Goal: Task Accomplishment & Management: Manage account settings

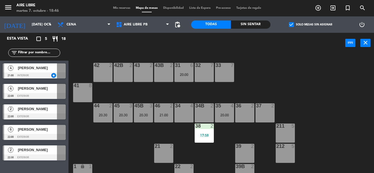
scroll to position [24, 0]
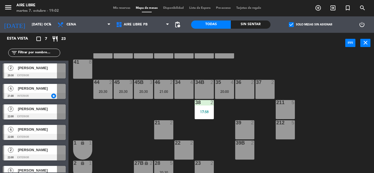
click at [310, 25] on input "check_box Solo mesas sin asignar" at bounding box center [310, 25] width 0 height 0
click at [292, 26] on span "check_box_outline_blank" at bounding box center [291, 24] width 5 height 5
click at [310, 25] on input "check_box_outline_blank Solo mesas sin asignar" at bounding box center [310, 25] width 0 height 0
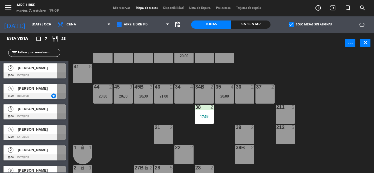
scroll to position [21, 0]
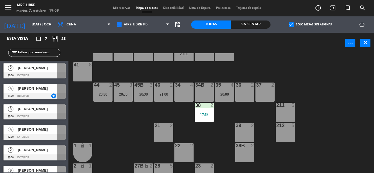
click at [295, 23] on label "check_box Solo mesas sin asignar" at bounding box center [310, 24] width 43 height 5
click at [310, 25] on input "check_box Solo mesas sin asignar" at bounding box center [310, 25] width 0 height 0
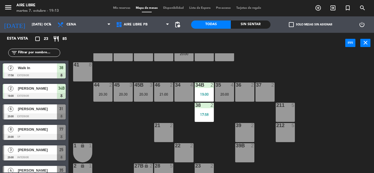
click at [292, 22] on span "check_box_outline_blank" at bounding box center [291, 24] width 5 height 5
click at [310, 25] on input "check_box_outline_blank Solo mesas sin asignar" at bounding box center [310, 25] width 0 height 0
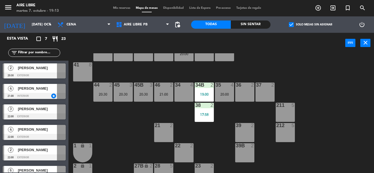
click at [292, 22] on span "check_box" at bounding box center [291, 24] width 5 height 5
click at [310, 25] on input "check_box Solo mesas sin asignar" at bounding box center [310, 25] width 0 height 0
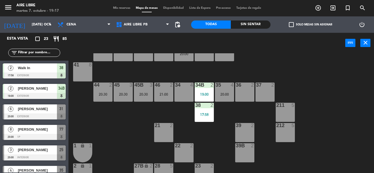
click at [310, 25] on input "check_box_outline_blank Solo mesas sin asignar" at bounding box center [310, 25] width 0 height 0
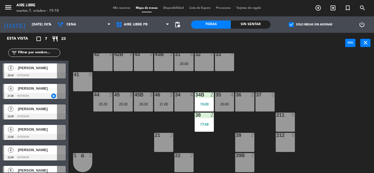
scroll to position [0, 0]
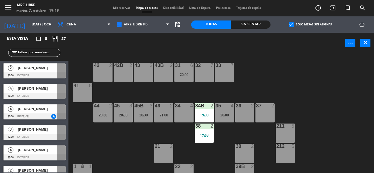
click at [202, 70] on div "32 7" at bounding box center [203, 72] width 19 height 19
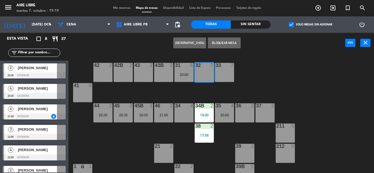
click at [305, 86] on div "42 2 43 2 31 6 20:00 32 7 33 7 42B 2 43B 2 41 8 44 2 20:30 45 3 20:30 46 2 21:0…" at bounding box center [222, 113] width 301 height 120
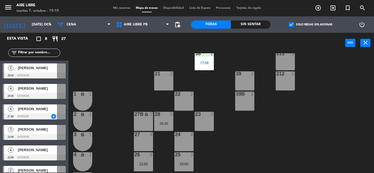
scroll to position [75, 0]
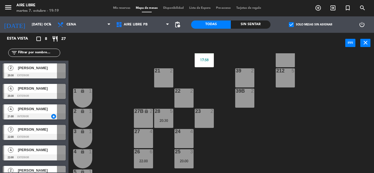
click at [50, 73] on div at bounding box center [34, 75] width 63 height 6
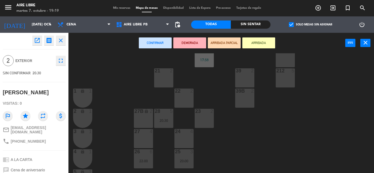
click at [205, 122] on div "23 2" at bounding box center [203, 118] width 19 height 19
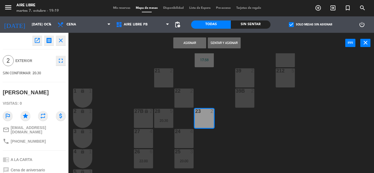
click at [194, 42] on button "Asignar" at bounding box center [189, 42] width 33 height 11
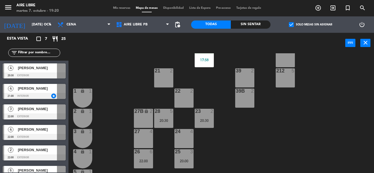
click at [208, 121] on div "20:30" at bounding box center [203, 121] width 19 height 4
click at [181, 99] on div "22 2" at bounding box center [183, 98] width 19 height 19
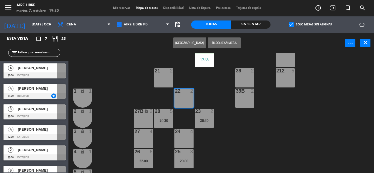
click at [188, 45] on button "[GEOGRAPHIC_DATA]" at bounding box center [189, 42] width 33 height 11
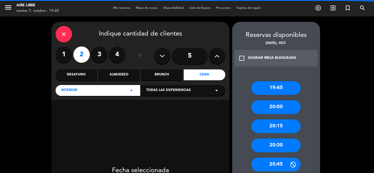
click at [64, 33] on icon "close" at bounding box center [63, 34] width 7 height 7
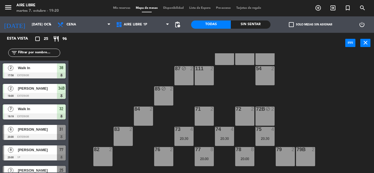
scroll to position [19, 0]
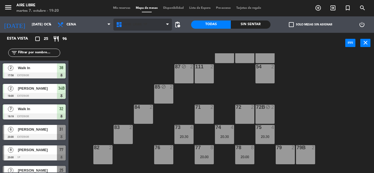
click at [132, 25] on span "Aire Libre 1P" at bounding box center [136, 25] width 24 height 4
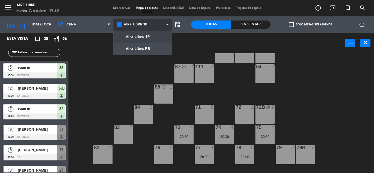
click at [142, 45] on ng-component "menu Aire Libre martes 7. octubre - 19:20 Mis reservas Mapa de mesas Disponibil…" at bounding box center [187, 86] width 374 height 173
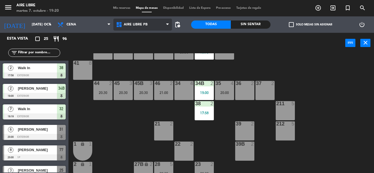
scroll to position [40, 0]
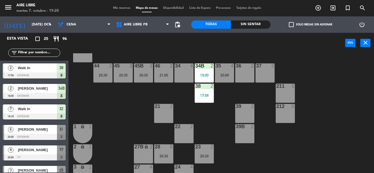
click at [204, 153] on div "23 2 20:30" at bounding box center [203, 153] width 19 height 19
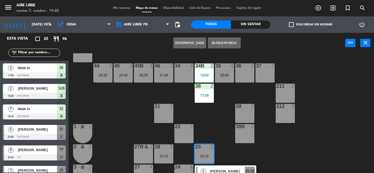
click at [183, 134] on div "22 2" at bounding box center [183, 133] width 19 height 19
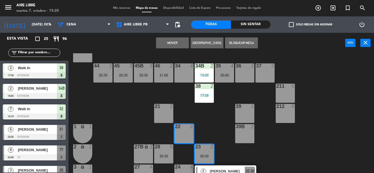
click at [172, 46] on button "Mover" at bounding box center [172, 42] width 33 height 11
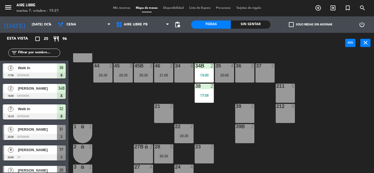
click at [118, 119] on div "42 2 43 2 31 6 20:00 32 7 19:19 33 7 42B 2 43B 2 41 8 44 2 20:30 45 3 20:30 46 …" at bounding box center [222, 113] width 301 height 120
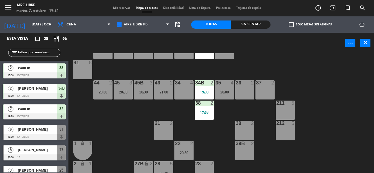
scroll to position [21, 0]
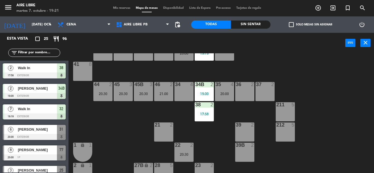
click at [290, 24] on span "check_box_outline_blank" at bounding box center [291, 24] width 5 height 5
click at [310, 25] on input "check_box_outline_blank Solo mesas sin asignar" at bounding box center [310, 25] width 0 height 0
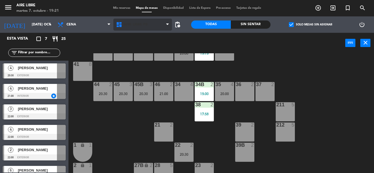
click at [131, 21] on span "Aire Libre PB" at bounding box center [142, 25] width 59 height 12
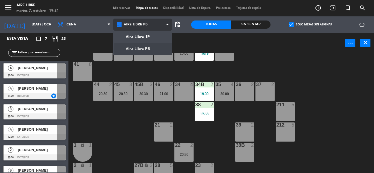
click at [135, 35] on ng-component "menu Aire Libre martes 7. octubre - 19:21 Mis reservas Mapa de mesas Disponibil…" at bounding box center [187, 86] width 374 height 173
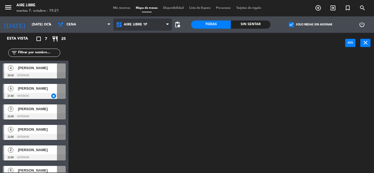
scroll to position [0, 0]
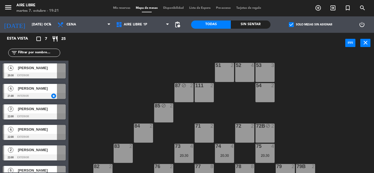
click at [95, 105] on div "51 2 52 4 53 3 111 2 54 2 87 block 2 85 block 2 72 2 84 2 71 2 72B block 2 83 2…" at bounding box center [222, 113] width 301 height 120
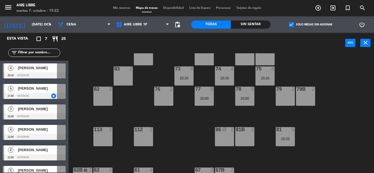
scroll to position [80, 0]
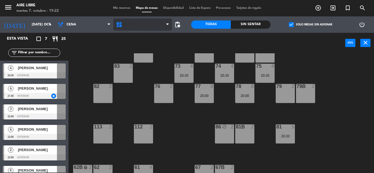
click at [140, 28] on span "Aire Libre 1P" at bounding box center [142, 25] width 59 height 12
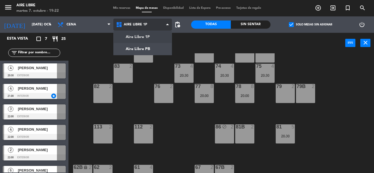
click at [140, 48] on ng-component "menu Aire Libre martes 7. octubre - 19:22 Mis reservas Mapa de mesas Disponibil…" at bounding box center [187, 86] width 374 height 173
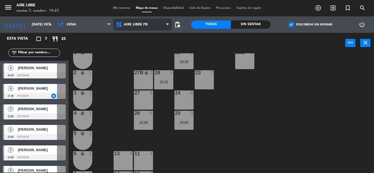
scroll to position [125, 0]
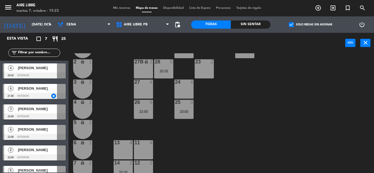
click at [61, 70] on div at bounding box center [61, 67] width 9 height 9
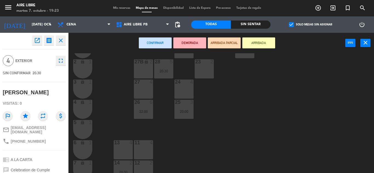
click at [124, 147] on div "13 4" at bounding box center [122, 149] width 19 height 19
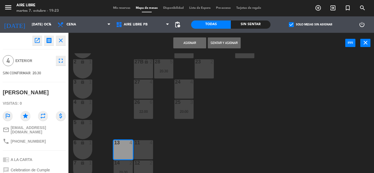
click at [198, 42] on button "Asignar" at bounding box center [189, 42] width 33 height 11
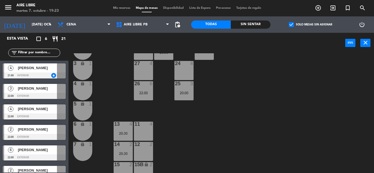
scroll to position [144, 0]
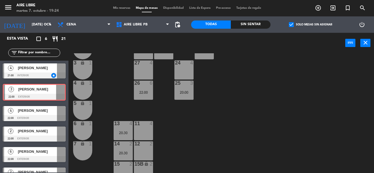
click at [34, 88] on div "3 Catalina Deluchi 22:00 exterior 3 Catalina Deluchi 22:00 exterior" at bounding box center [34, 92] width 68 height 22
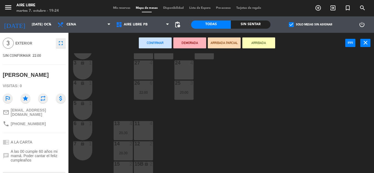
scroll to position [27, 0]
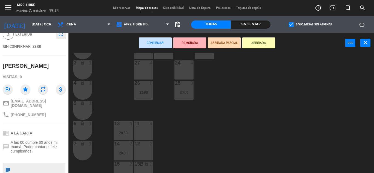
click at [30, 113] on span "[PHONE_NUMBER]" at bounding box center [28, 115] width 35 height 4
copy div "phone"
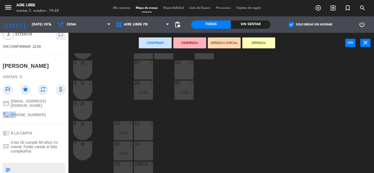
scroll to position [0, 0]
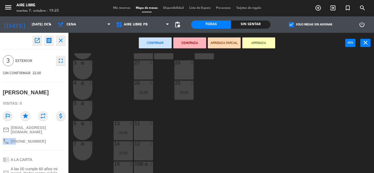
click at [61, 41] on icon "close" at bounding box center [60, 40] width 7 height 7
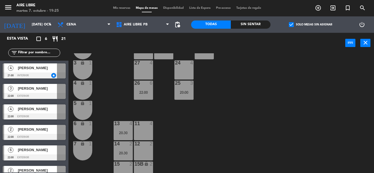
click at [119, 7] on span "Mis reservas" at bounding box center [121, 8] width 23 height 3
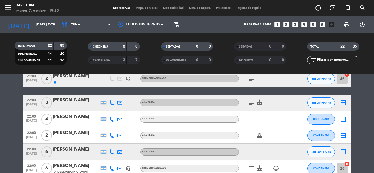
scroll to position [290, 0]
click at [112, 120] on icon at bounding box center [111, 119] width 5 height 5
click at [114, 110] on span "content_paste" at bounding box center [113, 110] width 4 height 4
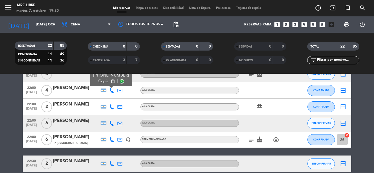
scroll to position [321, 0]
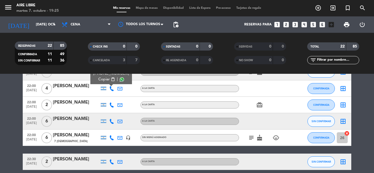
click at [111, 106] on icon at bounding box center [111, 105] width 5 height 5
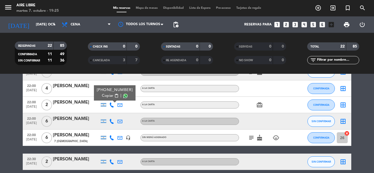
click at [114, 95] on span "content_paste" at bounding box center [116, 96] width 4 height 4
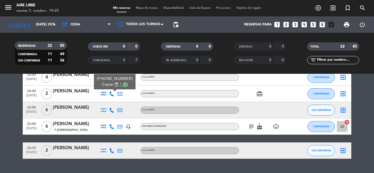
scroll to position [332, 0]
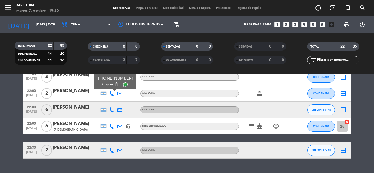
click at [111, 111] on icon at bounding box center [111, 109] width 5 height 5
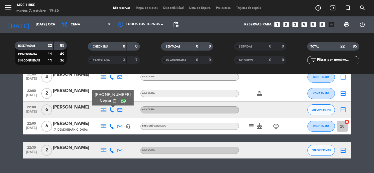
click at [113, 101] on span "content_paste" at bounding box center [114, 101] width 4 height 4
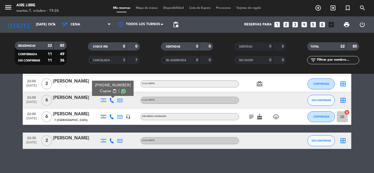
scroll to position [345, 0]
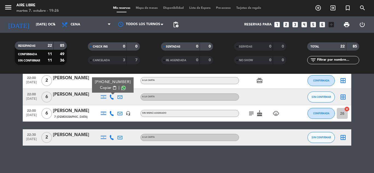
click at [112, 138] on icon at bounding box center [111, 137] width 5 height 5
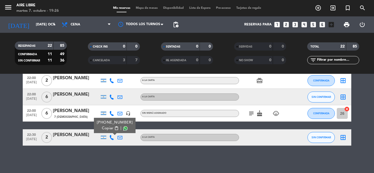
click at [114, 129] on span "content_paste" at bounding box center [116, 128] width 4 height 4
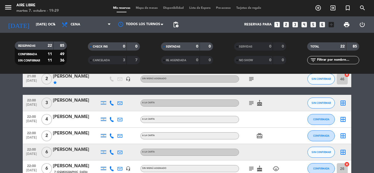
scroll to position [289, 0]
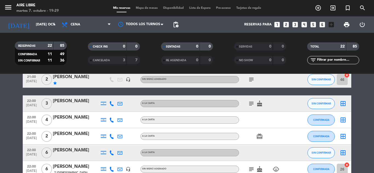
click at [323, 105] on span "SIN CONFIRMAR" at bounding box center [320, 103] width 19 height 3
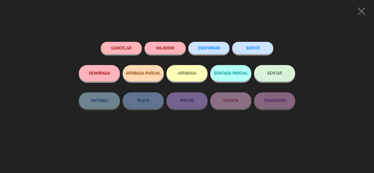
click at [208, 48] on span "CONFIRMAR" at bounding box center [209, 48] width 22 height 5
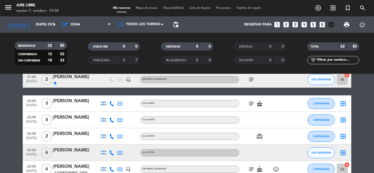
click at [143, 7] on span "Mapa de mesas" at bounding box center [146, 8] width 27 height 3
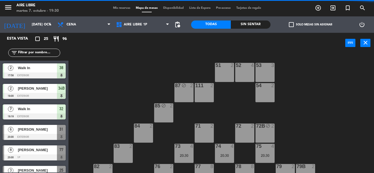
click at [292, 24] on span "check_box_outline_blank" at bounding box center [291, 24] width 5 height 5
click at [310, 25] on input "check_box_outline_blank Solo mesas sin asignar" at bounding box center [310, 25] width 0 height 0
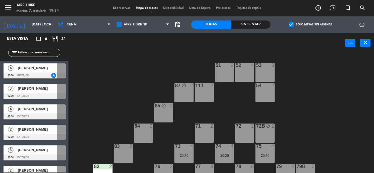
click at [332, 9] on icon "exit_to_app" at bounding box center [332, 8] width 7 height 7
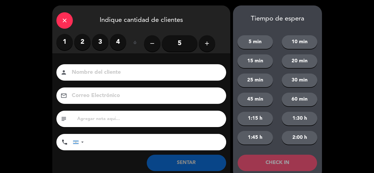
click at [85, 39] on label "2" at bounding box center [82, 42] width 16 height 16
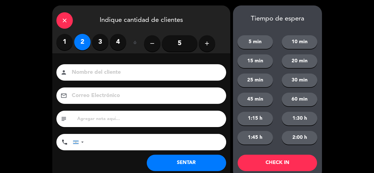
click at [156, 161] on button "SENTAR" at bounding box center [186, 163] width 79 height 16
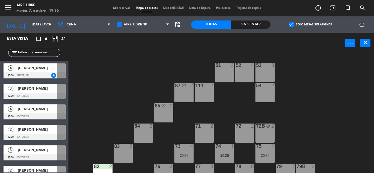
click at [37, 51] on input "text" at bounding box center [39, 53] width 42 height 6
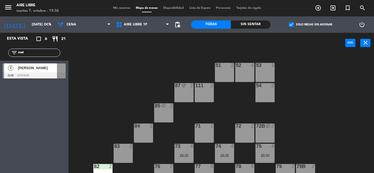
type input "mat"
click at [32, 136] on div "Esta vista crop_square 6 restaurant 21 filter_list mat 2 Matias Sarquis 22:00 e…" at bounding box center [34, 103] width 68 height 140
click at [28, 77] on div at bounding box center [34, 75] width 63 height 6
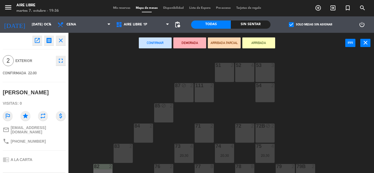
click at [162, 48] on button "Confirmar" at bounding box center [155, 42] width 33 height 11
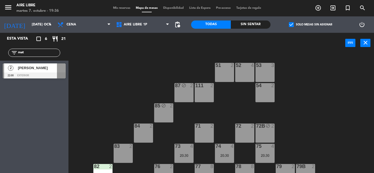
click at [34, 52] on input "mat" at bounding box center [39, 53] width 42 height 6
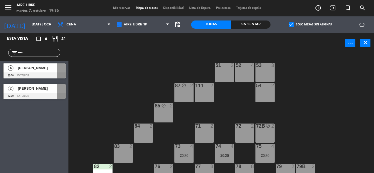
type input "m"
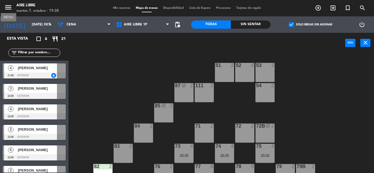
click at [7, 8] on icon "menu" at bounding box center [8, 7] width 8 height 8
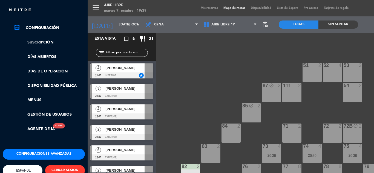
scroll to position [108, 0]
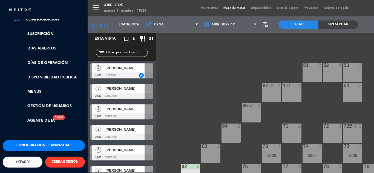
click at [45, 140] on button "Configuraciones avanzadas" at bounding box center [44, 145] width 82 height 11
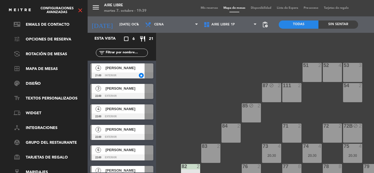
scroll to position [0, 0]
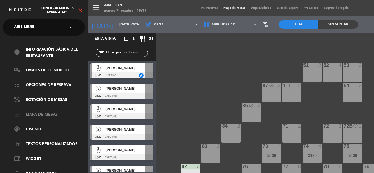
click at [52, 113] on link "border_all Mapa de mesas" at bounding box center [49, 115] width 71 height 7
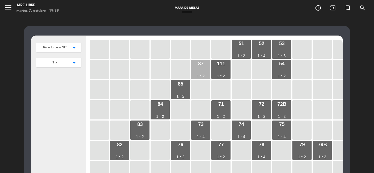
click at [196, 68] on div "87 1 - 2" at bounding box center [200, 69] width 19 height 19
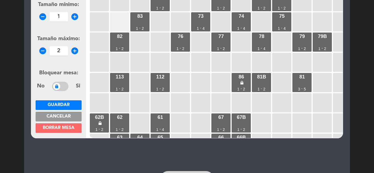
scroll to position [110, 0]
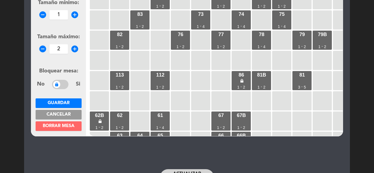
click at [62, 87] on span at bounding box center [60, 84] width 16 height 9
click at [62, 102] on span "Guardar" at bounding box center [59, 103] width 22 height 4
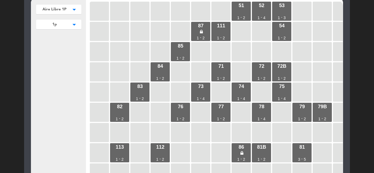
scroll to position [37, 0]
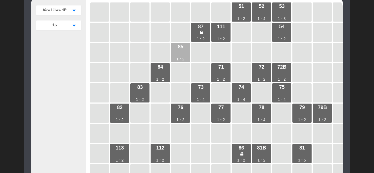
click at [182, 52] on div "85 1 - 2" at bounding box center [180, 52] width 19 height 19
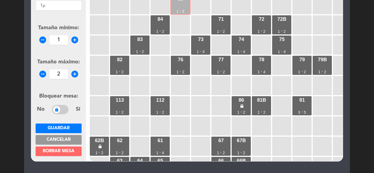
scroll to position [143, 0]
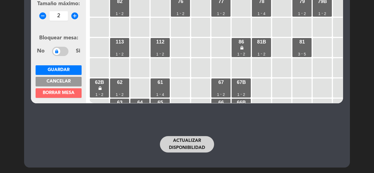
click at [62, 51] on span at bounding box center [60, 51] width 16 height 9
click at [65, 69] on span "Guardar" at bounding box center [59, 70] width 22 height 4
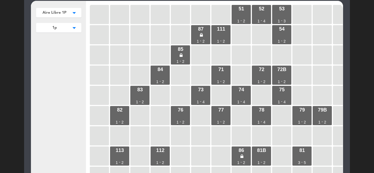
scroll to position [34, 0]
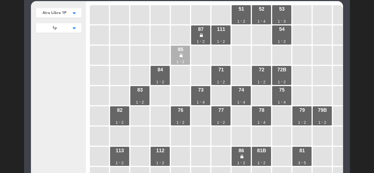
click at [181, 55] on icon at bounding box center [180, 55] width 3 height 5
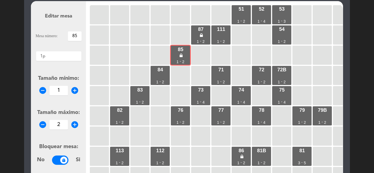
click at [50, 150] on span "Bloquear mesa:" at bounding box center [58, 146] width 39 height 5
click at [61, 157] on span at bounding box center [60, 160] width 16 height 9
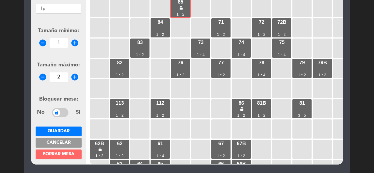
scroll to position [84, 0]
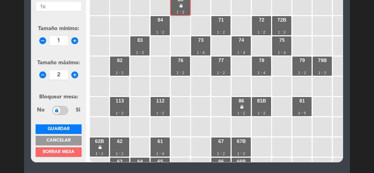
click at [62, 126] on button "Guardar" at bounding box center [59, 129] width 46 height 10
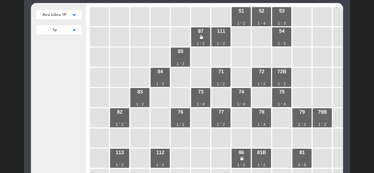
scroll to position [29, 0]
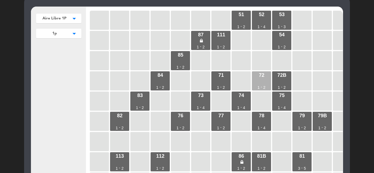
click at [261, 83] on div "72 1 - 2" at bounding box center [261, 80] width 19 height 19
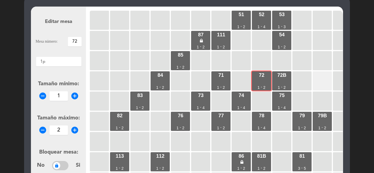
click at [314, 82] on div at bounding box center [321, 80] width 19 height 19
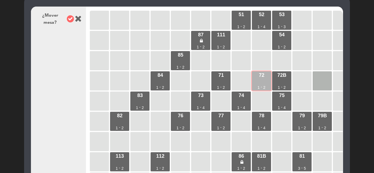
click at [264, 82] on div "72 1 - 2" at bounding box center [261, 80] width 19 height 19
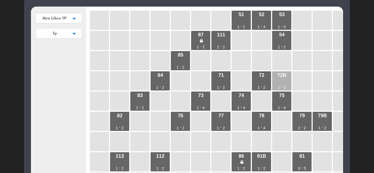
click at [280, 83] on div "72B 1 - 2" at bounding box center [281, 80] width 19 height 19
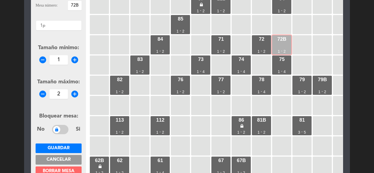
scroll to position [68, 0]
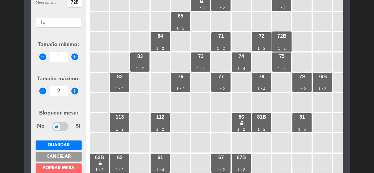
click at [65, 126] on span at bounding box center [60, 126] width 16 height 9
click at [65, 143] on span "Guardar" at bounding box center [59, 145] width 22 height 4
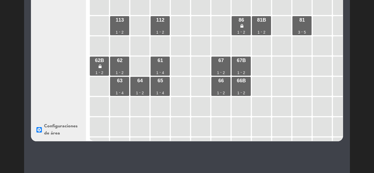
scroll to position [64, 0]
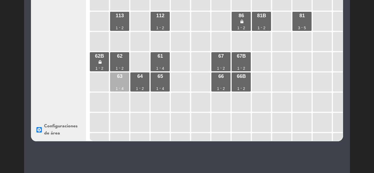
click at [121, 82] on div "63 1 - 4" at bounding box center [119, 81] width 19 height 19
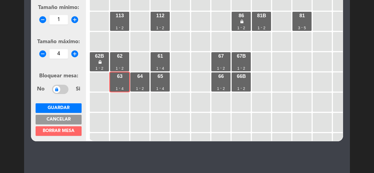
click at [64, 57] on input "4" at bounding box center [59, 54] width 18 height 10
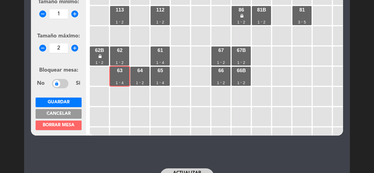
scroll to position [105, 0]
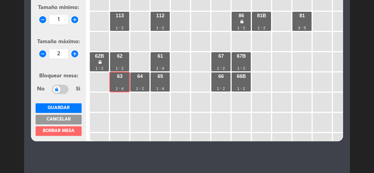
type input "2"
click at [59, 108] on span "Guardar" at bounding box center [59, 108] width 22 height 4
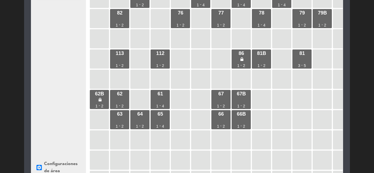
scroll to position [65, 0]
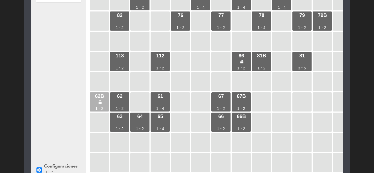
click at [100, 102] on icon at bounding box center [99, 102] width 3 height 5
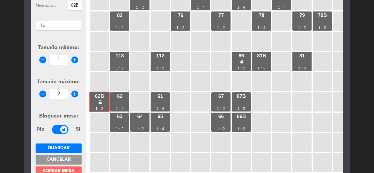
click at [56, 128] on span at bounding box center [60, 129] width 16 height 9
click at [61, 148] on span "Guardar" at bounding box center [59, 148] width 22 height 4
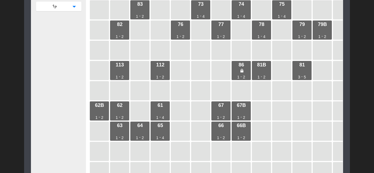
scroll to position [50, 0]
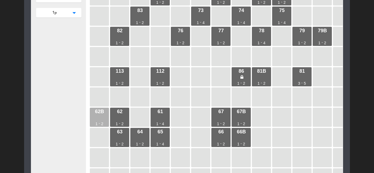
click at [97, 117] on div "62B 1 - 2" at bounding box center [99, 117] width 19 height 19
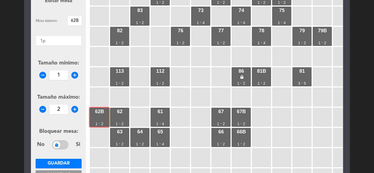
click at [54, 162] on span "Guardar" at bounding box center [59, 163] width 22 height 4
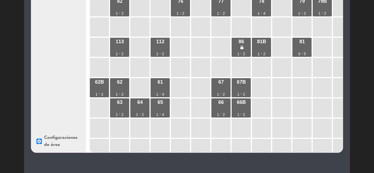
scroll to position [46, 0]
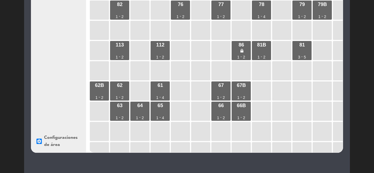
click at [351, 109] on div "Aire Libre 1P arrow_drop_down Aire Libre 1P edit renombrar borrar Aire Libre PB…" at bounding box center [187, 73] width 374 height 300
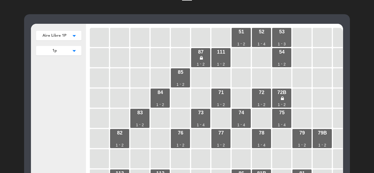
scroll to position [10, 0]
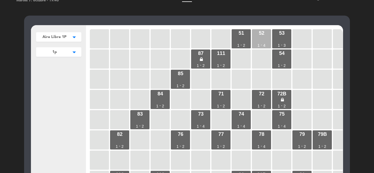
click at [262, 38] on div "52 1 - 4" at bounding box center [261, 38] width 19 height 19
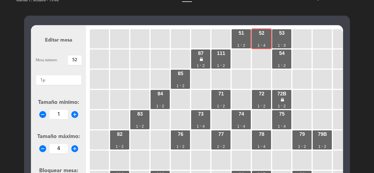
click at [65, 152] on input "4" at bounding box center [59, 149] width 18 height 10
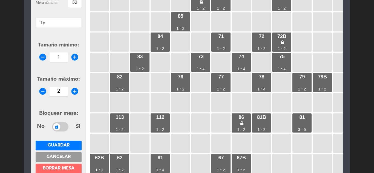
scroll to position [74, 0]
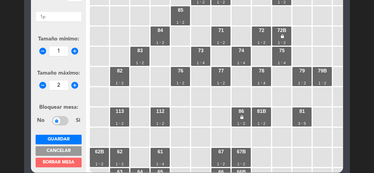
type input "2"
click at [60, 139] on span "Guardar" at bounding box center [59, 139] width 22 height 4
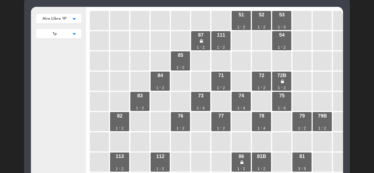
scroll to position [27, 0]
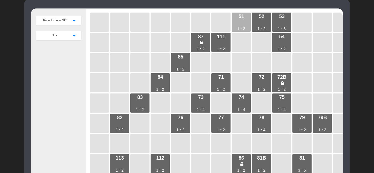
click at [238, 22] on div "51 1 - 2" at bounding box center [240, 22] width 19 height 19
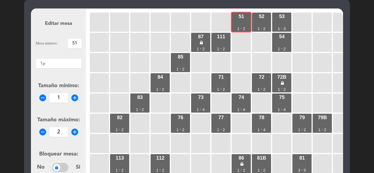
click at [65, 134] on input "2" at bounding box center [59, 132] width 18 height 10
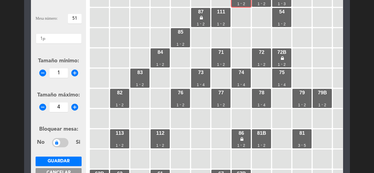
scroll to position [52, 0]
type input "4"
click at [66, 159] on span "Guardar" at bounding box center [59, 161] width 22 height 4
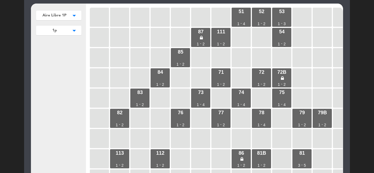
scroll to position [25, 0]
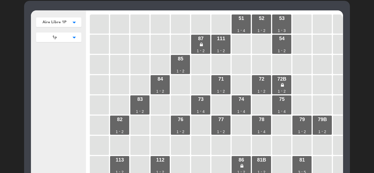
click at [72, 22] on icon "arrow_drop_down" at bounding box center [74, 22] width 8 height 5
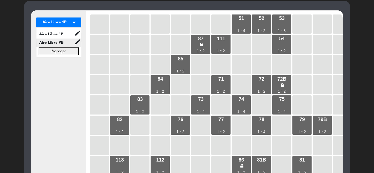
click at [65, 42] on span "Aire Libre PB" at bounding box center [55, 43] width 38 height 6
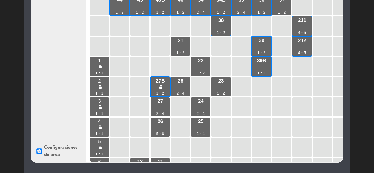
scroll to position [85, 0]
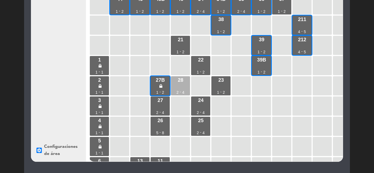
click at [179, 86] on div "28 2 - 4" at bounding box center [180, 85] width 19 height 19
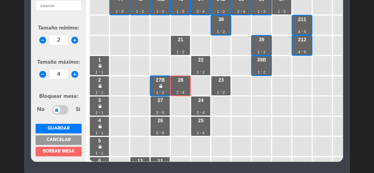
click at [64, 74] on input "4" at bounding box center [59, 75] width 18 height 10
type input "5"
click at [59, 127] on span "Guardar" at bounding box center [59, 128] width 22 height 4
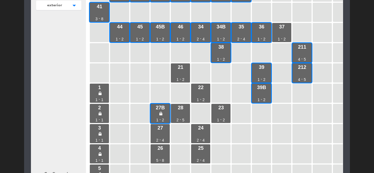
scroll to position [57, 0]
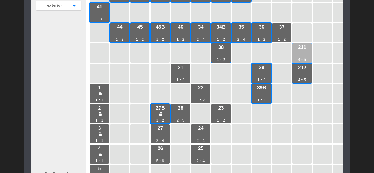
click at [304, 54] on div "211 4 - 5" at bounding box center [301, 52] width 19 height 19
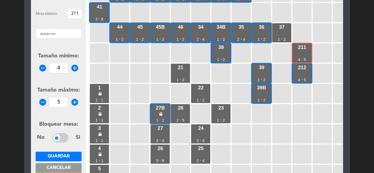
click at [65, 101] on input "5" at bounding box center [59, 103] width 18 height 10
type input "6"
click at [58, 156] on span "Guardar" at bounding box center [59, 156] width 22 height 4
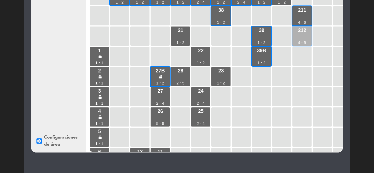
click at [301, 40] on div "212 4 - 5" at bounding box center [301, 36] width 19 height 19
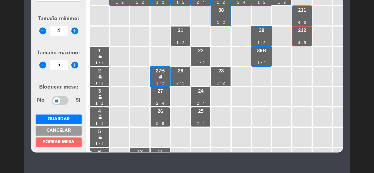
click at [65, 68] on input "5" at bounding box center [59, 65] width 18 height 10
type input "6"
click at [60, 117] on span "Guardar" at bounding box center [59, 119] width 22 height 4
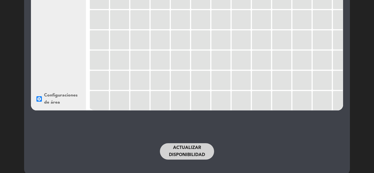
scroll to position [136, 0]
click at [188, 150] on button "Actualizar disponibilidad" at bounding box center [187, 151] width 54 height 16
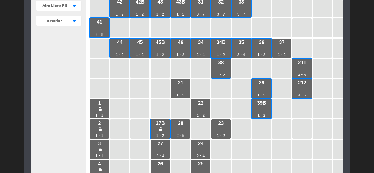
scroll to position [0, 0]
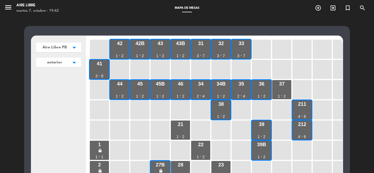
click at [70, 46] on icon "arrow_drop_down" at bounding box center [74, 47] width 8 height 5
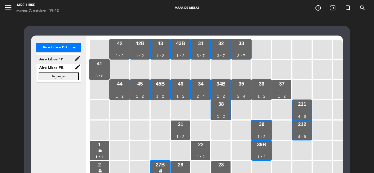
click at [63, 59] on span "Aire Libre 1P" at bounding box center [55, 59] width 38 height 6
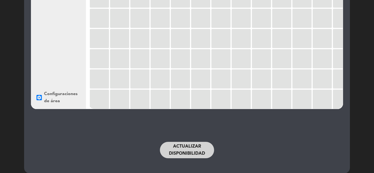
scroll to position [143, 0]
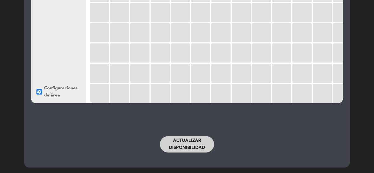
click at [186, 147] on button "Actualizar disponibilidad" at bounding box center [187, 144] width 54 height 16
click at [189, 145] on button "Actualizar disponibilidad" at bounding box center [187, 144] width 54 height 16
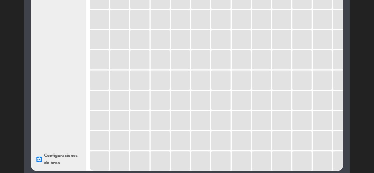
scroll to position [0, 0]
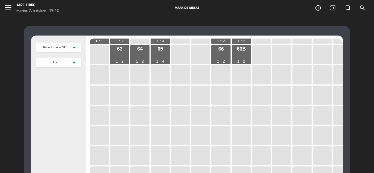
click at [7, 11] on icon "menu" at bounding box center [8, 7] width 8 height 8
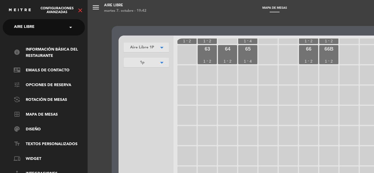
click at [80, 10] on icon "close" at bounding box center [80, 10] width 7 height 7
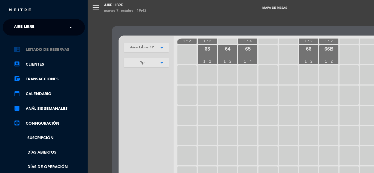
click at [48, 49] on link "chrome_reader_mode Listado de Reservas" at bounding box center [49, 49] width 71 height 7
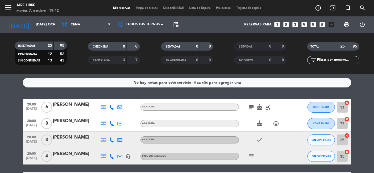
click at [145, 8] on span "Mapa de mesas" at bounding box center [146, 8] width 27 height 3
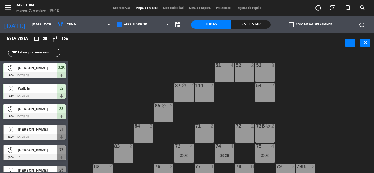
click at [182, 89] on div "87 block 2" at bounding box center [183, 92] width 19 height 19
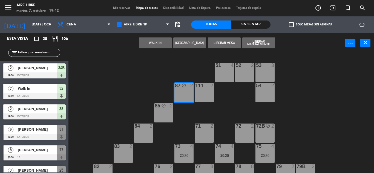
click at [227, 44] on button "Liberar Mesa" at bounding box center [224, 42] width 33 height 11
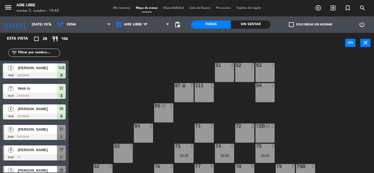
click at [159, 113] on div "85 block 2" at bounding box center [163, 112] width 19 height 19
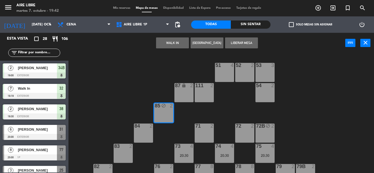
click at [245, 44] on button "Liberar Mesa" at bounding box center [241, 42] width 33 height 11
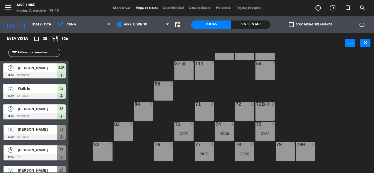
scroll to position [29, 0]
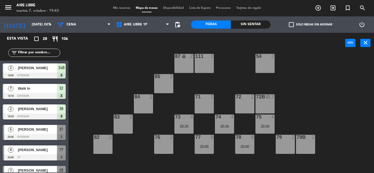
click at [266, 104] on div "72B block 2" at bounding box center [264, 103] width 19 height 19
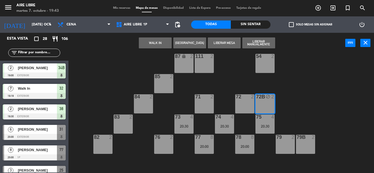
click at [229, 43] on button "Liberar Mesa" at bounding box center [224, 42] width 33 height 11
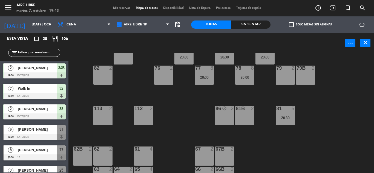
scroll to position [97, 0]
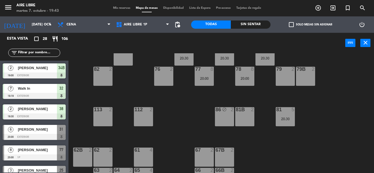
click at [223, 120] on div "86 block 2" at bounding box center [224, 116] width 19 height 19
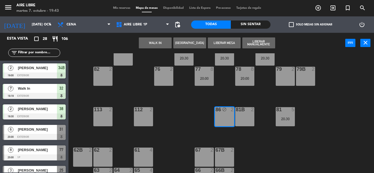
click at [227, 44] on button "Liberar Mesa" at bounding box center [224, 42] width 33 height 11
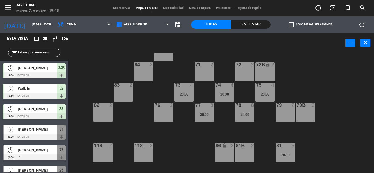
scroll to position [61, 0]
click at [291, 25] on span "check_box_outline_blank" at bounding box center [291, 24] width 5 height 5
click at [310, 25] on input "check_box_outline_blank Solo mesas sin asignar" at bounding box center [310, 25] width 0 height 0
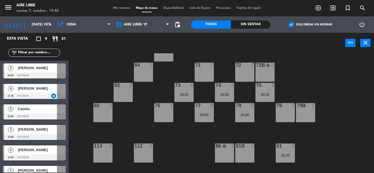
click at [43, 51] on input "text" at bounding box center [39, 53] width 42 height 6
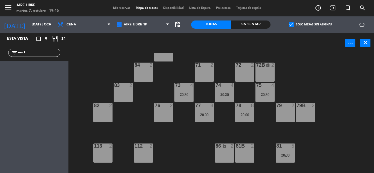
type input "mart"
click at [289, 23] on span "check_box" at bounding box center [291, 24] width 5 height 5
click at [310, 25] on input "check_box Solo mesas sin asignar" at bounding box center [310, 25] width 0 height 0
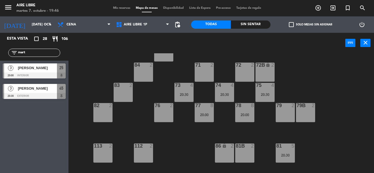
click at [29, 69] on span "[PERSON_NAME]" at bounding box center [37, 68] width 39 height 6
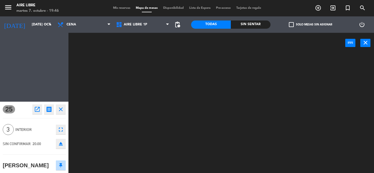
scroll to position [0, 0]
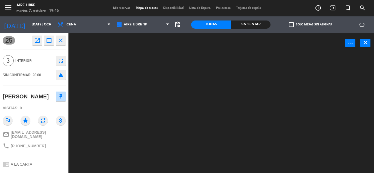
click at [37, 40] on icon "open_in_new" at bounding box center [37, 40] width 7 height 7
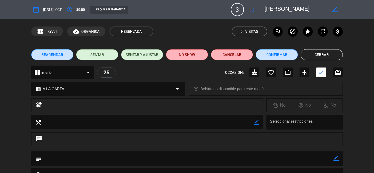
click at [280, 54] on button "Confirmar" at bounding box center [276, 54] width 42 height 11
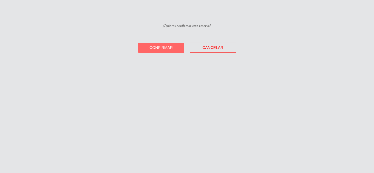
click at [155, 46] on span "Confirmar" at bounding box center [160, 47] width 23 height 4
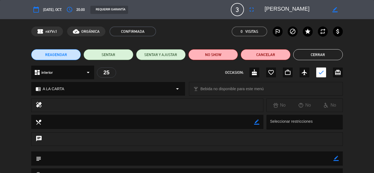
click at [314, 50] on button "Cerrar" at bounding box center [318, 54] width 50 height 11
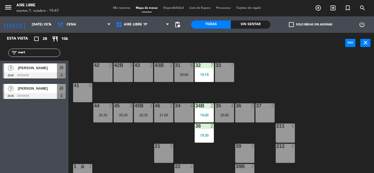
click at [35, 54] on input "mart" at bounding box center [39, 53] width 42 height 6
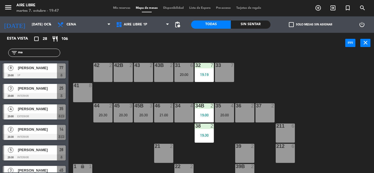
type input "m"
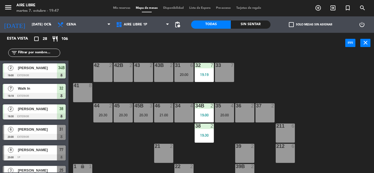
click at [291, 24] on span "check_box_outline_blank" at bounding box center [291, 24] width 5 height 5
click at [310, 25] on input "check_box_outline_blank Solo mesas sin asignar" at bounding box center [310, 25] width 0 height 0
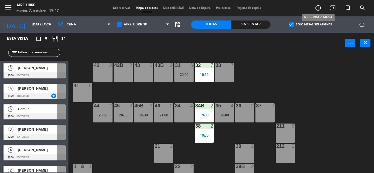
click at [316, 9] on icon "add_circle_outline" at bounding box center [318, 8] width 7 height 7
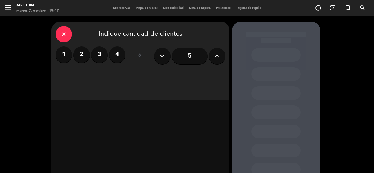
click at [189, 56] on input "5" at bounding box center [190, 56] width 36 height 16
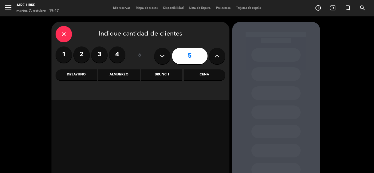
click at [202, 76] on div "Cena" at bounding box center [204, 74] width 41 height 11
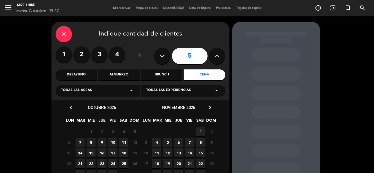
click at [103, 139] on span "9" at bounding box center [101, 142] width 9 height 9
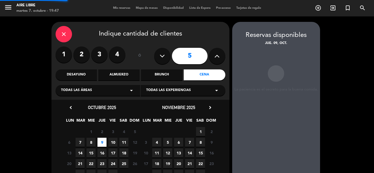
scroll to position [22, 0]
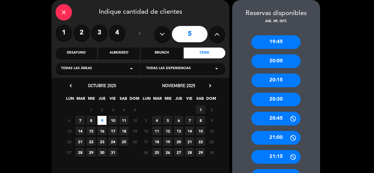
click at [277, 99] on div "20:30" at bounding box center [275, 100] width 49 height 14
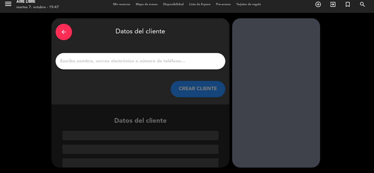
click at [151, 60] on input "1" at bounding box center [140, 61] width 161 height 8
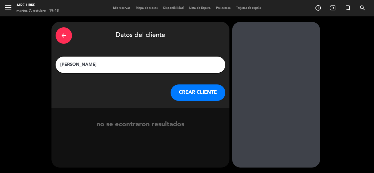
type input "Laly Goldstein"
click at [187, 94] on button "CREAR CLIENTE" at bounding box center [197, 93] width 55 height 16
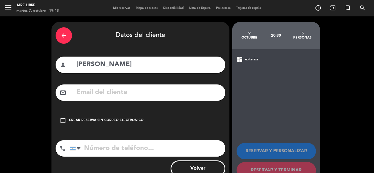
click at [109, 94] on input "text" at bounding box center [148, 92] width 145 height 11
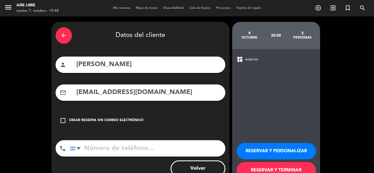
type input "lalygoldstein@hotmail.com"
click at [100, 146] on input "tel" at bounding box center [147, 148] width 155 height 16
type input "1151094803"
click at [271, 167] on button "RESERVAR Y TERMINAR" at bounding box center [275, 170] width 79 height 16
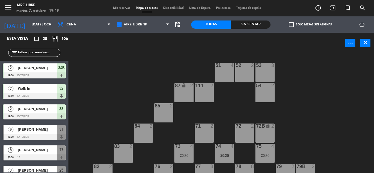
click at [290, 24] on span "check_box_outline_blank" at bounding box center [291, 24] width 5 height 5
click at [310, 25] on input "check_box_outline_blank Solo mesas sin asignar" at bounding box center [310, 25] width 0 height 0
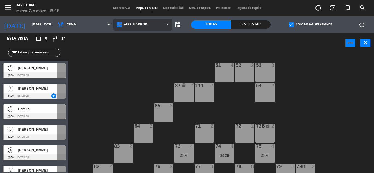
click at [135, 24] on span "Aire Libre 1P" at bounding box center [136, 25] width 24 height 4
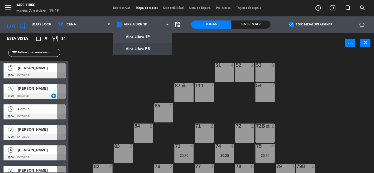
click at [110, 88] on div "51 4 52 2 53 3 111 2 54 2 87 lock 2 85 2 72 2 84 2 71 2 72B lock 2 83 2 73 4 20…" at bounding box center [222, 113] width 301 height 120
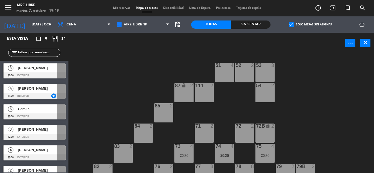
click at [133, 58] on div "51 4 52 2 53 3 111 2 54 2 87 lock 2 85 2 72 2 84 2 71 2 72B lock 2 83 2 73 4 20…" at bounding box center [222, 113] width 301 height 120
click at [132, 26] on span "Aire Libre 1P" at bounding box center [136, 25] width 24 height 4
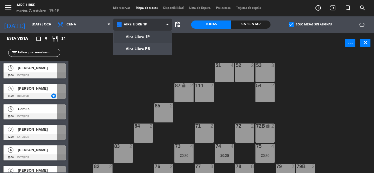
click at [128, 50] on ng-component "menu Aire Libre martes 7. octubre - 19:49 Mis reservas Mapa de mesas Disponibil…" at bounding box center [187, 86] width 374 height 173
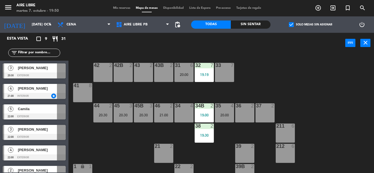
click at [45, 69] on span "[PERSON_NAME]" at bounding box center [37, 68] width 39 height 6
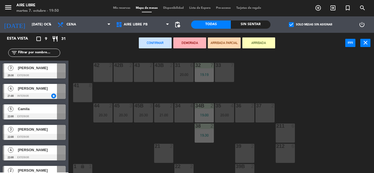
click at [111, 68] on div "42B" at bounding box center [113, 65] width 9 height 5
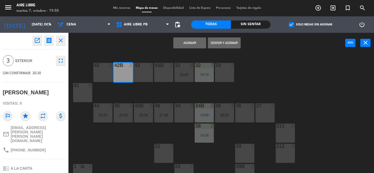
click at [124, 71] on div "42B 2" at bounding box center [122, 72] width 19 height 19
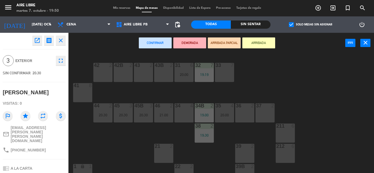
click at [150, 144] on div "21" at bounding box center [154, 146] width 9 height 5
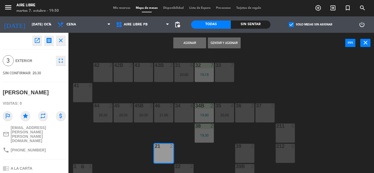
click at [185, 46] on button "Asignar" at bounding box center [189, 42] width 33 height 11
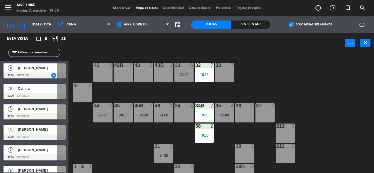
click at [163, 150] on div "21 3 20:30" at bounding box center [163, 153] width 19 height 19
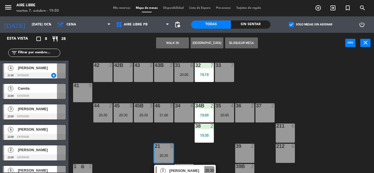
click at [103, 66] on div at bounding box center [102, 65] width 9 height 5
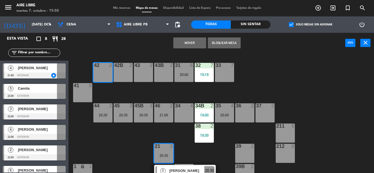
click at [120, 72] on div "42B 2" at bounding box center [122, 72] width 19 height 19
click at [189, 43] on button "Mover y Unir" at bounding box center [189, 42] width 33 height 11
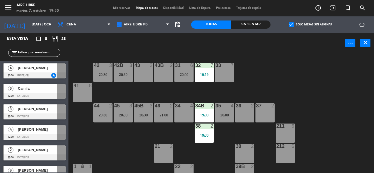
click at [171, 50] on div "power_input close" at bounding box center [206, 43] width 276 height 21
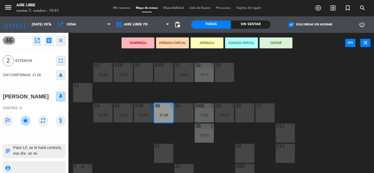
click at [320, 101] on div "42 3 20:30 43 2 31 6 20:00 32 7 19:19 33 7 42B 3 20:30 43B 2 41 8 44 2 20:30 45…" at bounding box center [222, 113] width 301 height 120
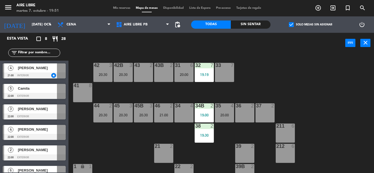
click at [271, 66] on div "42 3 20:30 43 2 31 6 20:00 32 7 19:19 33 7 42B 3 20:30 43B 2 41 8 44 2 20:30 45…" at bounding box center [222, 113] width 301 height 120
click at [290, 24] on span "check_box" at bounding box center [291, 24] width 5 height 5
click at [310, 25] on input "check_box Solo mesas sin asignar" at bounding box center [310, 25] width 0 height 0
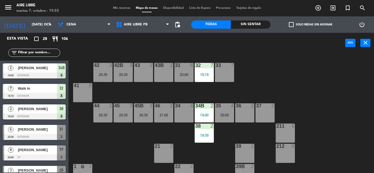
click at [25, 55] on input "text" at bounding box center [39, 53] width 42 height 6
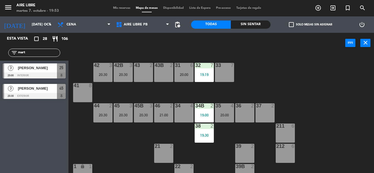
type input "mart"
click at [19, 145] on div "Esta vista crop_square 28 restaurant 106 filter_list mart 3 Martin Andujar 20:0…" at bounding box center [34, 103] width 68 height 140
click at [42, 67] on span "[PERSON_NAME]" at bounding box center [37, 68] width 39 height 6
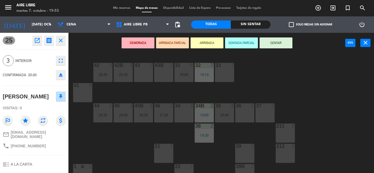
click at [207, 44] on button "ARRIBADA" at bounding box center [206, 42] width 33 height 11
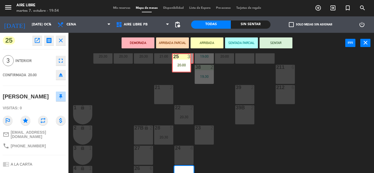
scroll to position [50, 0]
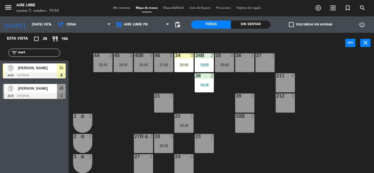
click at [187, 61] on div "34 3 20:00" at bounding box center [183, 62] width 19 height 19
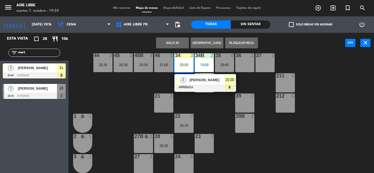
click at [197, 84] on div "[PERSON_NAME]" at bounding box center [207, 79] width 36 height 9
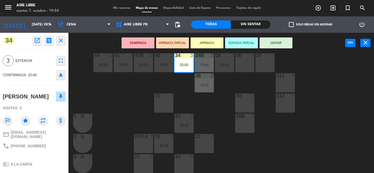
click at [275, 46] on button "SENTAR" at bounding box center [275, 42] width 33 height 11
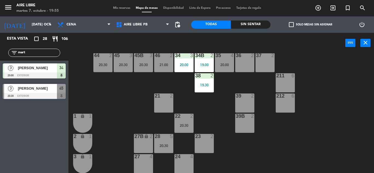
click at [37, 52] on input "mart" at bounding box center [39, 53] width 42 height 6
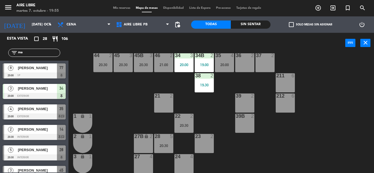
type input "m"
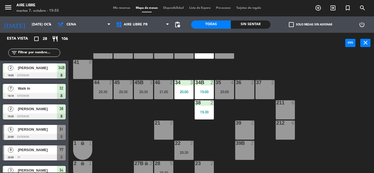
scroll to position [16, 0]
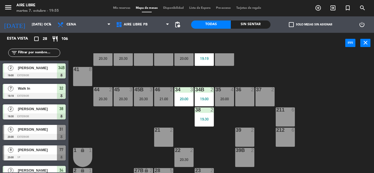
click at [33, 53] on input "text" at bounding box center [39, 53] width 42 height 6
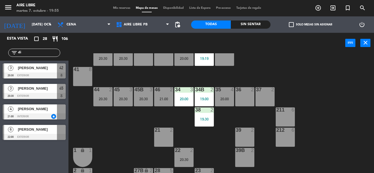
type input "d"
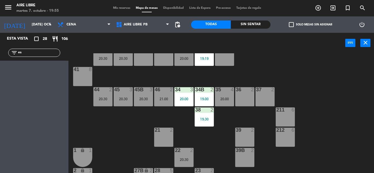
type input "e"
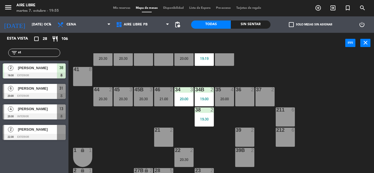
type input "s"
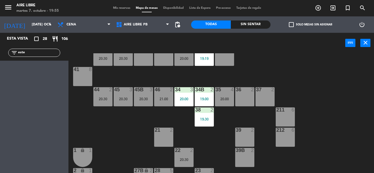
click at [40, 53] on input "este" at bounding box center [39, 53] width 42 height 6
type input "e"
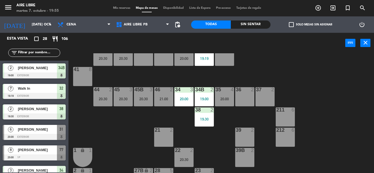
click at [29, 152] on span "[PERSON_NAME]" at bounding box center [37, 150] width 39 height 6
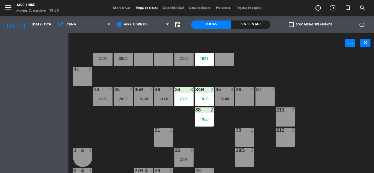
scroll to position [0, 0]
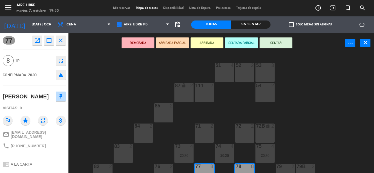
click at [208, 44] on button "ARRIBADA" at bounding box center [206, 42] width 33 height 11
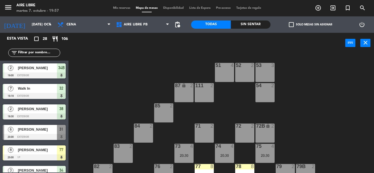
click at [51, 53] on input "text" at bounding box center [39, 53] width 42 height 6
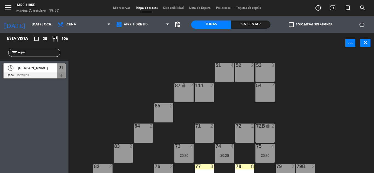
type input "agus"
click at [144, 63] on div "51 4 52 2 53 3 111 2 54 2 87 lock 2 85 2 72 2 84 2 71 2 72B lock 2 83 2 73 4 20…" at bounding box center [222, 113] width 301 height 120
click at [42, 70] on span "[PERSON_NAME]" at bounding box center [37, 68] width 39 height 6
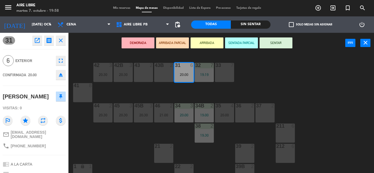
click at [209, 42] on button "ARRIBADA" at bounding box center [206, 42] width 33 height 11
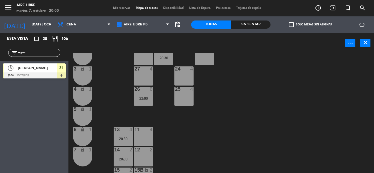
scroll to position [152, 0]
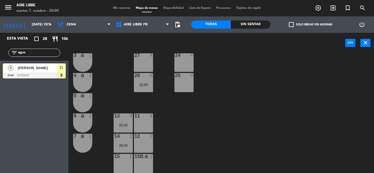
click at [120, 124] on div "20:30" at bounding box center [122, 125] width 19 height 4
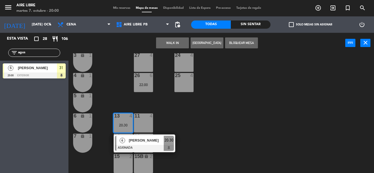
click at [139, 142] on span "[PERSON_NAME]" at bounding box center [146, 141] width 35 height 6
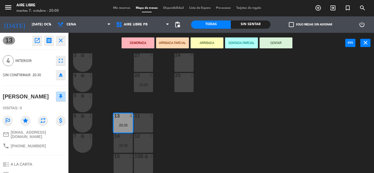
click at [61, 78] on button "eject" at bounding box center [61, 75] width 10 height 10
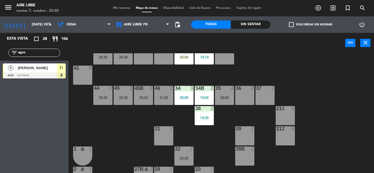
scroll to position [17, 0]
click at [184, 59] on div "20:00" at bounding box center [183, 58] width 19 height 4
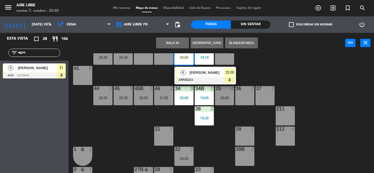
click at [164, 138] on div "21 2" at bounding box center [163, 136] width 19 height 19
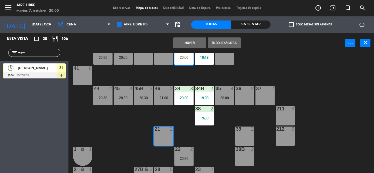
click at [192, 41] on button "Mover" at bounding box center [189, 42] width 33 height 11
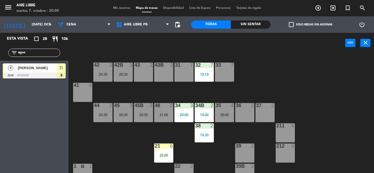
scroll to position [0, 0]
click at [163, 157] on div "20:00" at bounding box center [163, 156] width 19 height 4
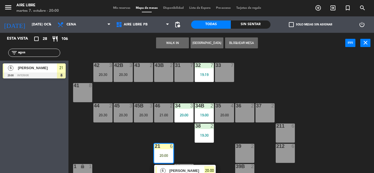
click at [179, 73] on div "31 7" at bounding box center [183, 72] width 19 height 19
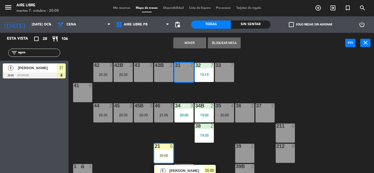
click at [187, 39] on button "Mover" at bounding box center [189, 42] width 33 height 11
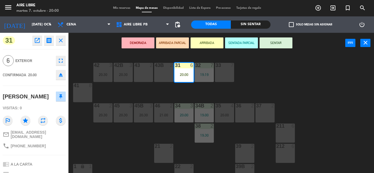
click at [108, 145] on div "42 3 20:30 43 2 31 6 20:00 32 7 19:19 33 7 42B 3 20:30 43B 2 41 8 44 2 20:30 45…" at bounding box center [222, 113] width 301 height 120
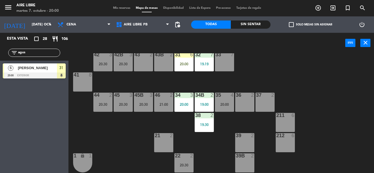
scroll to position [21, 0]
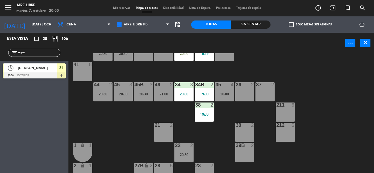
click at [37, 52] on input "agus" at bounding box center [39, 53] width 42 height 6
type input "a"
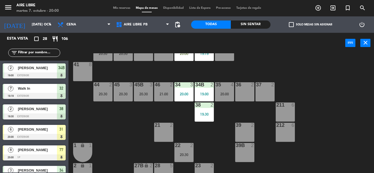
click at [293, 25] on span "check_box_outline_blank" at bounding box center [291, 24] width 5 height 5
click at [310, 25] on input "check_box_outline_blank Solo mesas sin asignar" at bounding box center [310, 25] width 0 height 0
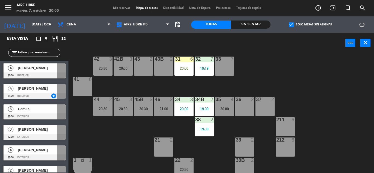
scroll to position [0, 0]
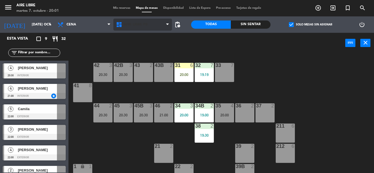
click at [135, 24] on span "Aire Libre PB" at bounding box center [136, 25] width 24 height 4
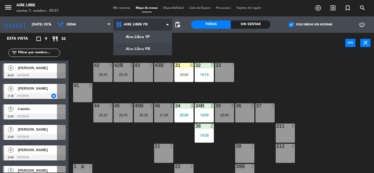
click at [144, 36] on ng-component "menu Aire Libre martes 7. octubre - 20:01 Mis reservas Mapa de mesas Disponibil…" at bounding box center [187, 86] width 374 height 173
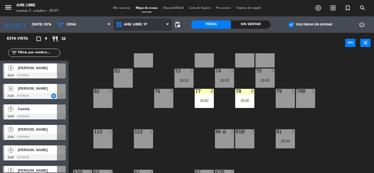
scroll to position [76, 0]
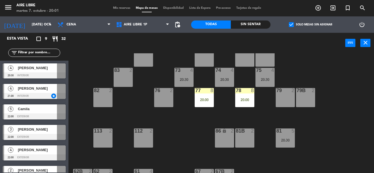
click at [202, 105] on div "77 8 20:00" at bounding box center [203, 97] width 19 height 19
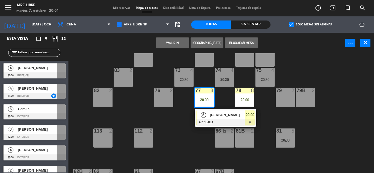
click at [213, 117] on span "[PERSON_NAME]" at bounding box center [226, 115] width 35 height 6
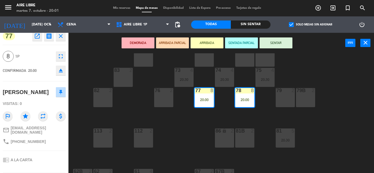
scroll to position [0, 0]
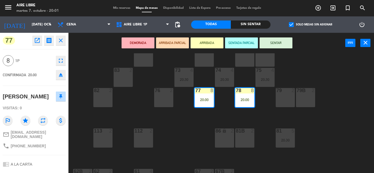
click at [93, 50] on div "DEMORADA ARRIBADA PARCIAL ARRIBADA SENTADA PARCIAL SENTAR power_input close" at bounding box center [206, 43] width 276 height 21
click at [177, 136] on div "51 4 52 2 53 3 111 2 54 2 87 lock 2 85 2 72 2 84 2 71 2 72B lock 2 83 2 73 4 20…" at bounding box center [222, 113] width 301 height 120
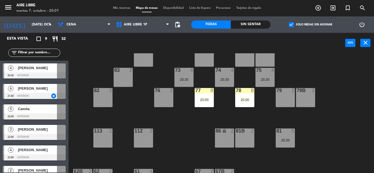
click at [202, 98] on div "20:00" at bounding box center [203, 100] width 19 height 4
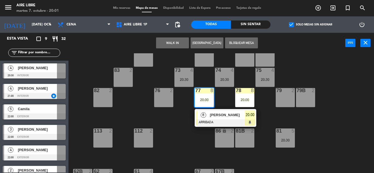
click at [222, 115] on span "[PERSON_NAME]" at bounding box center [226, 115] width 35 height 6
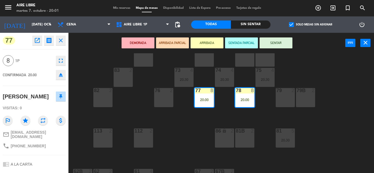
click at [29, 144] on span "+541138102869" at bounding box center [28, 146] width 35 height 4
copy div "phone"
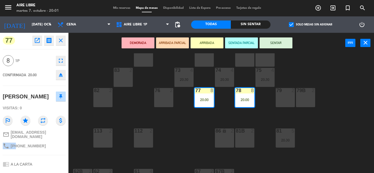
click at [36, 39] on icon "open_in_new" at bounding box center [37, 40] width 7 height 7
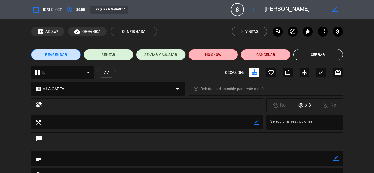
click at [319, 54] on button "Cerrar" at bounding box center [318, 54] width 50 height 11
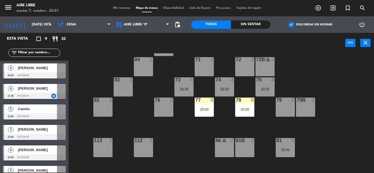
scroll to position [65, 0]
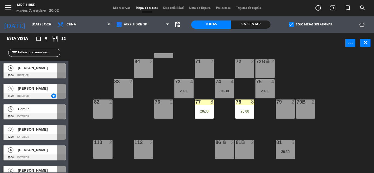
click at [204, 111] on div "20:00" at bounding box center [203, 111] width 19 height 4
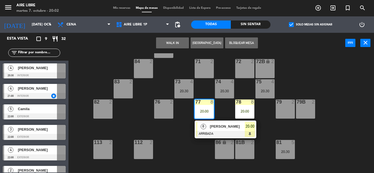
click at [214, 128] on span "[PERSON_NAME]" at bounding box center [226, 127] width 35 height 6
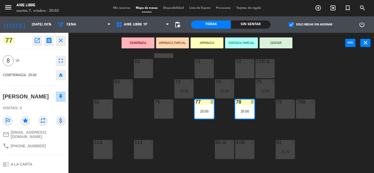
click at [281, 44] on button "SENTAR" at bounding box center [275, 42] width 33 height 11
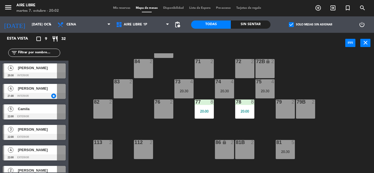
click at [209, 110] on div "20:00" at bounding box center [203, 111] width 19 height 4
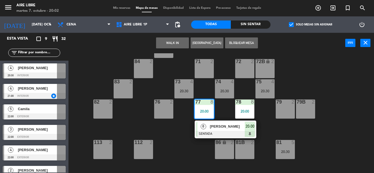
click at [214, 127] on span "[PERSON_NAME]" at bounding box center [226, 127] width 35 height 6
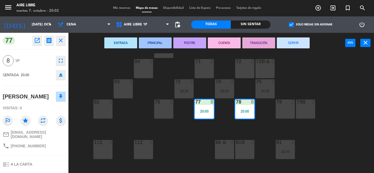
click at [59, 62] on icon "fullscreen" at bounding box center [60, 60] width 7 height 7
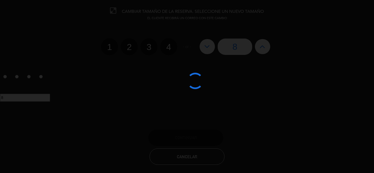
click at [206, 48] on div at bounding box center [187, 86] width 374 height 173
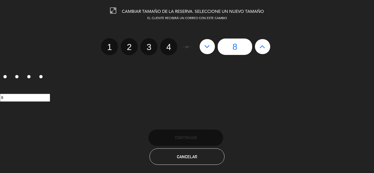
click at [206, 48] on icon at bounding box center [207, 46] width 6 height 9
type input "7"
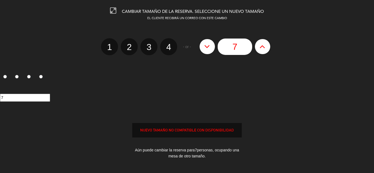
click at [206, 48] on icon at bounding box center [207, 46] width 6 height 9
type input "6"
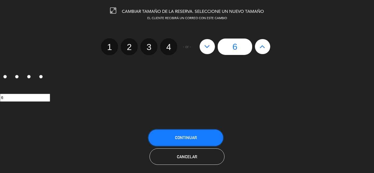
click at [194, 135] on span "Continuar" at bounding box center [186, 137] width 22 height 5
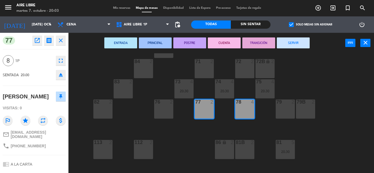
click at [194, 135] on div "51 4 52 2 53 3 111 2 54 2 87 lock 2 85 2 72 2 84 2 71 2 72B lock 2 83 2 73 4 20…" at bounding box center [222, 113] width 301 height 120
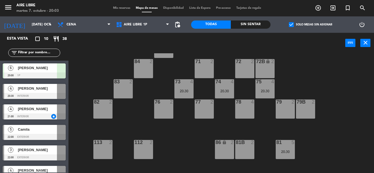
click at [53, 70] on span "[PERSON_NAME]" at bounding box center [37, 68] width 39 height 6
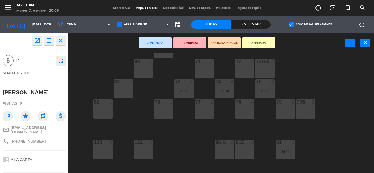
click at [211, 108] on div "77 2" at bounding box center [203, 109] width 19 height 19
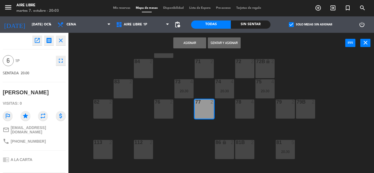
click at [239, 110] on div "78 4" at bounding box center [244, 109] width 19 height 19
click at [223, 43] on button "Sentar y Asignar" at bounding box center [224, 42] width 33 height 11
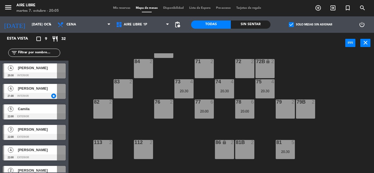
click at [331, 59] on div "51 4 52 2 53 3 111 2 54 2 87 lock 2 85 2 72 2 84 2 71 2 72B lock 2 83 2 73 4 20…" at bounding box center [222, 113] width 301 height 120
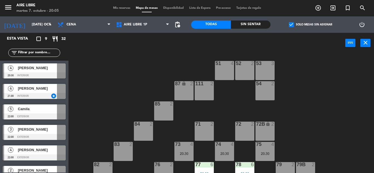
scroll to position [0, 0]
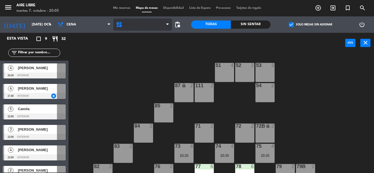
click at [133, 29] on span "Aire Libre 1P" at bounding box center [142, 25] width 59 height 12
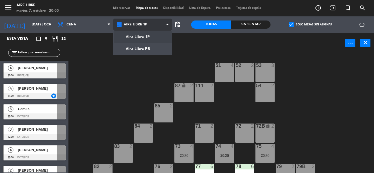
click at [140, 48] on ng-component "menu Aire Libre martes 7. octubre - 20:05 Mis reservas Mapa de mesas Disponibil…" at bounding box center [187, 86] width 374 height 173
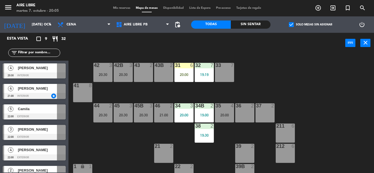
click at [179, 74] on div "20:00" at bounding box center [183, 75] width 19 height 4
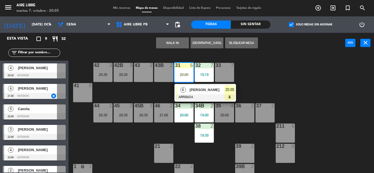
click at [164, 157] on div "21 2" at bounding box center [163, 153] width 19 height 19
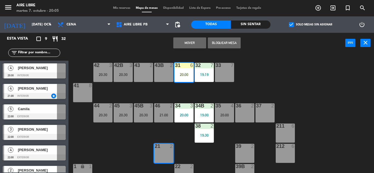
click at [182, 45] on button "Mover" at bounding box center [189, 42] width 33 height 11
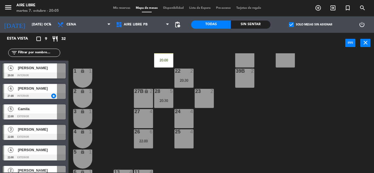
scroll to position [100, 0]
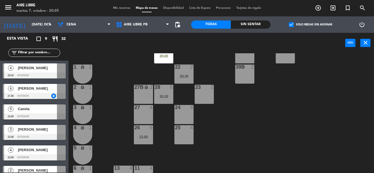
click at [165, 59] on div "21 6 20:00" at bounding box center [163, 53] width 19 height 19
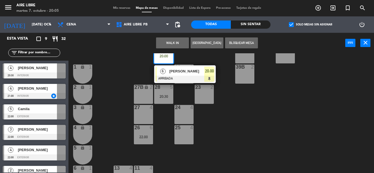
click at [121, 167] on div at bounding box center [122, 168] width 9 height 5
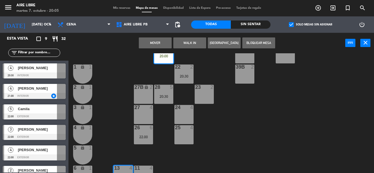
click at [159, 44] on button "Mover" at bounding box center [155, 42] width 33 height 11
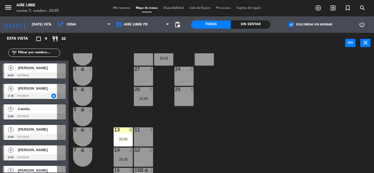
scroll to position [152, 0]
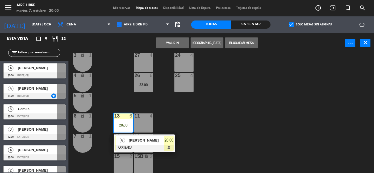
click at [142, 141] on span "[PERSON_NAME]" at bounding box center [146, 141] width 35 height 6
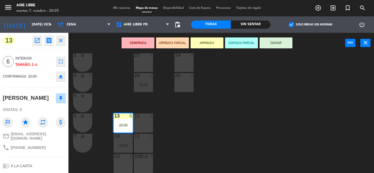
click at [278, 43] on button "SENTAR" at bounding box center [275, 42] width 33 height 11
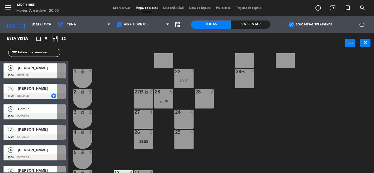
scroll to position [97, 0]
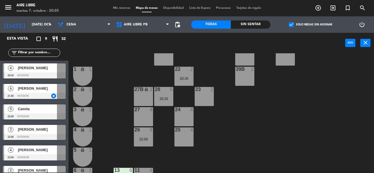
click at [48, 70] on span "[PERSON_NAME]" at bounding box center [37, 68] width 39 height 6
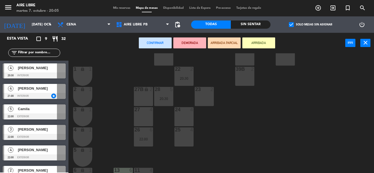
click at [144, 118] on div "27 4" at bounding box center [143, 116] width 19 height 19
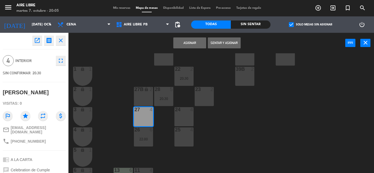
click at [191, 41] on button "Asignar" at bounding box center [189, 42] width 33 height 11
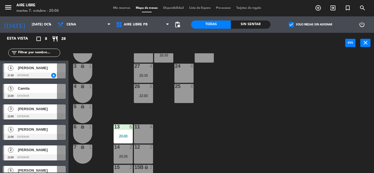
scroll to position [152, 0]
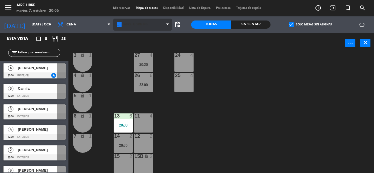
click at [133, 25] on span "Aire Libre PB" at bounding box center [136, 25] width 24 height 4
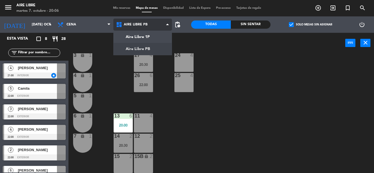
click at [145, 39] on ng-component "menu Aire Libre martes 7. octubre - 20:06 Mis reservas Mapa de mesas Disponibil…" at bounding box center [187, 86] width 374 height 173
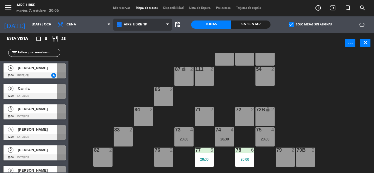
scroll to position [0, 0]
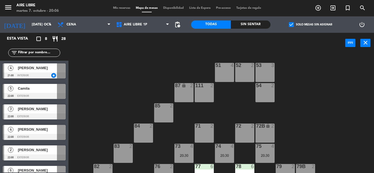
click at [24, 54] on input "text" at bounding box center [39, 53] width 42 height 6
click at [293, 23] on span "check_box" at bounding box center [291, 24] width 5 height 5
click at [310, 25] on input "check_box Solo mesas sin asignar" at bounding box center [310, 25] width 0 height 0
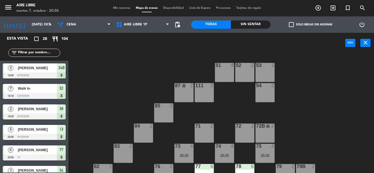
click at [39, 51] on input "text" at bounding box center [39, 53] width 42 height 6
click at [107, 59] on div "51 4 52 2 53 3 111 2 54 2 87 lock 2 85 2 72 2 84 2 71 2 72B lock 2 83 2 73 4 20…" at bounding box center [222, 113] width 301 height 120
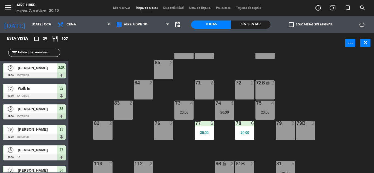
scroll to position [43, 0]
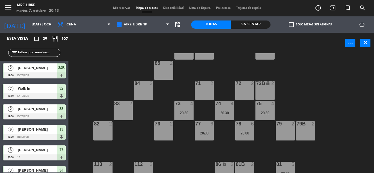
click at [31, 51] on input "text" at bounding box center [39, 53] width 42 height 6
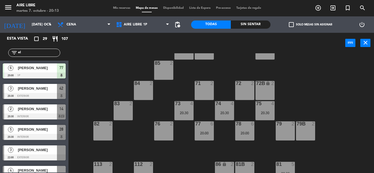
click at [98, 73] on div "51 4 52 2 53 3 111 2 54 2 87 lock 2 85 2 72 2 84 2 71 2 72B lock 2 83 2 73 4 20…" at bounding box center [222, 113] width 301 height 120
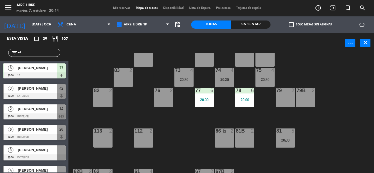
scroll to position [90, 0]
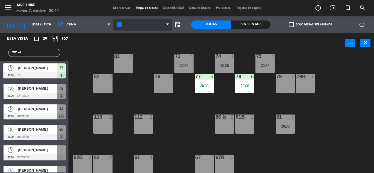
click at [132, 25] on span "Aire Libre 1P" at bounding box center [136, 25] width 24 height 4
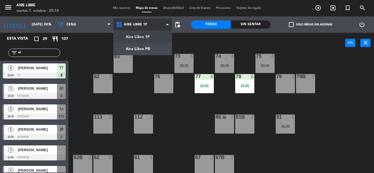
click at [138, 51] on ng-component "menu Aire Libre martes 7. octubre - 20:14 Mis reservas Mapa de mesas Disponibil…" at bounding box center [187, 86] width 374 height 173
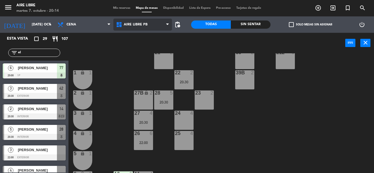
scroll to position [96, 0]
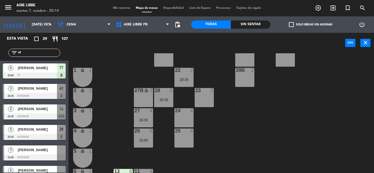
click at [37, 53] on input "el" at bounding box center [39, 53] width 42 height 6
type input "e"
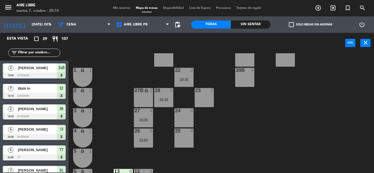
click at [182, 138] on div "25 4" at bounding box center [183, 138] width 19 height 19
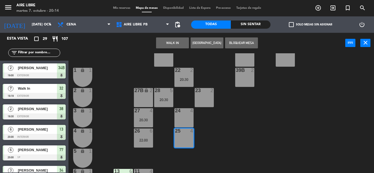
click at [168, 43] on button "WALK IN" at bounding box center [172, 42] width 33 height 11
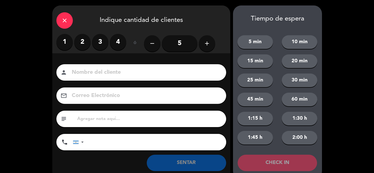
click at [118, 42] on label "4" at bounding box center [118, 42] width 16 height 16
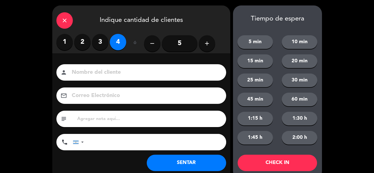
click at [172, 155] on button "SENTAR" at bounding box center [186, 163] width 79 height 16
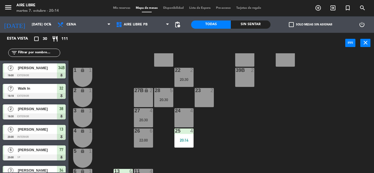
click at [290, 24] on span "check_box_outline_blank" at bounding box center [291, 24] width 5 height 5
click at [310, 25] on input "check_box_outline_blank Solo mesas sin asignar" at bounding box center [310, 25] width 0 height 0
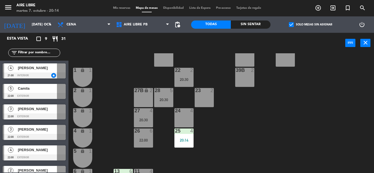
click at [290, 24] on span "check_box" at bounding box center [291, 24] width 5 height 5
click at [310, 25] on input "check_box Solo mesas sin asignar" at bounding box center [310, 25] width 0 height 0
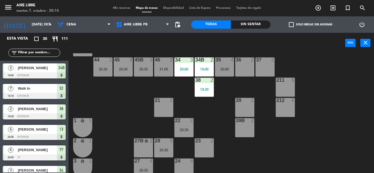
scroll to position [33, 0]
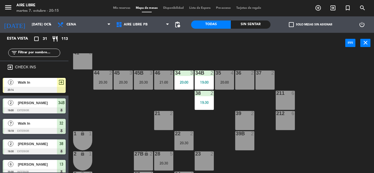
click at [30, 84] on span "Walk In" at bounding box center [37, 83] width 39 height 6
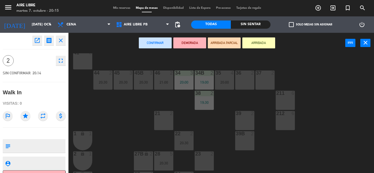
click at [245, 119] on div "39 2" at bounding box center [244, 120] width 19 height 19
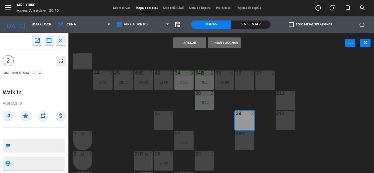
click at [221, 44] on button "Sentar y Asignar" at bounding box center [224, 42] width 33 height 11
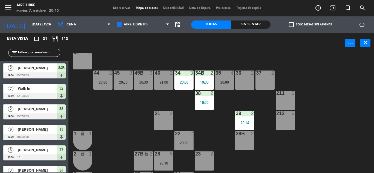
click at [331, 11] on icon "exit_to_app" at bounding box center [332, 8] width 7 height 7
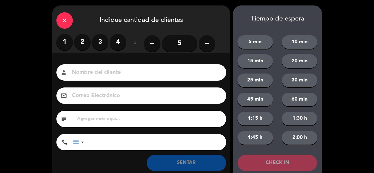
click at [81, 42] on label "2" at bounding box center [82, 42] width 16 height 16
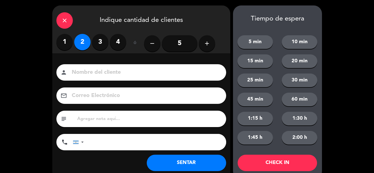
scroll to position [12, 0]
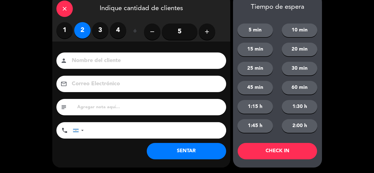
click at [192, 152] on button "SENTAR" at bounding box center [186, 151] width 79 height 16
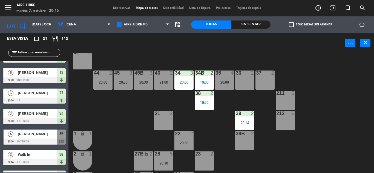
scroll to position [0, 0]
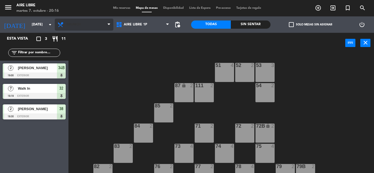
click at [75, 24] on span "Brunch" at bounding box center [73, 25] width 14 height 4
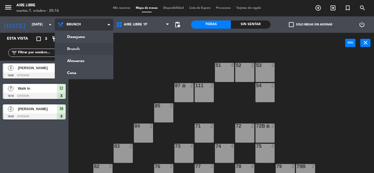
click at [83, 69] on ng-component "menu Aire Libre [DATE] 7. octubre - 20:16 Mis reservas Mapa de mesas Disponibil…" at bounding box center [187, 86] width 374 height 173
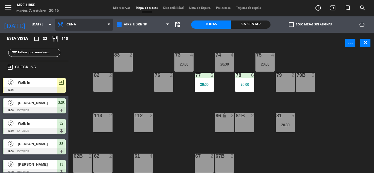
scroll to position [93, 0]
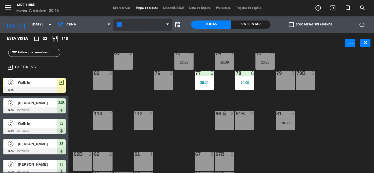
click at [139, 25] on span "Aire Libre 1P" at bounding box center [136, 25] width 24 height 4
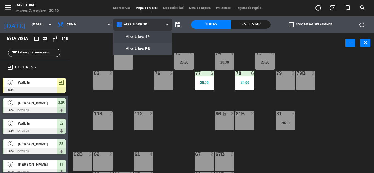
click at [139, 48] on ng-component "menu Aire Libre [DATE] 7. octubre - 20:16 Mis reservas Mapa de mesas Disponibil…" at bounding box center [187, 86] width 374 height 173
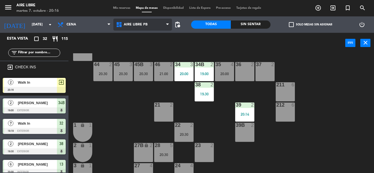
scroll to position [42, 0]
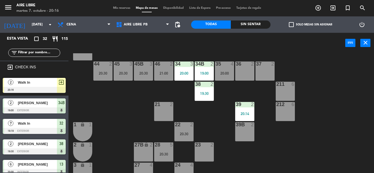
click at [241, 113] on div "20:14" at bounding box center [244, 114] width 19 height 4
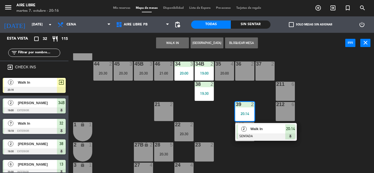
click at [325, 135] on div "42 3 20:30 43 2 31 7 32 7 19:19 33 7 42B 3 20:30 43B 2 41 8 44 2 20:30 45 3 20:…" at bounding box center [222, 113] width 301 height 120
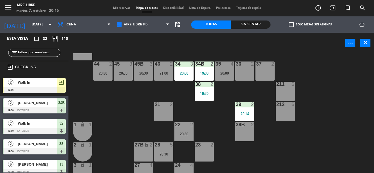
click at [33, 88] on div at bounding box center [34, 90] width 63 height 6
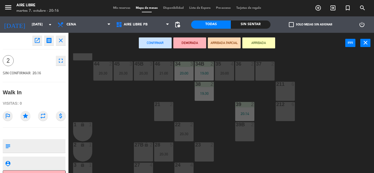
click at [201, 153] on div "23 2" at bounding box center [203, 151] width 19 height 19
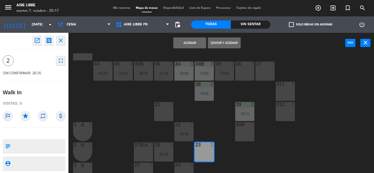
click at [229, 44] on button "Sentar y Asignar" at bounding box center [224, 42] width 33 height 11
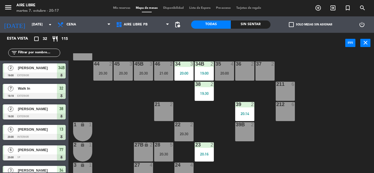
click at [293, 22] on span "check_box_outline_blank" at bounding box center [291, 24] width 5 height 5
click at [310, 25] on input "check_box_outline_blank Solo mesas sin asignar" at bounding box center [310, 25] width 0 height 0
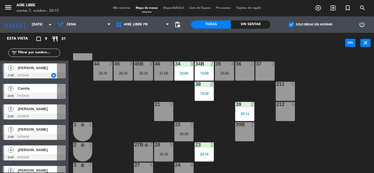
click at [289, 24] on span "check_box" at bounding box center [291, 24] width 5 height 5
click at [310, 25] on input "check_box Solo mesas sin asignar" at bounding box center [310, 25] width 0 height 0
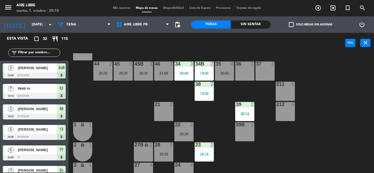
click at [32, 52] on input "text" at bounding box center [39, 53] width 42 height 6
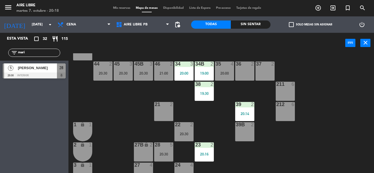
type input "mari"
click at [25, 120] on div "Esta vista crop_square 32 restaurant 115 filter_list [PERSON_NAME] 5 [PERSON_NA…" at bounding box center [34, 103] width 68 height 140
click at [39, 72] on div "[PERSON_NAME]" at bounding box center [37, 67] width 40 height 9
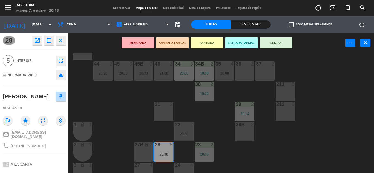
click at [208, 43] on button "ARRIBADA" at bounding box center [206, 42] width 33 height 11
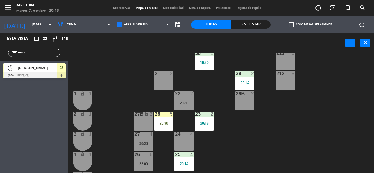
scroll to position [80, 0]
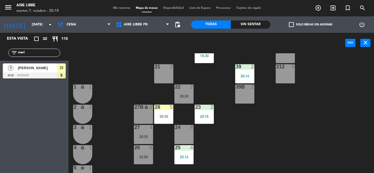
click at [158, 114] on div "20:30" at bounding box center [163, 116] width 19 height 4
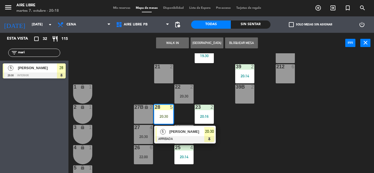
click at [172, 133] on span "[PERSON_NAME]" at bounding box center [186, 132] width 35 height 6
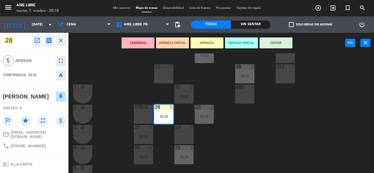
click at [276, 43] on button "SENTAR" at bounding box center [275, 42] width 33 height 11
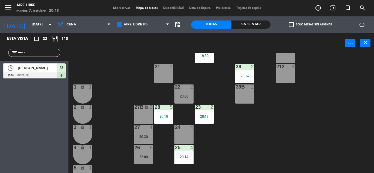
click at [34, 52] on input "mari" at bounding box center [39, 53] width 42 height 6
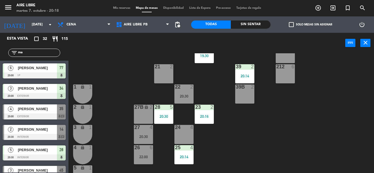
type input "m"
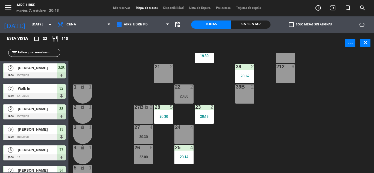
click at [164, 115] on div "20:30" at bounding box center [163, 117] width 19 height 4
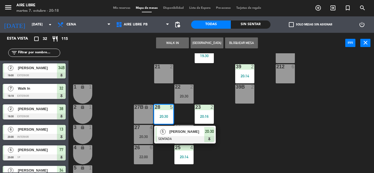
click at [177, 135] on span "[PERSON_NAME]" at bounding box center [186, 132] width 35 height 6
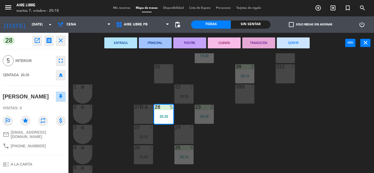
click at [61, 74] on icon "eject" at bounding box center [60, 75] width 7 height 7
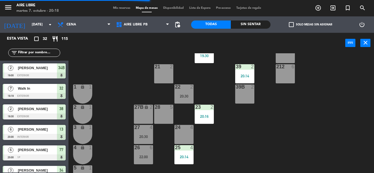
click at [43, 52] on input "text" at bounding box center [39, 53] width 42 height 6
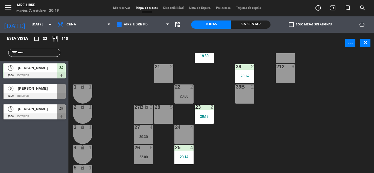
type input "mar"
click at [119, 64] on div "42 3 20:30 43 2 31 7 32 7 19:19 33 7 42B 3 20:30 43B 2 41 8 44 2 20:30 45 3 20:…" at bounding box center [222, 113] width 301 height 120
click at [28, 92] on div "[PERSON_NAME]" at bounding box center [37, 88] width 40 height 9
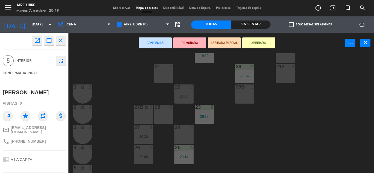
click at [263, 43] on button "ARRIBADA" at bounding box center [258, 42] width 33 height 11
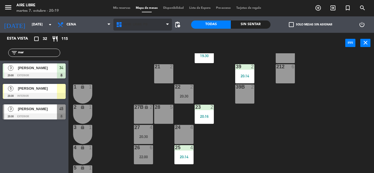
click at [135, 25] on span "Aire Libre PB" at bounding box center [136, 25] width 24 height 4
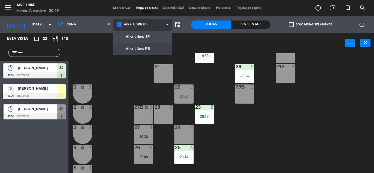
click at [144, 36] on ng-component "menu Aire Libre [DATE] 7. octubre - 20:19 Mis reservas Mapa de mesas Disponibil…" at bounding box center [187, 86] width 374 height 173
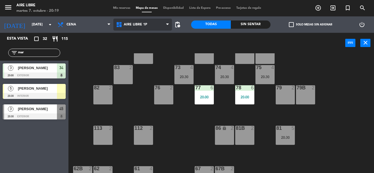
scroll to position [85, 0]
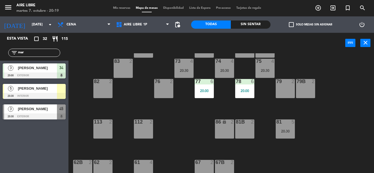
click at [286, 132] on div "20:30" at bounding box center [284, 131] width 19 height 4
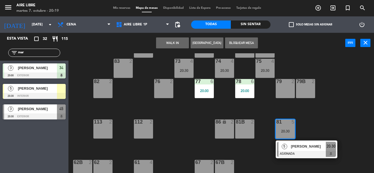
click at [295, 148] on span "[PERSON_NAME]" at bounding box center [307, 147] width 35 height 6
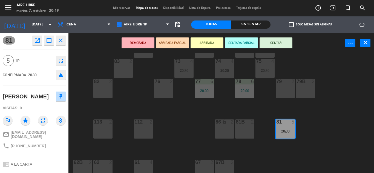
click at [61, 74] on icon "eject" at bounding box center [60, 75] width 7 height 7
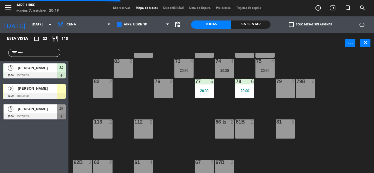
click at [40, 91] on span "[PERSON_NAME]" at bounding box center [37, 89] width 39 height 6
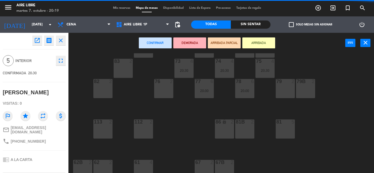
click at [287, 127] on div "81 5" at bounding box center [284, 129] width 19 height 19
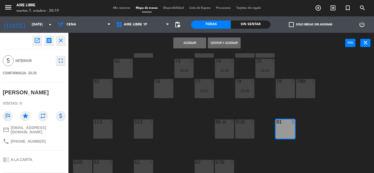
click at [224, 44] on button "Sentar y Asignar" at bounding box center [224, 42] width 33 height 11
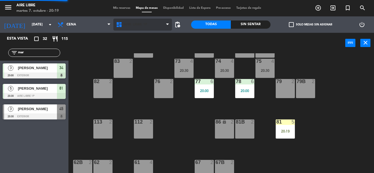
click at [135, 25] on span "Aire Libre 1P" at bounding box center [136, 25] width 24 height 4
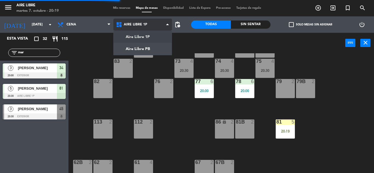
click at [142, 49] on ng-component "menu Aire Libre [DATE] 7. octubre - 20:19 Mis reservas Mapa de mesas Disponibil…" at bounding box center [187, 86] width 374 height 173
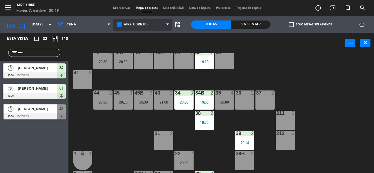
scroll to position [27, 0]
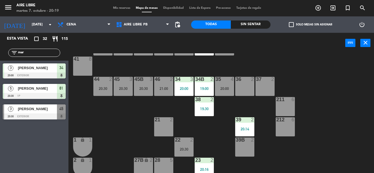
click at [289, 25] on span "check_box_outline_blank" at bounding box center [291, 24] width 5 height 5
click at [310, 25] on input "check_box_outline_blank Solo mesas sin asignar" at bounding box center [310, 25] width 0 height 0
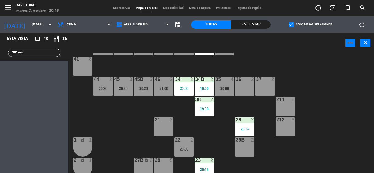
click at [33, 52] on input "mar" at bounding box center [39, 53] width 42 height 6
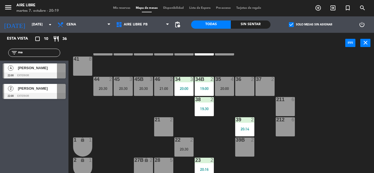
type input "m"
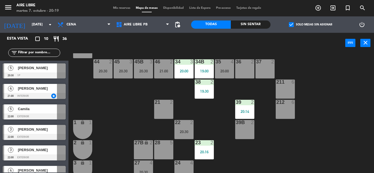
scroll to position [45, 0]
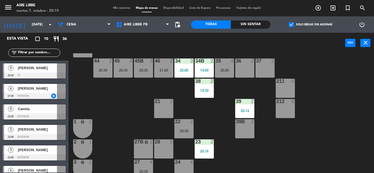
click at [46, 70] on span "[PERSON_NAME]" at bounding box center [37, 68] width 39 height 6
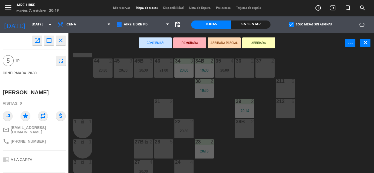
click at [162, 148] on div "28 5" at bounding box center [163, 148] width 19 height 19
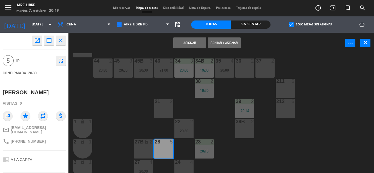
click at [191, 43] on button "Asignar" at bounding box center [189, 42] width 33 height 11
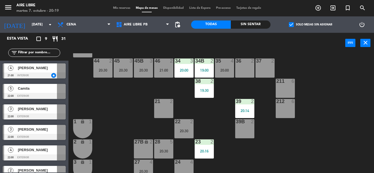
click at [162, 146] on div "28 5 20:30" at bounding box center [163, 148] width 19 height 19
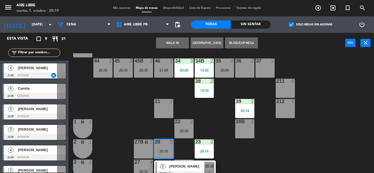
click at [328, 118] on div "42 3 20:30 43 2 31 7 32 7 19:19 33 7 42B 3 20:30 43B 2 41 8 44 2 20:30 45 3 20:…" at bounding box center [222, 113] width 301 height 120
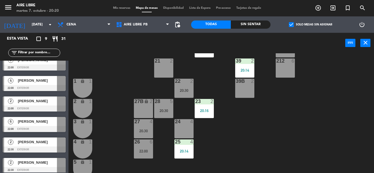
scroll to position [73, 0]
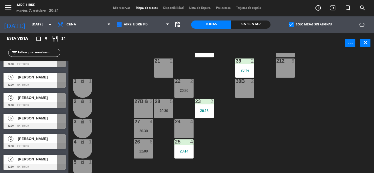
click at [178, 24] on span "pending_actions" at bounding box center [177, 24] width 7 height 7
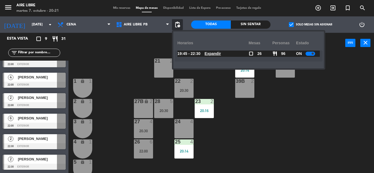
click at [216, 54] on u "Expandir" at bounding box center [212, 53] width 16 height 4
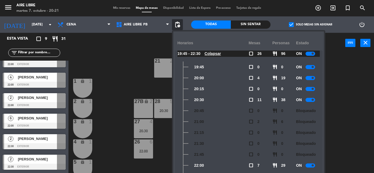
scroll to position [4, 0]
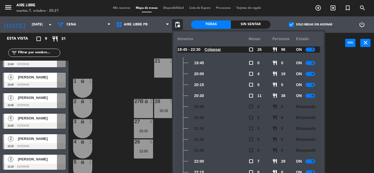
click at [128, 61] on div "42 3 20:30 43 2 31 7 32 7 19:19 33 7 42B 3 20:30 43B 2 41 8 44 2 20:30 45 3 20:…" at bounding box center [222, 113] width 301 height 120
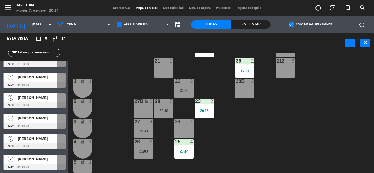
click at [118, 7] on span "Mis reservas" at bounding box center [121, 8] width 23 height 3
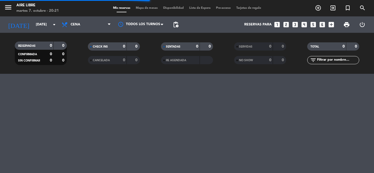
click at [175, 25] on span "pending_actions" at bounding box center [175, 24] width 7 height 7
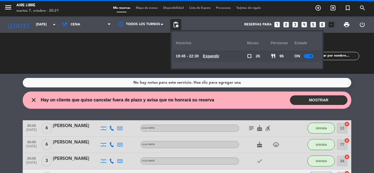
click at [215, 56] on u "Expandir" at bounding box center [211, 56] width 16 height 4
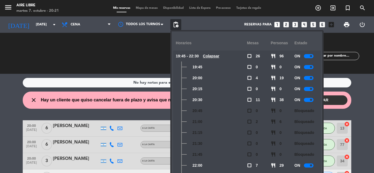
scroll to position [4, 0]
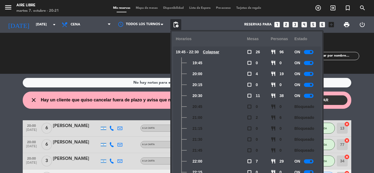
click at [96, 56] on div "CHECK INS 0 0" at bounding box center [113, 53] width 73 height 5
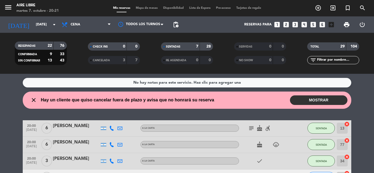
click at [315, 101] on button "MOSTRAR" at bounding box center [318, 100] width 57 height 10
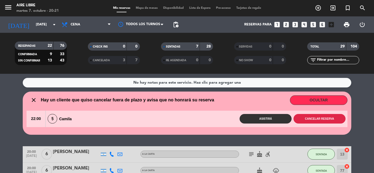
click at [318, 118] on button "Cancelar reserva" at bounding box center [319, 119] width 52 height 10
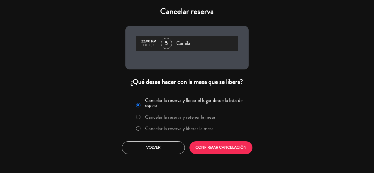
click at [175, 130] on label "Cancelar la reserva y liberar la mesa" at bounding box center [179, 128] width 68 height 5
click at [225, 145] on button "CONFIRMAR CANCELACIÓN" at bounding box center [220, 147] width 63 height 13
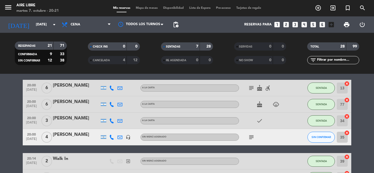
scroll to position [19, 0]
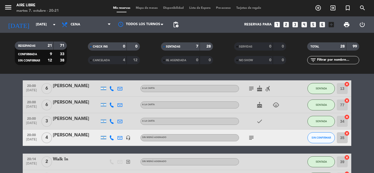
click at [254, 136] on icon "subject" at bounding box center [251, 138] width 7 height 7
click at [111, 138] on icon at bounding box center [111, 137] width 5 height 5
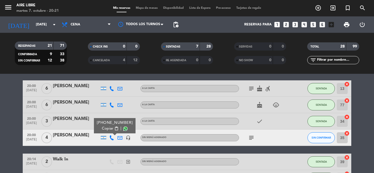
click at [114, 127] on span "content_paste" at bounding box center [116, 129] width 4 height 4
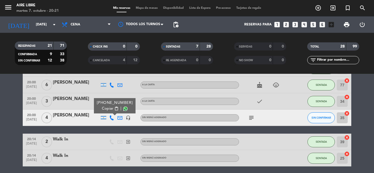
scroll to position [50, 0]
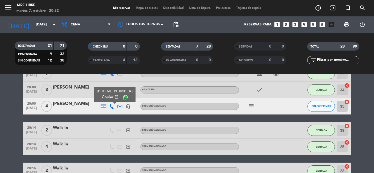
click at [70, 103] on div "[PERSON_NAME]" at bounding box center [76, 103] width 46 height 7
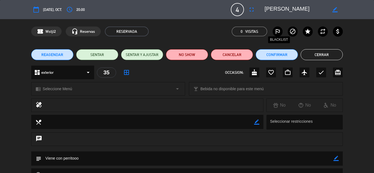
click at [277, 30] on icon "outlined_flag" at bounding box center [277, 31] width 7 height 7
click at [188, 55] on button "NO SHOW" at bounding box center [187, 54] width 42 height 11
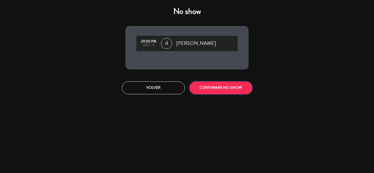
click at [214, 88] on button "CONFIRMAR NO-SHOW" at bounding box center [220, 88] width 63 height 13
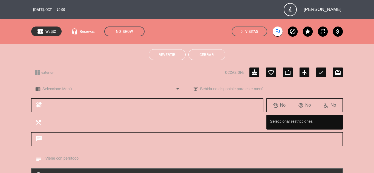
click at [209, 55] on button "Cerrar" at bounding box center [206, 54] width 37 height 11
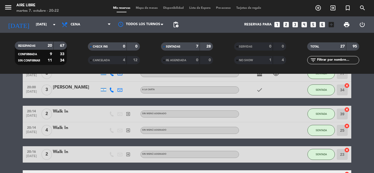
scroll to position [63, 0]
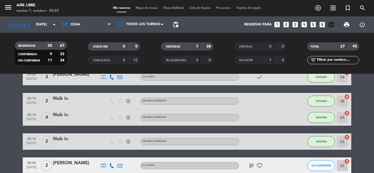
click at [152, 8] on span "Mapa de mesas" at bounding box center [146, 8] width 27 height 3
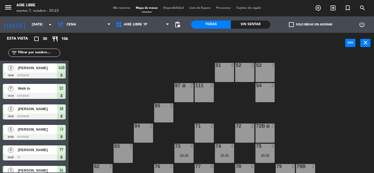
click at [290, 24] on span "check_box_outline_blank" at bounding box center [291, 24] width 5 height 5
click at [310, 25] on input "check_box_outline_blank Solo mesas sin asignar" at bounding box center [310, 25] width 0 height 0
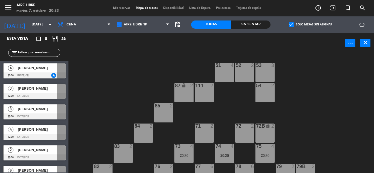
click at [290, 24] on span "check_box" at bounding box center [291, 24] width 5 height 5
click at [310, 25] on input "check_box Solo mesas sin asignar" at bounding box center [310, 25] width 0 height 0
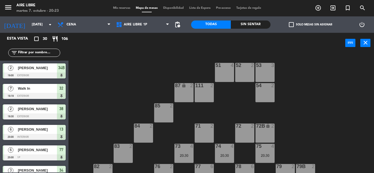
click at [40, 51] on input "text" at bounding box center [39, 53] width 42 height 6
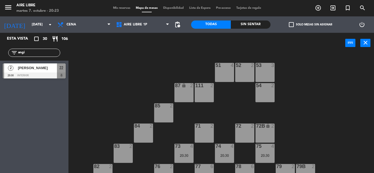
type input "angi"
click at [31, 68] on span "[PERSON_NAME]" at bounding box center [37, 68] width 39 height 6
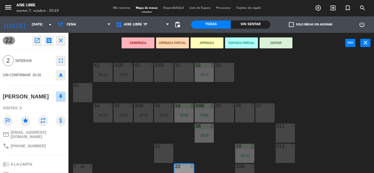
click at [208, 44] on button "ARRIBADA" at bounding box center [206, 42] width 33 height 11
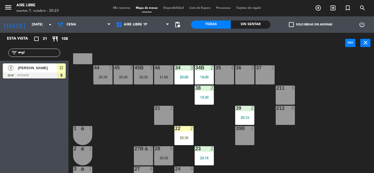
scroll to position [40, 0]
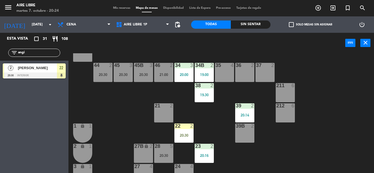
click at [182, 131] on div "22 2 20:30" at bounding box center [183, 133] width 19 height 19
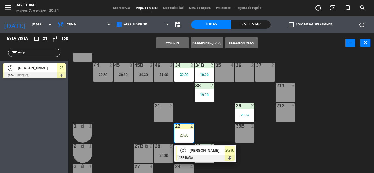
click at [246, 72] on div "36 2" at bounding box center [244, 72] width 19 height 19
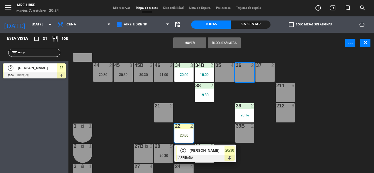
click at [192, 43] on button "Mover" at bounding box center [189, 42] width 33 height 11
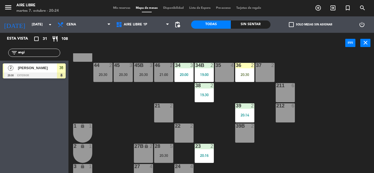
click at [243, 71] on div "36 2 20:30" at bounding box center [244, 72] width 19 height 19
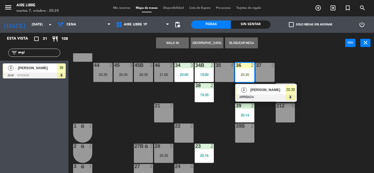
click at [257, 95] on div at bounding box center [265, 97] width 59 height 6
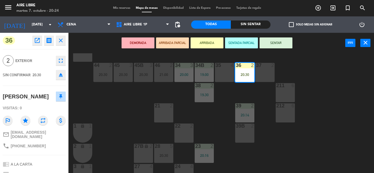
click at [275, 42] on button "SENTAR" at bounding box center [275, 42] width 33 height 11
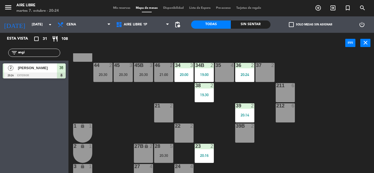
click at [38, 51] on input "angi" at bounding box center [39, 53] width 42 height 6
type input "a"
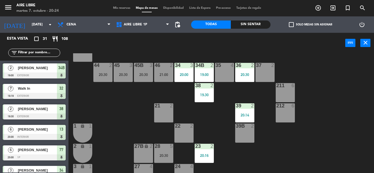
click at [290, 26] on span "check_box_outline_blank" at bounding box center [291, 24] width 5 height 5
click at [310, 25] on input "check_box_outline_blank Solo mesas sin asignar" at bounding box center [310, 25] width 0 height 0
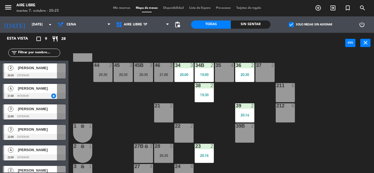
click at [48, 67] on span "[PERSON_NAME]" at bounding box center [37, 68] width 39 height 6
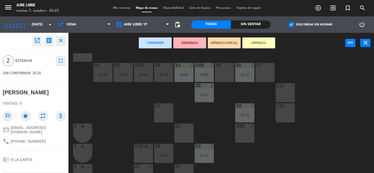
click at [193, 132] on div "22 2" at bounding box center [183, 133] width 19 height 19
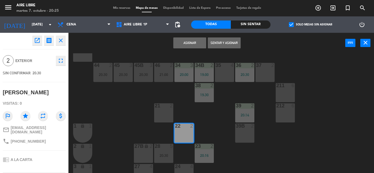
click at [192, 39] on button "Asignar" at bounding box center [189, 42] width 33 height 11
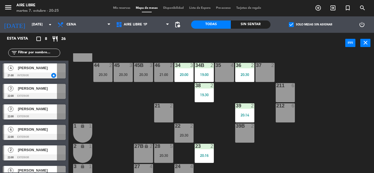
click at [290, 24] on span "check_box" at bounding box center [291, 24] width 5 height 5
click at [310, 25] on input "check_box Solo mesas sin asignar" at bounding box center [310, 25] width 0 height 0
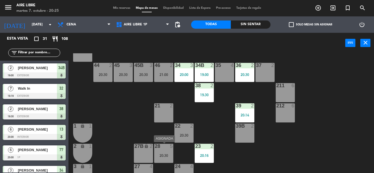
click at [163, 155] on div "20:30" at bounding box center [163, 156] width 19 height 4
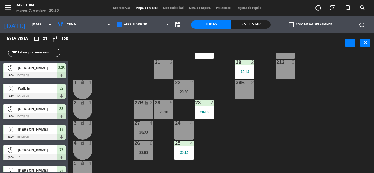
scroll to position [86, 0]
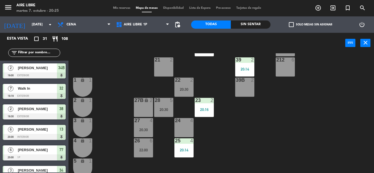
click at [160, 103] on div at bounding box center [163, 100] width 9 height 5
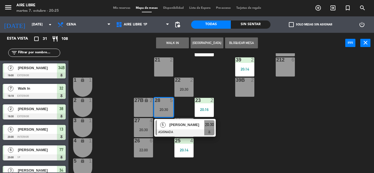
click at [167, 130] on div at bounding box center [184, 132] width 59 height 6
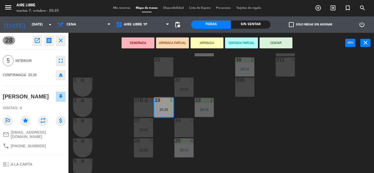
click at [28, 146] on span "[PHONE_NUMBER]" at bounding box center [28, 146] width 35 height 4
copy div "phone"
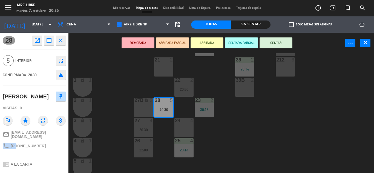
click at [36, 41] on icon "open_in_new" at bounding box center [37, 40] width 7 height 7
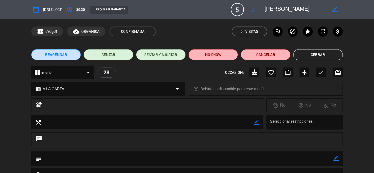
click at [318, 54] on button "Cerrar" at bounding box center [318, 54] width 50 height 11
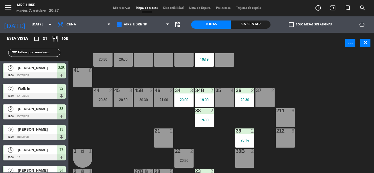
scroll to position [10, 0]
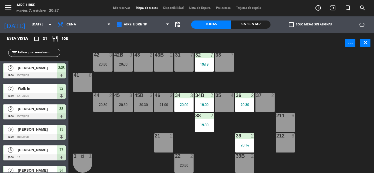
click at [115, 7] on span "Mis reservas" at bounding box center [121, 8] width 23 height 3
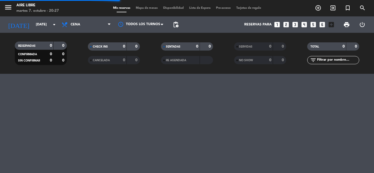
click at [252, 62] on div "NO SHOW" at bounding box center [247, 60] width 25 height 6
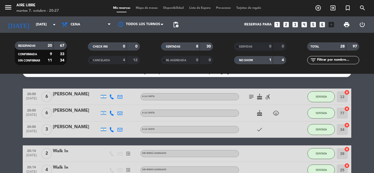
scroll to position [18, 0]
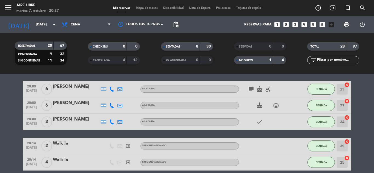
click at [252, 62] on div "NO SHOW" at bounding box center [247, 60] width 25 height 6
click at [269, 58] on strong "1" at bounding box center [270, 60] width 2 height 4
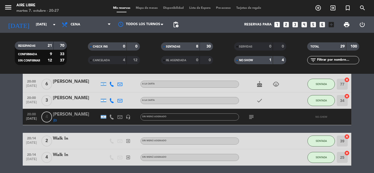
scroll to position [40, 0]
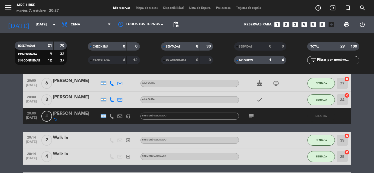
click at [74, 121] on div "outlined_flag" at bounding box center [76, 120] width 46 height 4
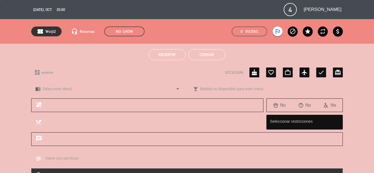
click at [167, 57] on span "Revertir" at bounding box center [166, 55] width 17 height 4
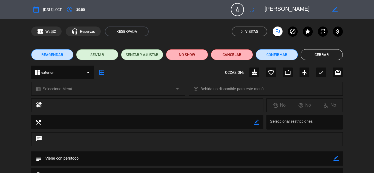
click at [251, 11] on icon "fullscreen" at bounding box center [251, 9] width 7 height 7
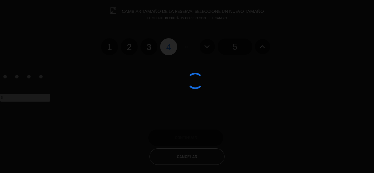
click at [235, 47] on div at bounding box center [187, 86] width 374 height 173
click at [233, 50] on input "5" at bounding box center [234, 47] width 34 height 16
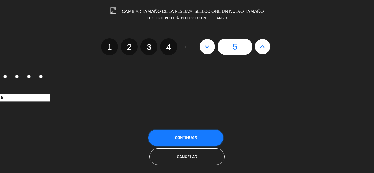
click at [188, 138] on span "Continuar" at bounding box center [186, 137] width 22 height 5
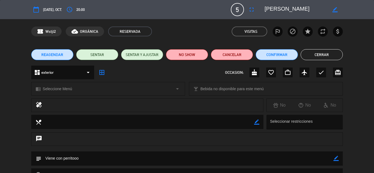
click at [324, 57] on button "Cerrar" at bounding box center [321, 54] width 42 height 11
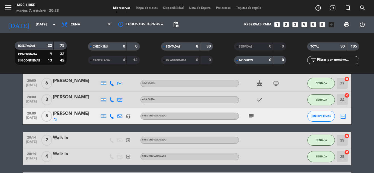
click at [72, 112] on div "[PERSON_NAME]" at bounding box center [76, 113] width 46 height 7
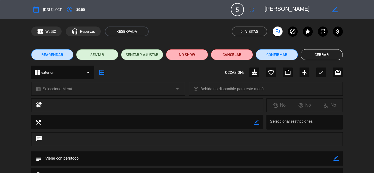
click at [319, 53] on button "Cerrar" at bounding box center [321, 54] width 42 height 11
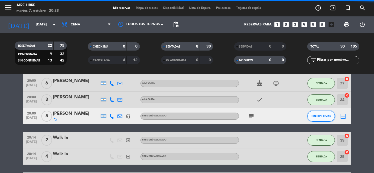
click at [326, 116] on span "SIN CONFIRMAR" at bounding box center [320, 116] width 19 height 3
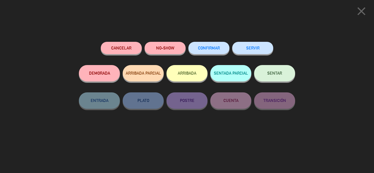
click at [188, 75] on button "ARRIBADA" at bounding box center [186, 73] width 41 height 16
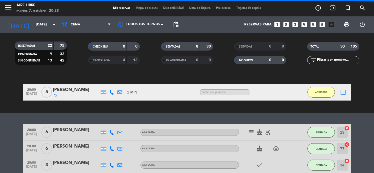
scroll to position [106, 0]
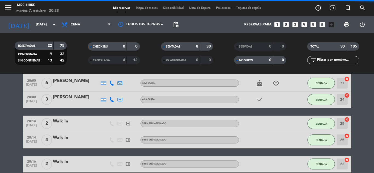
click at [324, 61] on input "text" at bounding box center [337, 60] width 42 height 6
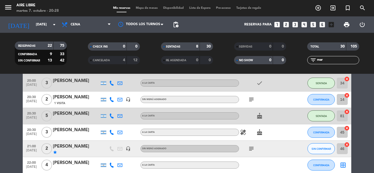
scroll to position [68, 0]
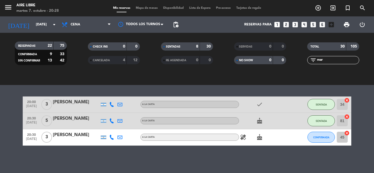
type input "mar"
click at [304, 159] on div "No hay notas para este servicio. Haz clic para agregar una exit_to_app CHECK IN…" at bounding box center [187, 123] width 374 height 99
click at [141, 7] on span "Mapa de mesas" at bounding box center [146, 8] width 27 height 3
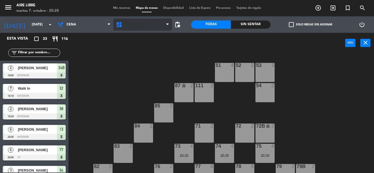
click at [131, 25] on span "Aire Libre 1P" at bounding box center [136, 25] width 24 height 4
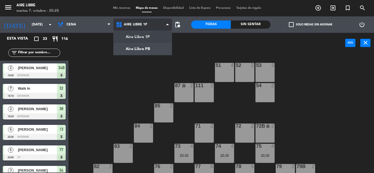
click at [139, 49] on ng-component "menu Aire Libre [DATE] 7. octubre - 20:28 Mis reservas Mapa de mesas Disponibil…" at bounding box center [187, 86] width 374 height 173
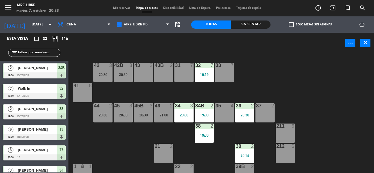
click at [38, 51] on input "text" at bounding box center [39, 53] width 42 height 6
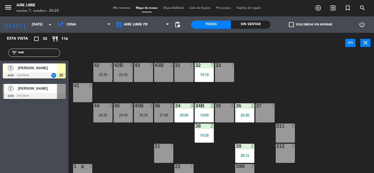
type input "mat"
click at [46, 150] on div "Esta vista crop_square 33 restaurant 116 filter_list mat 5 [PERSON_NAME] 20:00 …" at bounding box center [34, 103] width 68 height 140
click at [28, 68] on span "[PERSON_NAME]" at bounding box center [37, 68] width 39 height 6
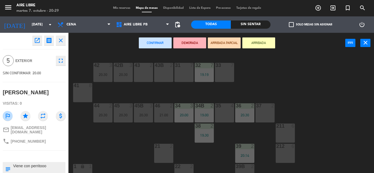
click at [221, 71] on div "33 7" at bounding box center [224, 72] width 19 height 19
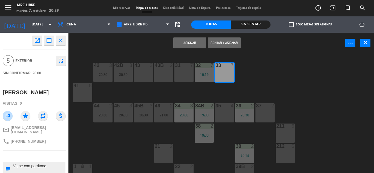
click at [223, 44] on button "Sentar y Asignar" at bounding box center [224, 42] width 33 height 11
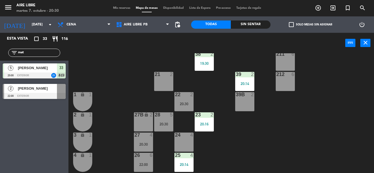
scroll to position [72, 0]
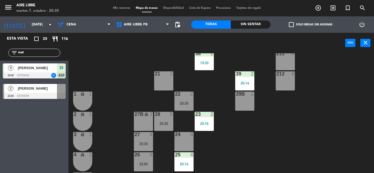
click at [164, 123] on div "20:30" at bounding box center [163, 124] width 19 height 4
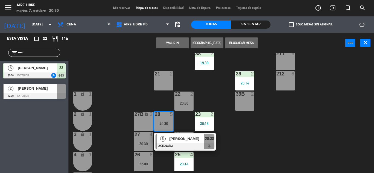
click at [182, 141] on span "[PERSON_NAME]" at bounding box center [186, 139] width 35 height 6
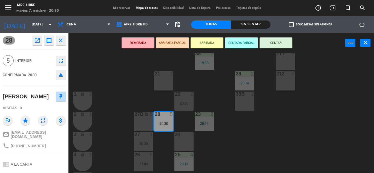
click at [209, 45] on button "ARRIBADA" at bounding box center [206, 42] width 33 height 11
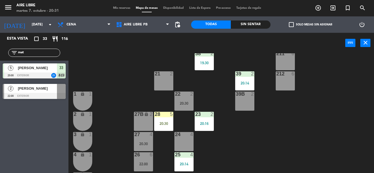
click at [30, 52] on input "mat" at bounding box center [39, 53] width 42 height 6
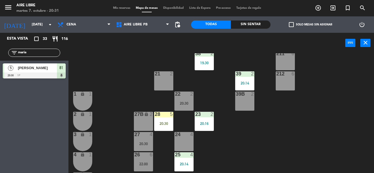
click at [17, 138] on div "Esta vista crop_square 33 restaurant 116 filter_list [PERSON_NAME] 5 [PERSON_NA…" at bounding box center [34, 103] width 68 height 140
click at [39, 52] on input "maria" at bounding box center [39, 53] width 42 height 6
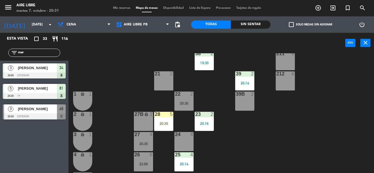
click at [21, 146] on div "Esta vista crop_square 33 restaurant 116 filter_list [DATE] [PERSON_NAME] 20:00…" at bounding box center [34, 103] width 68 height 140
click at [37, 53] on input "mar" at bounding box center [39, 53] width 42 height 6
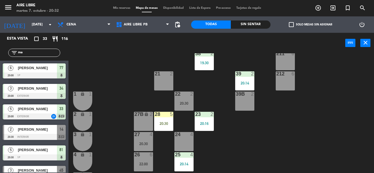
click at [111, 70] on div "42 3 20:30 43 2 31 7 32 7 19:19 33 5 20:00 42B 3 20:30 43B 2 41 8 44 2 20:30 45…" at bounding box center [222, 113] width 301 height 120
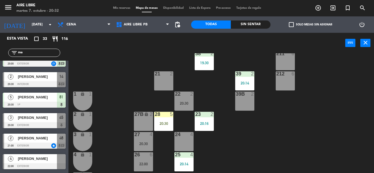
scroll to position [66, 0]
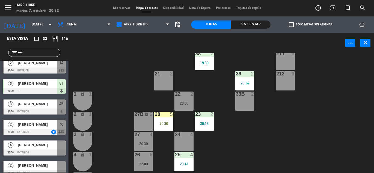
click at [38, 54] on input "ma" at bounding box center [39, 53] width 42 height 6
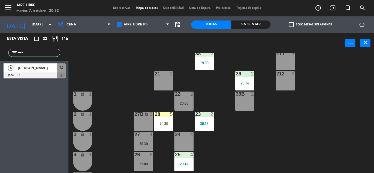
scroll to position [0, 0]
type input "mof"
click at [35, 70] on span "[PERSON_NAME]" at bounding box center [37, 68] width 39 height 6
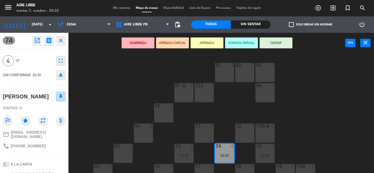
click at [207, 42] on button "ARRIBADA" at bounding box center [206, 42] width 33 height 11
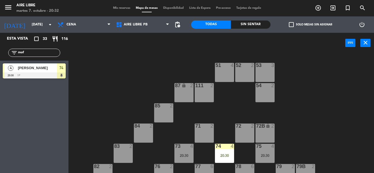
click at [30, 54] on input "mof" at bounding box center [39, 53] width 42 height 6
type input "m"
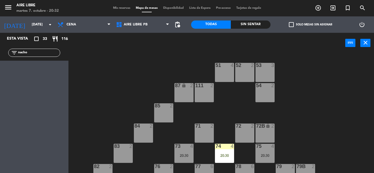
click at [41, 53] on input "nacho" at bounding box center [39, 53] width 42 height 6
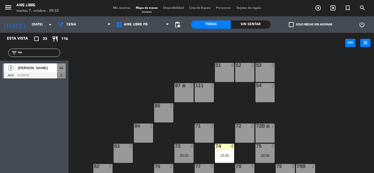
type input "n"
type input "ig"
click at [24, 122] on div "Esta vista crop_square 33 restaurant 116 filter_list ig 2 [PERSON_NAME] 20:30 e…" at bounding box center [34, 103] width 68 height 140
click at [41, 71] on div "[PERSON_NAME]" at bounding box center [37, 67] width 40 height 9
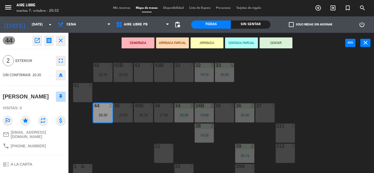
click at [208, 42] on button "ARRIBADA" at bounding box center [206, 42] width 33 height 11
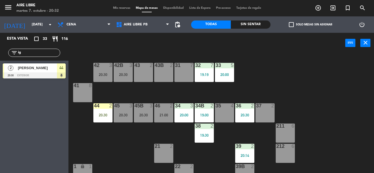
click at [27, 53] on input "ig" at bounding box center [39, 53] width 42 height 6
type input "i"
type input "hect"
click at [40, 71] on span "[PERSON_NAME]" at bounding box center [37, 68] width 39 height 6
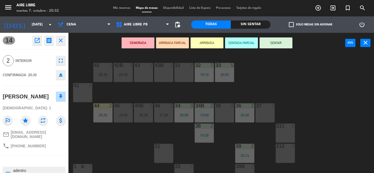
click at [209, 44] on button "ARRIBADA" at bounding box center [206, 42] width 33 height 11
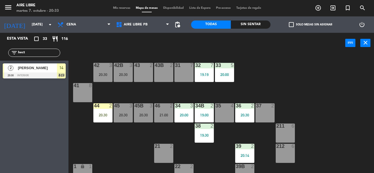
click at [28, 53] on input "hect" at bounding box center [39, 53] width 42 height 6
type input "h"
type input "lea"
click at [30, 146] on div "Esta vista crop_square 33 restaurant 116 filter_list lea 4 [PERSON_NAME] 20:30 …" at bounding box center [34, 103] width 68 height 140
click at [59, 69] on div "73" at bounding box center [61, 67] width 9 height 9
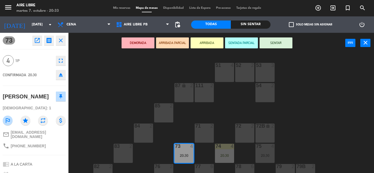
click at [208, 40] on button "ARRIBADA" at bounding box center [206, 42] width 33 height 11
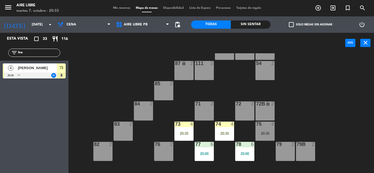
scroll to position [33, 0]
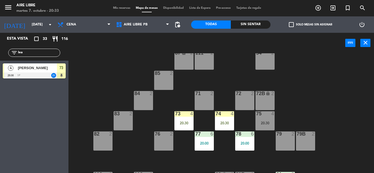
click at [39, 51] on input "lea" at bounding box center [39, 53] width 42 height 6
type input "l"
type input "aye"
click at [34, 129] on div "Esta vista crop_square 33 restaurant 116 filter_list aye 3 [PERSON_NAME] 20:30 …" at bounding box center [34, 103] width 68 height 140
click at [44, 72] on div at bounding box center [34, 75] width 63 height 6
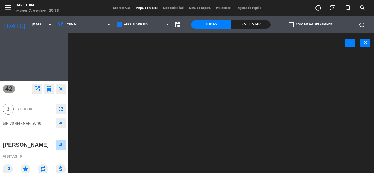
scroll to position [0, 0]
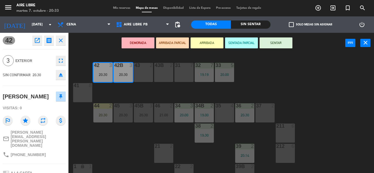
click at [207, 43] on button "ARRIBADA" at bounding box center [206, 42] width 33 height 11
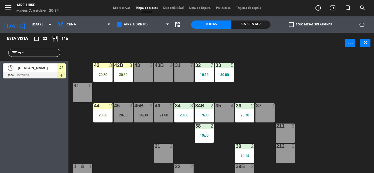
click at [33, 52] on input "aye" at bounding box center [39, 53] width 42 height 6
type input "a"
type input "lea"
click at [19, 121] on div "Esta vista crop_square 33 restaurant 116 filter_list lea 4 [PERSON_NAME] 20:30 …" at bounding box center [34, 103] width 68 height 140
click at [34, 75] on div at bounding box center [34, 75] width 63 height 6
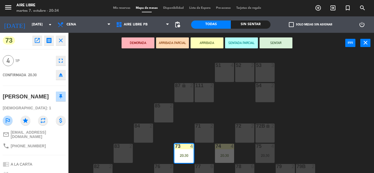
click at [207, 41] on button "ARRIBADA" at bounding box center [206, 42] width 33 height 11
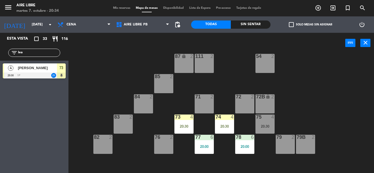
scroll to position [36, 0]
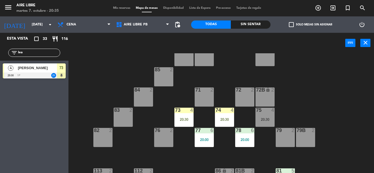
click at [34, 52] on input "lea" at bounding box center [39, 53] width 42 height 6
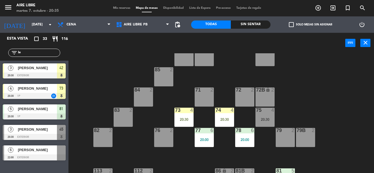
type input "l"
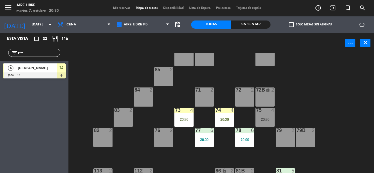
type input "pia"
click at [228, 117] on div "74 4 20:30" at bounding box center [224, 117] width 19 height 19
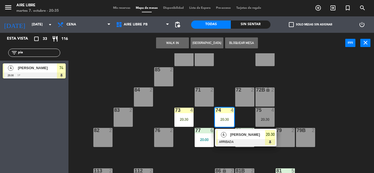
click at [234, 139] on div "[PERSON_NAME]" at bounding box center [247, 134] width 36 height 9
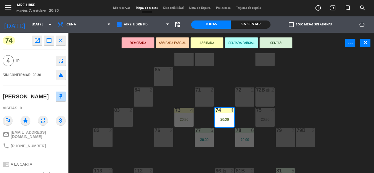
click at [60, 77] on icon "eject" at bounding box center [60, 75] width 7 height 7
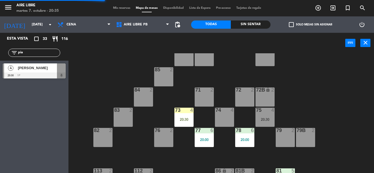
click at [38, 71] on div "[PERSON_NAME]" at bounding box center [37, 67] width 40 height 9
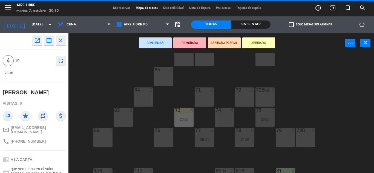
click at [260, 44] on button "ARRIBADA" at bounding box center [258, 42] width 33 height 11
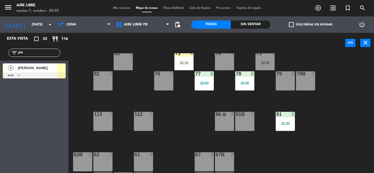
scroll to position [97, 0]
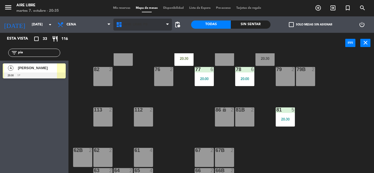
click at [134, 25] on span "Aire Libre PB" at bounding box center [136, 25] width 24 height 4
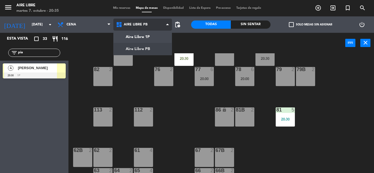
click at [144, 50] on ng-component "menu Aire Libre [DATE] 7. octubre - 20:35 Mis reservas Mapa de mesas Disponibil…" at bounding box center [187, 86] width 374 height 173
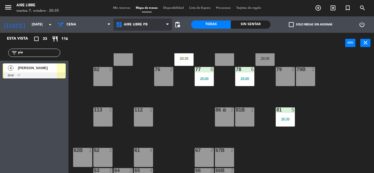
scroll to position [111, 0]
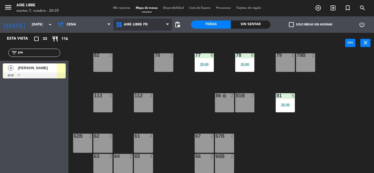
click at [137, 25] on span "Aire Libre PB" at bounding box center [136, 25] width 24 height 4
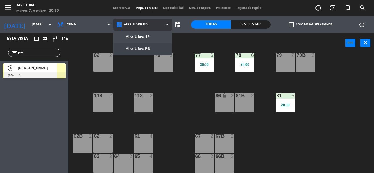
click at [141, 37] on ng-component "menu Aire Libre [DATE] 7. octubre - 20:35 Mis reservas Mapa de mesas Disponibil…" at bounding box center [187, 86] width 374 height 173
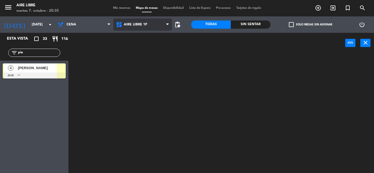
click at [136, 26] on span "Aire Libre 1P" at bounding box center [136, 25] width 24 height 4
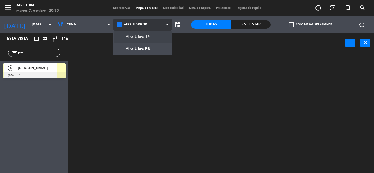
click at [140, 49] on ng-component "menu Aire Libre [DATE] 7. octubre - 20:35 Mis reservas Mapa de mesas Disponibil…" at bounding box center [187, 86] width 374 height 173
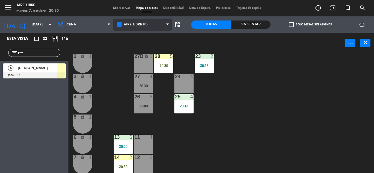
scroll to position [135, 0]
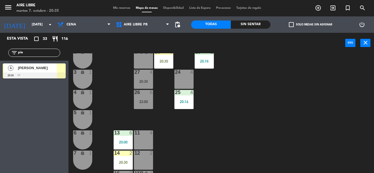
click at [49, 72] on div "[PERSON_NAME]" at bounding box center [37, 67] width 40 height 9
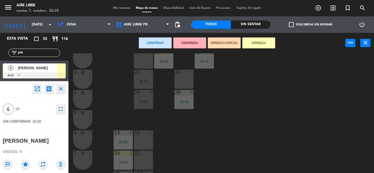
click at [189, 76] on div "24 4" at bounding box center [183, 79] width 19 height 19
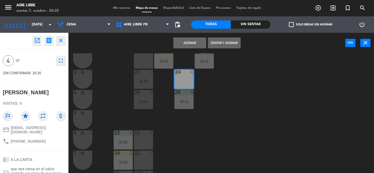
click at [225, 41] on button "Sentar y Asignar" at bounding box center [224, 42] width 33 height 11
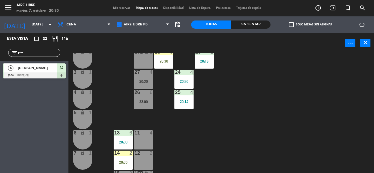
click at [33, 51] on input "pia" at bounding box center [39, 53] width 42 height 6
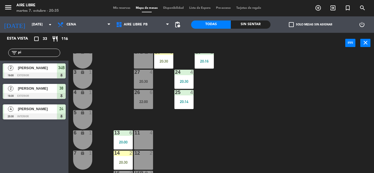
type input "p"
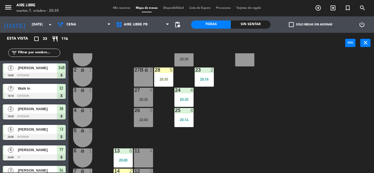
scroll to position [115, 0]
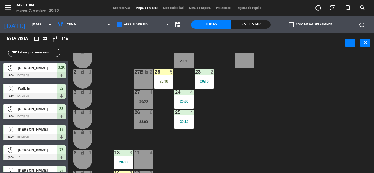
click at [33, 51] on input "text" at bounding box center [39, 53] width 42 height 6
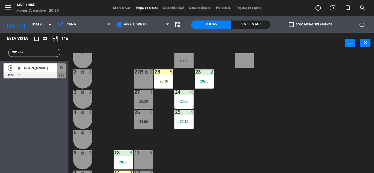
type input "silv"
click at [42, 119] on div "Esta vista crop_square 33 restaurant 116 filter_list silv 4 [PERSON_NAME] 20:30…" at bounding box center [34, 103] width 68 height 140
click at [39, 70] on span "[PERSON_NAME]" at bounding box center [37, 68] width 39 height 6
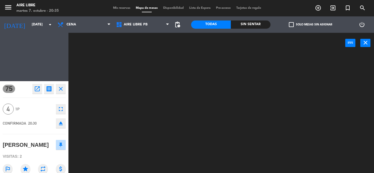
scroll to position [0, 0]
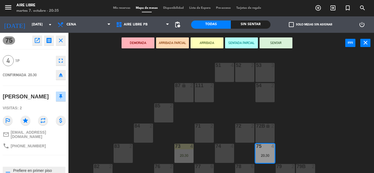
click at [211, 41] on button "ARRIBADA" at bounding box center [206, 42] width 33 height 11
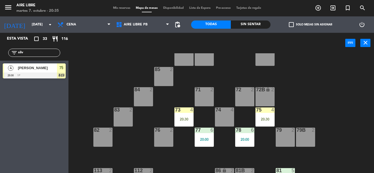
scroll to position [37, 0]
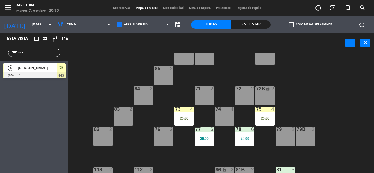
click at [183, 117] on div "20:30" at bounding box center [183, 119] width 19 height 4
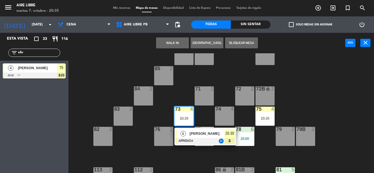
click at [188, 136] on div "4" at bounding box center [183, 133] width 12 height 9
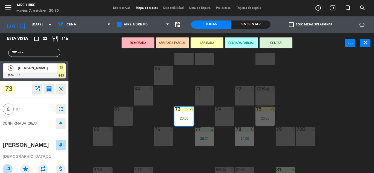
click at [279, 43] on button "SENTAR" at bounding box center [275, 42] width 33 height 11
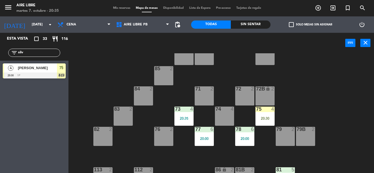
click at [267, 117] on div "20:30" at bounding box center [264, 119] width 19 height 4
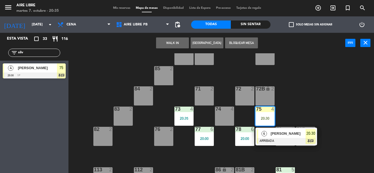
click at [272, 139] on div at bounding box center [286, 141] width 59 height 6
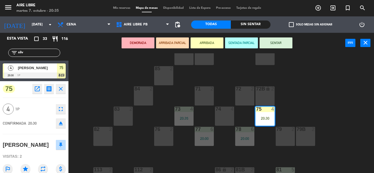
click at [284, 40] on button "SENTAR" at bounding box center [275, 42] width 33 height 11
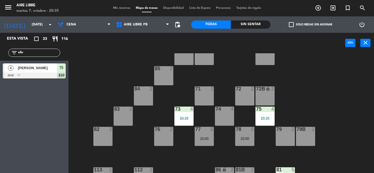
click at [30, 55] on input "silv" at bounding box center [39, 53] width 42 height 6
type input "s"
type input "[PERSON_NAME]"
click at [38, 72] on div "[PERSON_NAME]" at bounding box center [37, 67] width 40 height 9
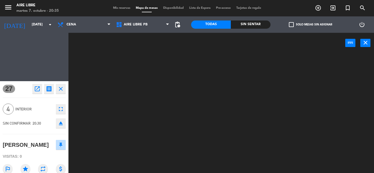
scroll to position [0, 0]
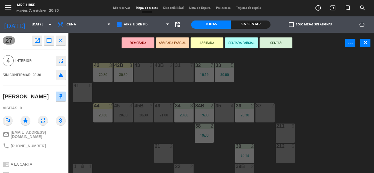
click at [207, 43] on button "ARRIBADA" at bounding box center [206, 42] width 33 height 11
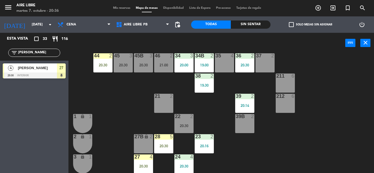
scroll to position [50, 0]
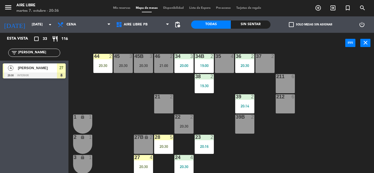
click at [188, 160] on div "4" at bounding box center [192, 157] width 9 height 5
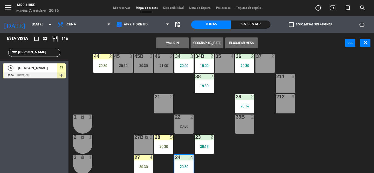
click at [223, 60] on div "35 4" at bounding box center [224, 63] width 19 height 19
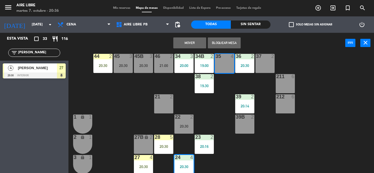
click at [187, 40] on button "Mover" at bounding box center [189, 42] width 33 height 11
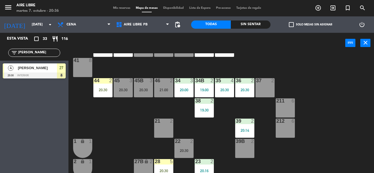
scroll to position [22, 0]
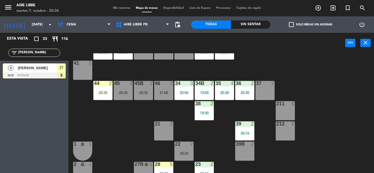
click at [105, 93] on div "20:30" at bounding box center [102, 93] width 19 height 4
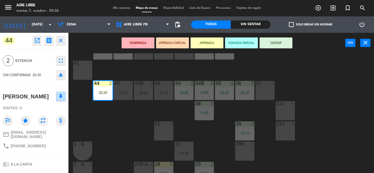
click at [267, 42] on button "SENTAR" at bounding box center [275, 42] width 33 height 11
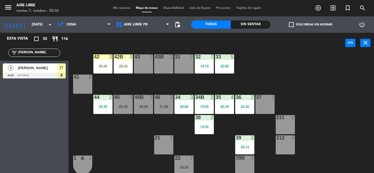
scroll to position [0, 0]
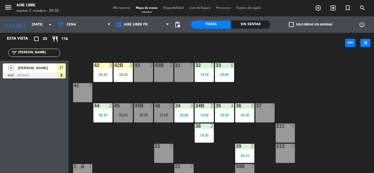
click at [35, 49] on div "filter_list [PERSON_NAME]" at bounding box center [34, 53] width 52 height 8
click at [35, 50] on input "[PERSON_NAME]" at bounding box center [39, 53] width 42 height 6
type input "aye"
click at [40, 96] on div "Esta vista crop_square 33 restaurant 116 filter_list aye 3 [PERSON_NAME] 20:30 …" at bounding box center [34, 103] width 68 height 140
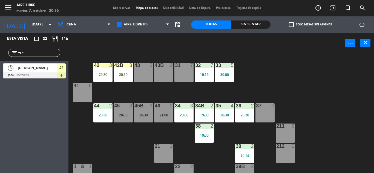
click at [99, 73] on div "20:30" at bounding box center [102, 75] width 19 height 4
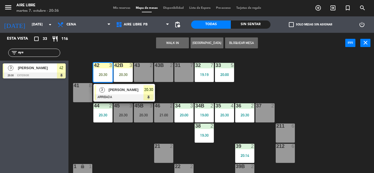
click at [127, 91] on span "[PERSON_NAME]" at bounding box center [125, 90] width 35 height 6
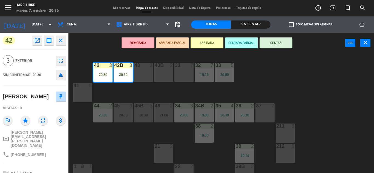
click at [280, 43] on button "SENTAR" at bounding box center [275, 42] width 33 height 11
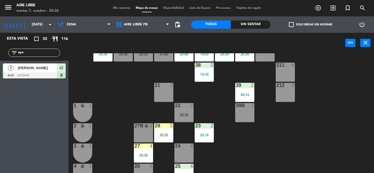
scroll to position [62, 0]
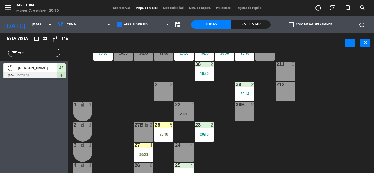
click at [161, 131] on div "28 5 20:30" at bounding box center [163, 132] width 19 height 19
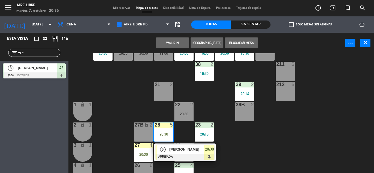
click at [174, 152] on span "[PERSON_NAME]" at bounding box center [186, 150] width 35 height 6
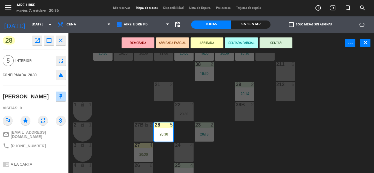
click at [272, 40] on button "SENTAR" at bounding box center [275, 42] width 33 height 11
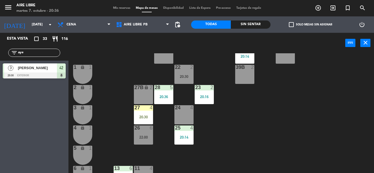
scroll to position [100, 0]
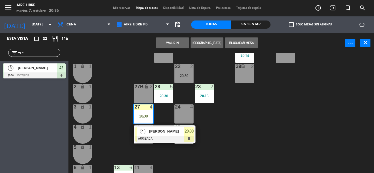
click at [166, 130] on span "[PERSON_NAME]" at bounding box center [166, 132] width 35 height 6
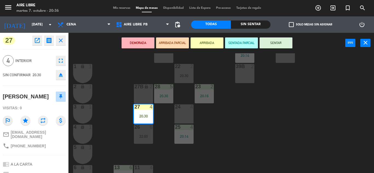
click at [275, 42] on button "SENTAR" at bounding box center [275, 42] width 33 height 11
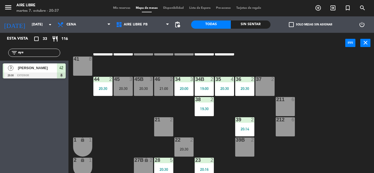
scroll to position [46, 0]
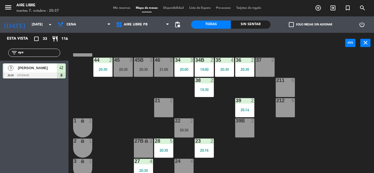
click at [185, 127] on div "22 2 20:30" at bounding box center [183, 127] width 19 height 19
click at [343, 131] on div "42 3 20:30 43 2 31 7 32 7 19:19 33 5 20:00 42B 3 20:30 43B 2 41 8 44 2 20:30 45…" at bounding box center [222, 113] width 301 height 120
click at [33, 50] on input "aye" at bounding box center [39, 53] width 42 height 6
type input "a"
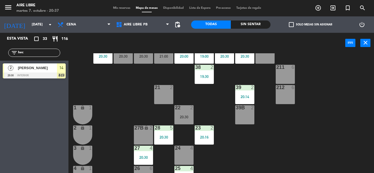
scroll to position [59, 0]
type input "hec"
click at [42, 109] on div "Esta vista crop_square 33 restaurant 116 filter_list hec 2 [PERSON_NAME] 20:30 …" at bounding box center [34, 103] width 68 height 140
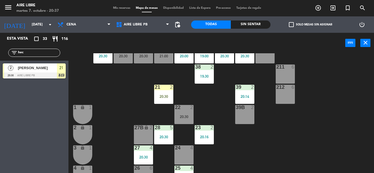
click at [162, 92] on div "21 2 20:30" at bounding box center [163, 94] width 19 height 19
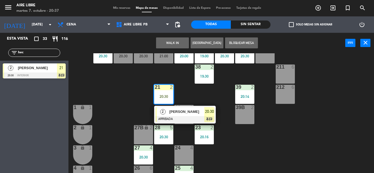
click at [193, 113] on span "[PERSON_NAME]" at bounding box center [186, 112] width 35 height 6
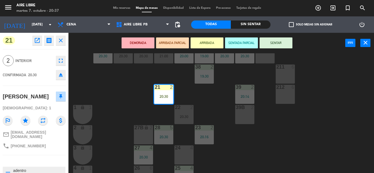
click at [280, 44] on button "SENTAR" at bounding box center [275, 42] width 33 height 11
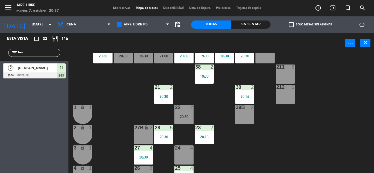
click at [34, 52] on input "hec" at bounding box center [39, 53] width 42 height 6
type input "h"
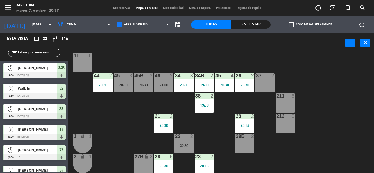
scroll to position [29, 0]
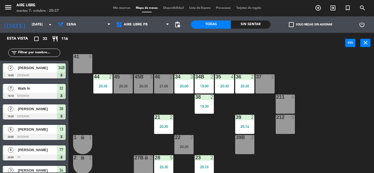
click at [183, 145] on div "20:30" at bounding box center [183, 147] width 19 height 4
click at [346, 120] on div "42 3 20:30 43 2 31 7 32 7 19:19 33 5 20:00 42B 3 20:30 43B 2 41 8 44 2 20:30 45…" at bounding box center [222, 113] width 301 height 120
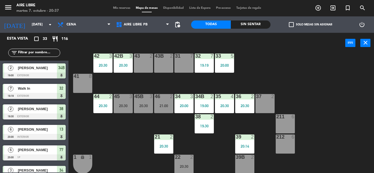
scroll to position [9, 0]
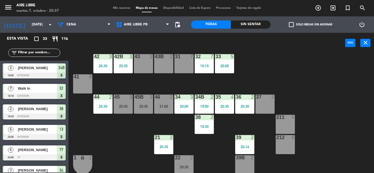
click at [34, 51] on input "text" at bounding box center [39, 53] width 42 height 6
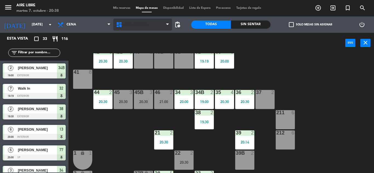
click at [132, 26] on span "Aire Libre PB" at bounding box center [136, 25] width 24 height 4
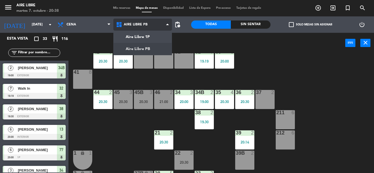
click at [141, 36] on ng-component "menu Aire Libre [DATE] 7. octubre - 20:38 Mis reservas Mapa de mesas Disponibil…" at bounding box center [187, 86] width 374 height 173
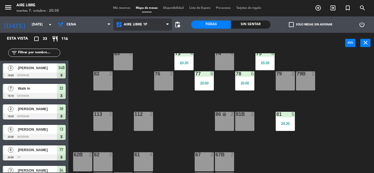
scroll to position [93, 0]
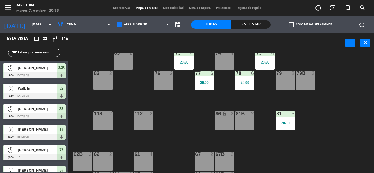
click at [178, 61] on div "20:30" at bounding box center [183, 62] width 19 height 4
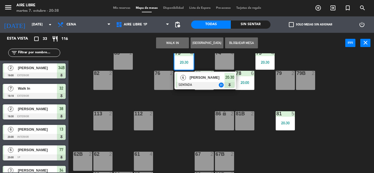
click at [146, 159] on div "61 4" at bounding box center [143, 161] width 19 height 19
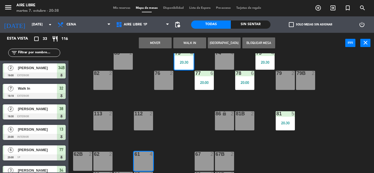
click at [154, 44] on button "Mover" at bounding box center [155, 42] width 33 height 11
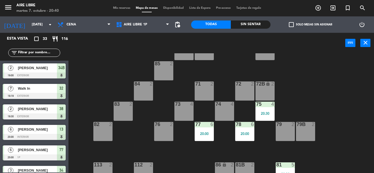
scroll to position [44, 0]
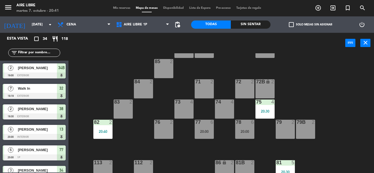
click at [28, 54] on input "text" at bounding box center [39, 53] width 42 height 6
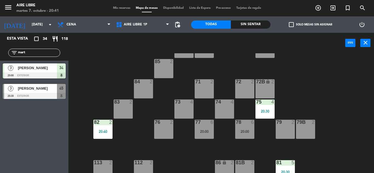
type input "mart"
click at [22, 142] on div "Esta vista crop_square 34 restaurant 118 filter_list mart 3 [PERSON_NAME] 20:00…" at bounding box center [34, 103] width 68 height 140
click at [39, 93] on div "[PERSON_NAME]" at bounding box center [37, 88] width 40 height 9
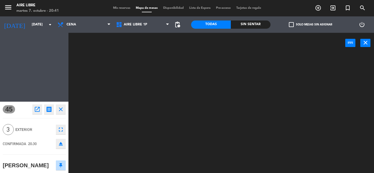
scroll to position [0, 0]
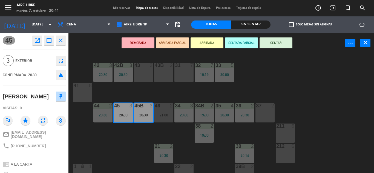
click at [208, 43] on button "ARRIBADA" at bounding box center [206, 42] width 33 height 11
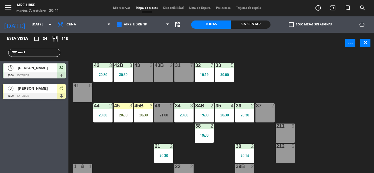
click at [33, 53] on input "mart" at bounding box center [39, 53] width 42 height 6
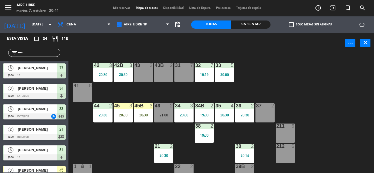
type input "m"
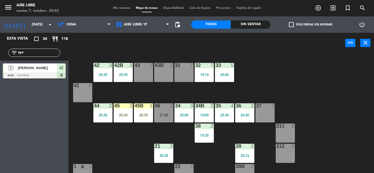
type input "aye"
click at [76, 42] on div "power_input close" at bounding box center [206, 43] width 276 height 21
click at [121, 113] on div "20:30" at bounding box center [122, 115] width 19 height 4
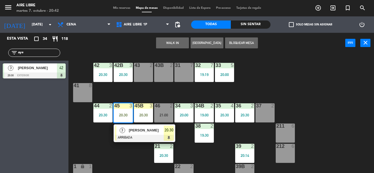
click at [142, 131] on span "[PERSON_NAME]" at bounding box center [146, 130] width 35 height 6
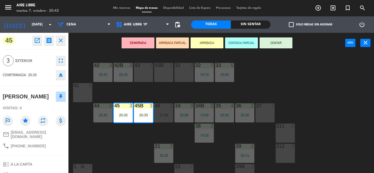
click at [275, 41] on button "SENTAR" at bounding box center [275, 42] width 33 height 11
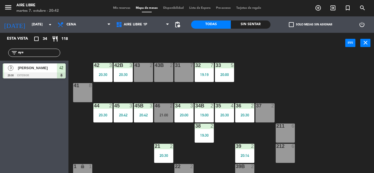
click at [34, 52] on input "aye" at bounding box center [39, 53] width 42 height 6
type input "a"
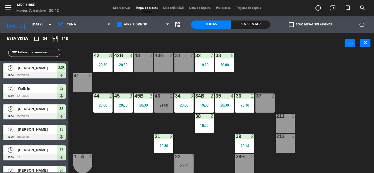
scroll to position [17, 0]
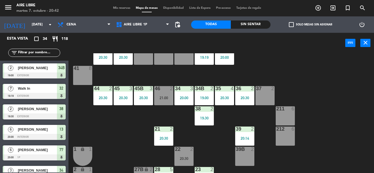
click at [220, 98] on div "20:30" at bounding box center [224, 98] width 19 height 4
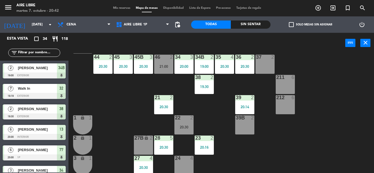
scroll to position [0, 0]
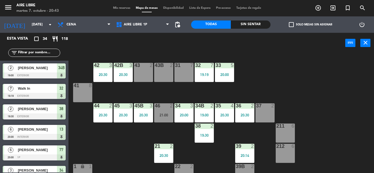
click at [40, 50] on input "text" at bounding box center [39, 53] width 42 height 6
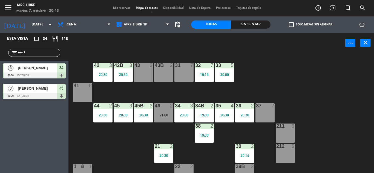
click at [22, 144] on div "Esta vista crop_square 34 restaurant 118 filter_list mart 3 [PERSON_NAME] 20:00…" at bounding box center [34, 103] width 68 height 140
click at [292, 23] on span "check_box_outline_blank" at bounding box center [291, 24] width 5 height 5
click at [310, 25] on input "check_box_outline_blank Solo mesas sin asignar" at bounding box center [310, 25] width 0 height 0
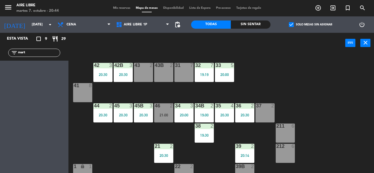
click at [34, 52] on input "mart" at bounding box center [39, 53] width 42 height 6
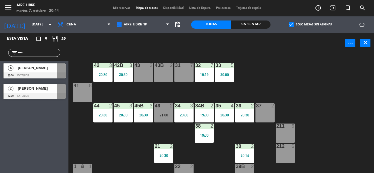
type input "m"
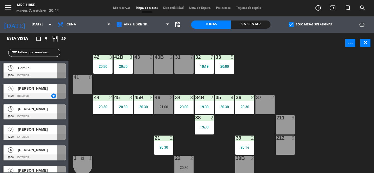
scroll to position [9, 0]
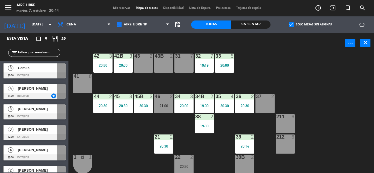
click at [31, 68] on span "Camila" at bounding box center [37, 68] width 39 height 6
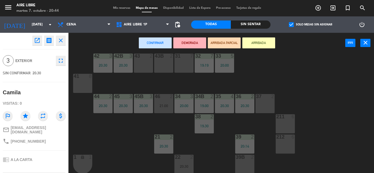
click at [147, 62] on div "43 2" at bounding box center [143, 63] width 19 height 19
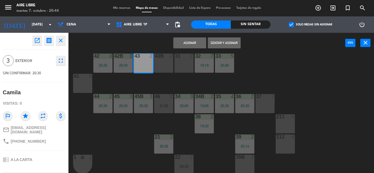
click at [164, 62] on div "43B 2" at bounding box center [163, 63] width 19 height 19
click at [189, 42] on button "Asignar" at bounding box center [189, 42] width 33 height 11
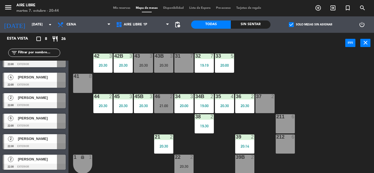
scroll to position [0, 0]
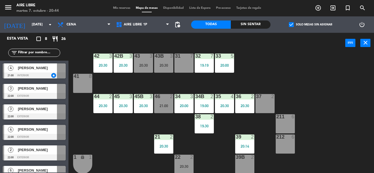
click at [291, 22] on span "check_box" at bounding box center [291, 24] width 5 height 5
click at [310, 25] on input "check_box Solo mesas sin asignar" at bounding box center [310, 25] width 0 height 0
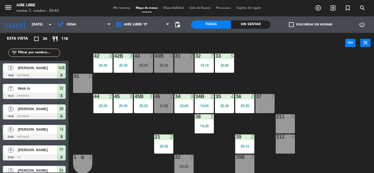
click at [33, 53] on input "text" at bounding box center [39, 53] width 42 height 6
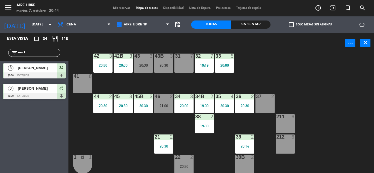
click at [17, 143] on div "Esta vista crop_square 34 restaurant 118 filter_list mart 3 [PERSON_NAME] 20:00…" at bounding box center [34, 103] width 68 height 140
click at [39, 53] on input "mart" at bounding box center [39, 53] width 42 height 6
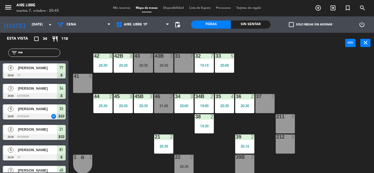
type input "m"
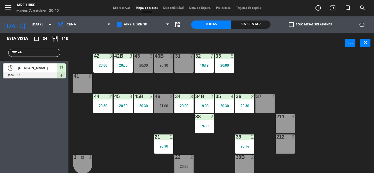
click at [24, 134] on div "Esta vista crop_square 34 restaurant 118 filter_list [PERSON_NAME] 6 [PERSON_NA…" at bounding box center [34, 103] width 68 height 140
click at [35, 55] on input "eli" at bounding box center [39, 53] width 42 height 6
type input "e"
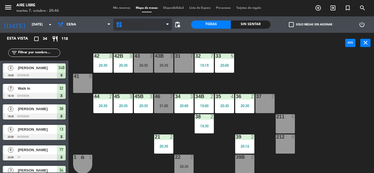
click at [140, 25] on span "Aire Libre 1P" at bounding box center [136, 25] width 24 height 4
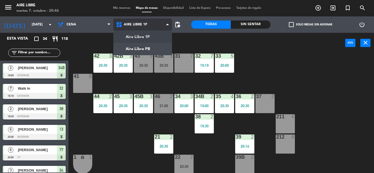
click at [140, 50] on ng-component "menu Aire Libre [DATE] 7. octubre - 20:46 Mis reservas Mapa de mesas Disponibil…" at bounding box center [187, 86] width 374 height 173
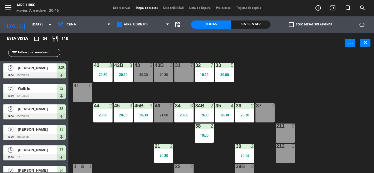
click at [229, 130] on div "42 3 20:30 43 3 20:30 31 7 32 7 19:19 33 5 20:00 42B 3 20:30 43B 3 20:30 41 8 4…" at bounding box center [222, 113] width 301 height 120
click at [314, 132] on div "42 3 20:30 43 3 20:30 31 7 32 7 19:19 33 5 20:00 42B 3 20:30 43B 3 20:30 41 8 4…" at bounding box center [222, 113] width 301 height 120
click at [290, 24] on span "check_box_outline_blank" at bounding box center [291, 24] width 5 height 5
click at [310, 25] on input "check_box_outline_blank Solo mesas sin asignar" at bounding box center [310, 25] width 0 height 0
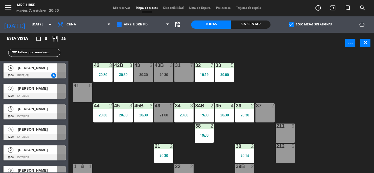
click at [34, 68] on span "[PERSON_NAME]" at bounding box center [37, 68] width 39 height 6
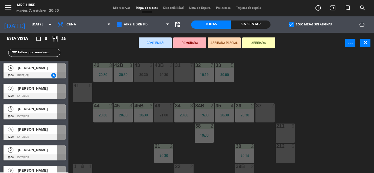
click at [84, 94] on div "41 8" at bounding box center [82, 92] width 19 height 19
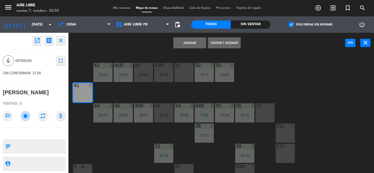
click at [226, 43] on button "Sentar y Asignar" at bounding box center [224, 42] width 33 height 11
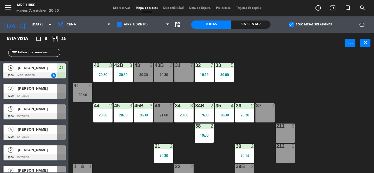
click at [79, 94] on div "20:50" at bounding box center [82, 95] width 19 height 4
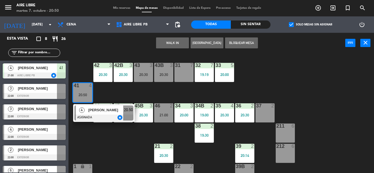
click at [90, 115] on div at bounding box center [103, 118] width 59 height 6
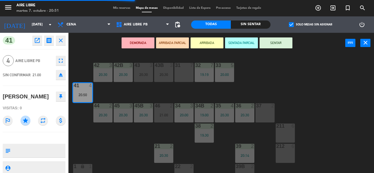
click at [62, 63] on icon "fullscreen" at bounding box center [60, 60] width 7 height 7
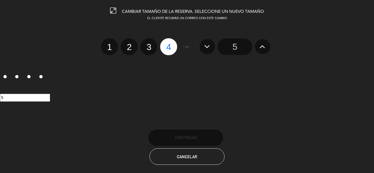
click at [258, 46] on button at bounding box center [262, 46] width 15 height 15
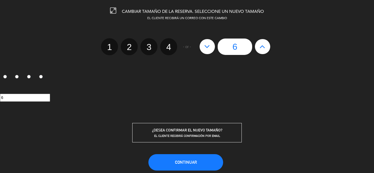
click at [185, 163] on span "Continuar" at bounding box center [186, 162] width 22 height 5
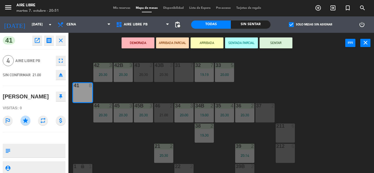
click at [101, 136] on div "42 3 20:30 43 3 20:30 31 7 32 7 19:19 33 5 20:00 42B 3 20:30 43B 3 20:30 41 8 4…" at bounding box center [222, 113] width 301 height 120
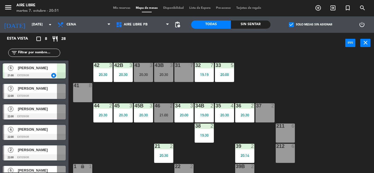
click at [48, 70] on span "[PERSON_NAME]" at bounding box center [37, 68] width 39 height 6
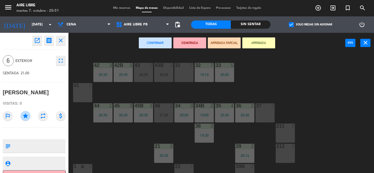
click at [82, 93] on div "41 8" at bounding box center [82, 92] width 19 height 19
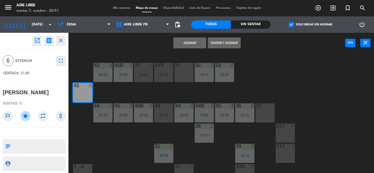
click at [222, 43] on button "Sentar y Asignar" at bounding box center [224, 42] width 33 height 11
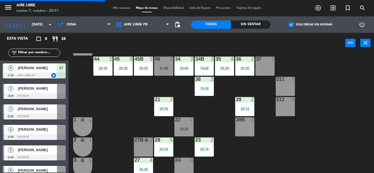
scroll to position [48, 0]
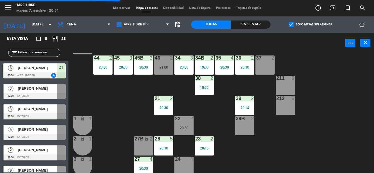
click at [284, 106] on div "212 6" at bounding box center [284, 105] width 19 height 19
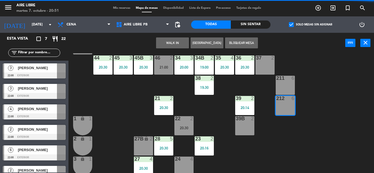
click at [173, 43] on button "WALK IN" at bounding box center [172, 42] width 33 height 11
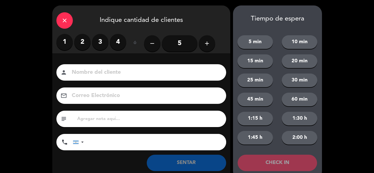
click at [184, 45] on input "5" at bounding box center [180, 43] width 36 height 16
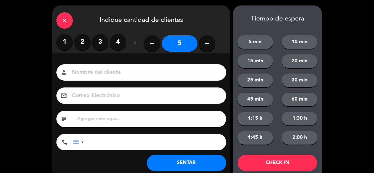
click at [134, 76] on input at bounding box center [145, 73] width 148 height 10
type input "Hijo [PERSON_NAME]"
click at [188, 161] on button "SENTAR" at bounding box center [186, 163] width 79 height 16
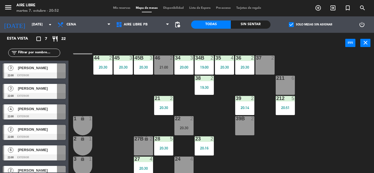
click at [345, 100] on div "42 3 20:30 43 3 20:30 31 7 32 7 19:19 33 5 20:00 42B 3 20:30 43B 3 20:30 41 6 2…" at bounding box center [222, 113] width 301 height 120
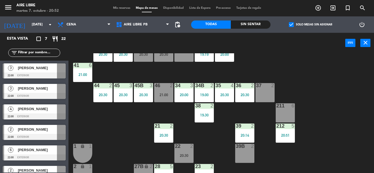
scroll to position [0, 0]
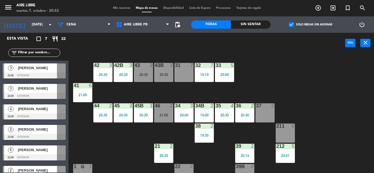
click at [141, 77] on div "43 3 20:30" at bounding box center [143, 72] width 19 height 19
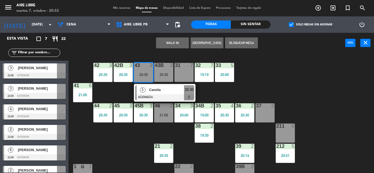
click at [158, 92] on span "Camila" at bounding box center [166, 90] width 35 height 6
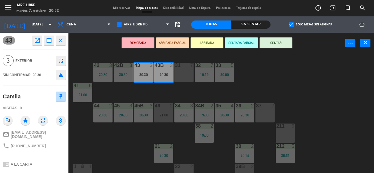
click at [40, 39] on icon "open_in_new" at bounding box center [37, 40] width 7 height 7
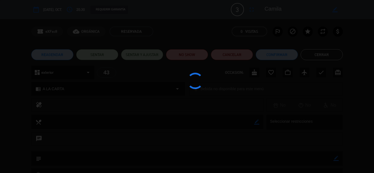
click at [280, 32] on icon "outlined_flag" at bounding box center [277, 31] width 7 height 7
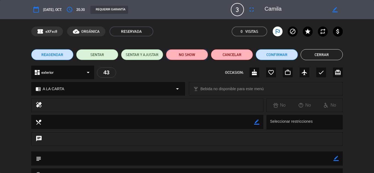
click at [190, 56] on button "NO SHOW" at bounding box center [187, 54] width 42 height 11
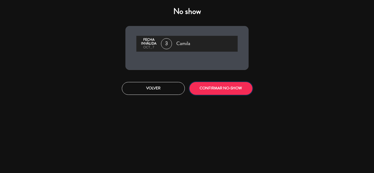
click at [220, 86] on button "CONFIRMAR NO-SHOW" at bounding box center [220, 88] width 63 height 13
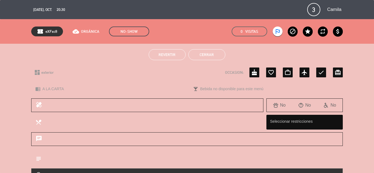
click at [208, 58] on button "Cerrar" at bounding box center [206, 54] width 37 height 11
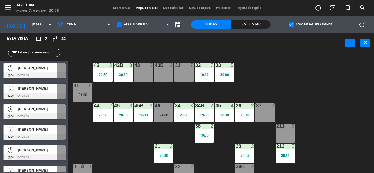
click at [320, 7] on icon "add_circle_outline" at bounding box center [318, 8] width 7 height 7
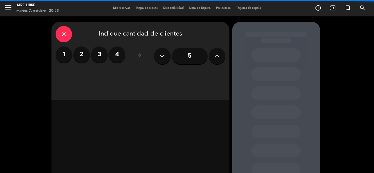
click at [121, 58] on label "4" at bounding box center [117, 54] width 16 height 16
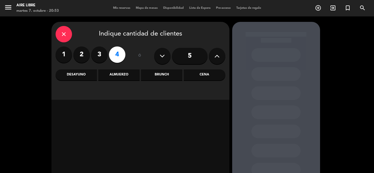
click at [210, 73] on div "Cena" at bounding box center [204, 74] width 41 height 11
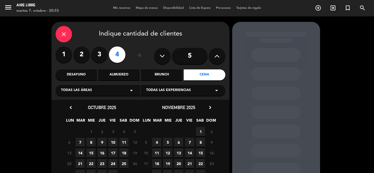
click at [80, 142] on span "7" at bounding box center [79, 142] width 9 height 9
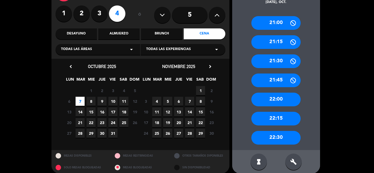
scroll to position [47, 0]
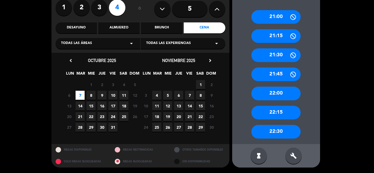
click at [297, 156] on div "build" at bounding box center [293, 156] width 16 height 16
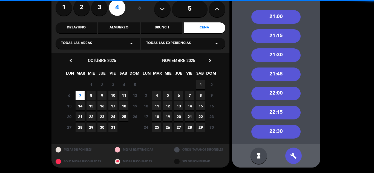
click at [280, 16] on div "21:00" at bounding box center [275, 17] width 49 height 14
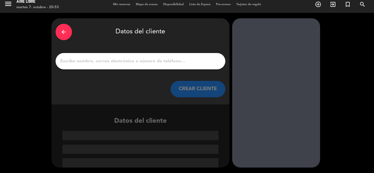
click at [135, 58] on input "1" at bounding box center [140, 61] width 161 height 8
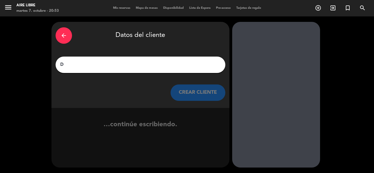
scroll to position [0, 0]
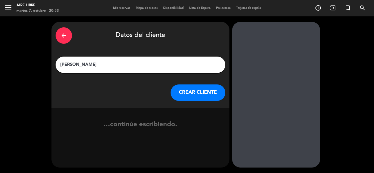
type input "[PERSON_NAME]"
click at [198, 89] on button "CREAR CLIENTE" at bounding box center [197, 93] width 55 height 16
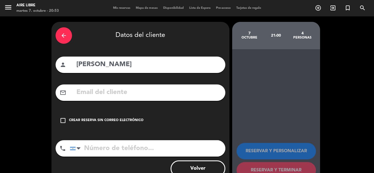
click at [64, 120] on icon "check_box_outline_blank" at bounding box center [63, 120] width 7 height 7
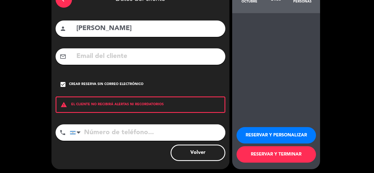
scroll to position [37, 0]
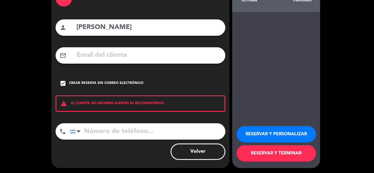
click at [270, 132] on button "RESERVAR Y PERSONALIZAR" at bounding box center [275, 134] width 79 height 16
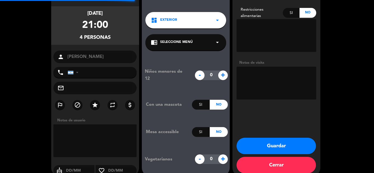
scroll to position [22, 0]
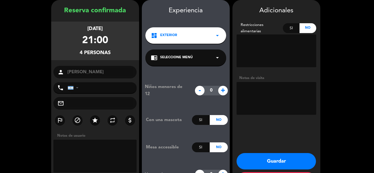
click at [94, 119] on icon "star" at bounding box center [95, 120] width 7 height 7
click at [263, 92] on textarea at bounding box center [276, 98] width 80 height 33
type textarea "Paso LF"
click at [280, 160] on button "Guardar" at bounding box center [275, 161] width 79 height 16
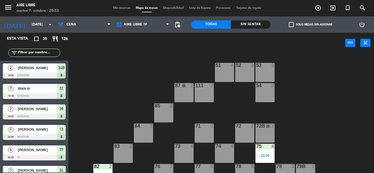
click at [35, 54] on input "text" at bounding box center [39, 53] width 42 height 6
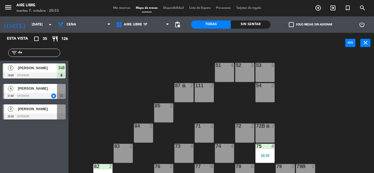
type input "da"
click at [22, 93] on div at bounding box center [34, 96] width 63 height 6
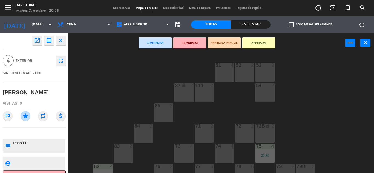
click at [39, 41] on icon "open_in_new" at bounding box center [37, 40] width 7 height 7
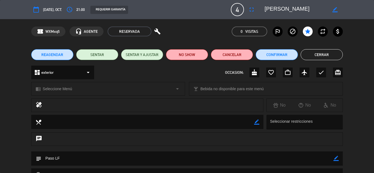
click at [69, 11] on icon "access_time" at bounding box center [69, 9] width 7 height 7
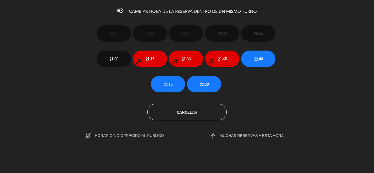
click at [187, 59] on span "21:30" at bounding box center [186, 59] width 9 height 6
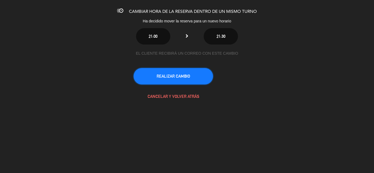
click at [184, 77] on button "REALIZAR CAMBIO" at bounding box center [172, 76] width 79 height 16
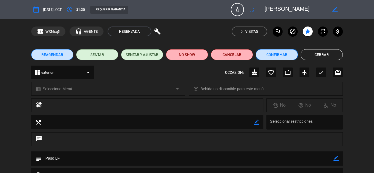
click at [279, 58] on button "Confirmar" at bounding box center [276, 54] width 42 height 11
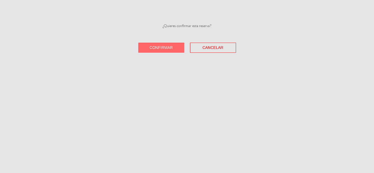
click at [161, 46] on span "Confirmar" at bounding box center [160, 47] width 23 height 4
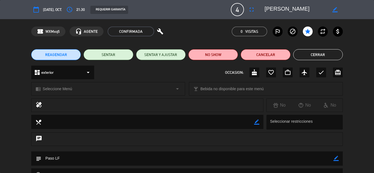
click at [323, 55] on button "Cerrar" at bounding box center [318, 54] width 50 height 11
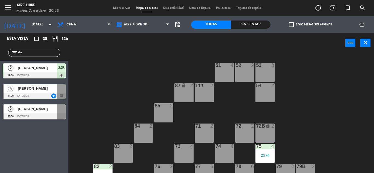
click at [31, 51] on input "da" at bounding box center [39, 53] width 42 height 6
type input "d"
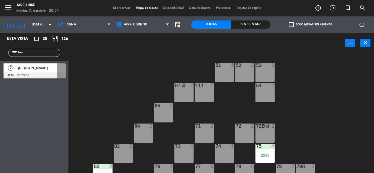
type input "fau"
click at [29, 71] on div "[PERSON_NAME]" at bounding box center [37, 67] width 40 height 9
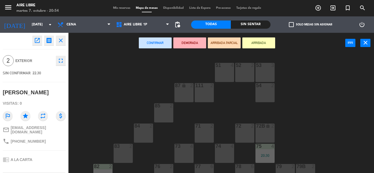
click at [155, 40] on button "Confirmar" at bounding box center [155, 42] width 33 height 11
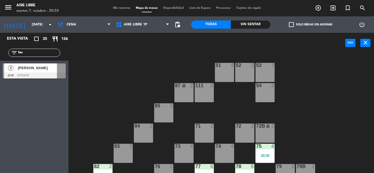
click at [40, 53] on input "fau" at bounding box center [39, 53] width 42 height 6
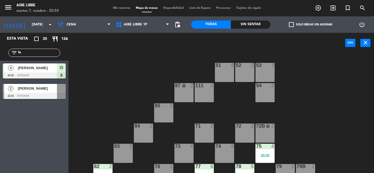
type input "f"
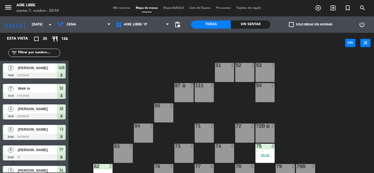
click at [290, 23] on span "check_box_outline_blank" at bounding box center [291, 24] width 5 height 5
click at [310, 25] on input "check_box_outline_blank Solo mesas sin asignar" at bounding box center [310, 25] width 0 height 0
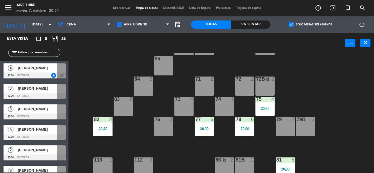
scroll to position [49, 0]
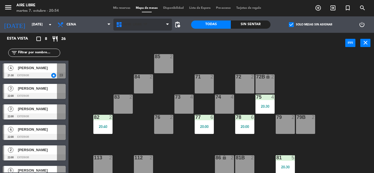
click at [122, 25] on icon at bounding box center [120, 24] width 8 height 7
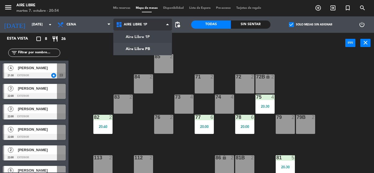
click at [134, 49] on ng-component "menu Aire Libre [DATE] 7. octubre - 20:54 Mis reservas Mapa de mesas Disponibil…" at bounding box center [187, 86] width 374 height 173
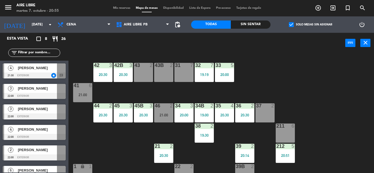
click at [158, 111] on div "46 2 21:00" at bounding box center [163, 112] width 19 height 19
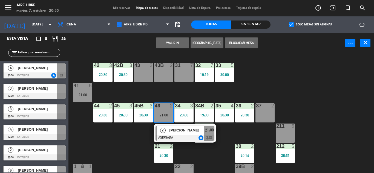
click at [263, 110] on div "37 2" at bounding box center [264, 112] width 19 height 19
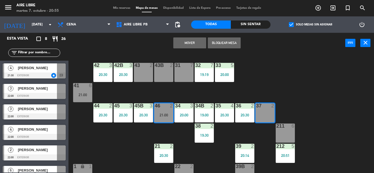
click at [191, 43] on button "Mover" at bounding box center [189, 42] width 33 height 11
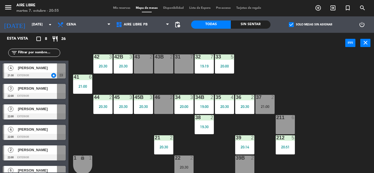
scroll to position [13, 0]
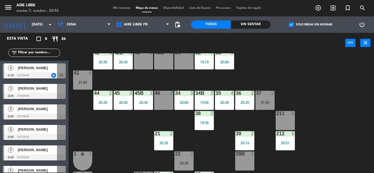
click at [28, 54] on input "text" at bounding box center [39, 53] width 42 height 6
click at [290, 25] on span "check_box" at bounding box center [291, 24] width 5 height 5
click at [310, 25] on input "check_box Solo mesas sin asignar" at bounding box center [310, 25] width 0 height 0
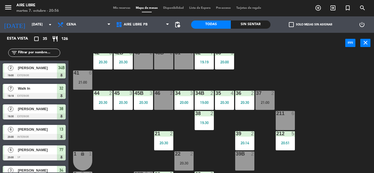
click at [42, 52] on input "text" at bounding box center [39, 53] width 42 height 6
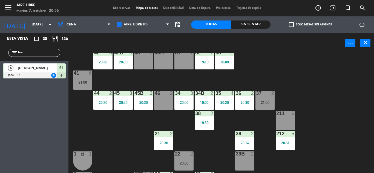
click at [25, 130] on div "Esta vista crop_square 35 restaurant 126 filter_list lea 4 [PERSON_NAME] 20:30 …" at bounding box center [34, 103] width 68 height 140
click at [31, 53] on input "lea" at bounding box center [39, 53] width 42 height 6
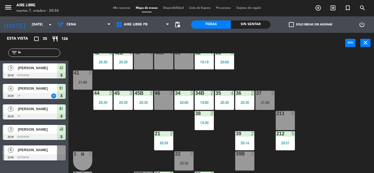
type input "l"
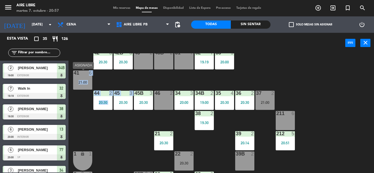
drag, startPoint x: 116, startPoint y: 117, endPoint x: 80, endPoint y: 73, distance: 56.1
click at [80, 73] on div "42 3 20:30 43 2 31 7 32 7 19:19 33 5 20:00 42B 3 20:30 43B 2 41 6 21:00 44 2 20…" at bounding box center [222, 113] width 301 height 120
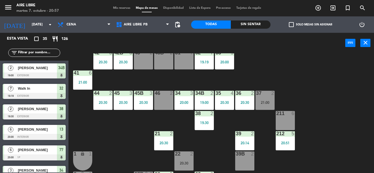
click at [80, 73] on div at bounding box center [82, 73] width 9 height 5
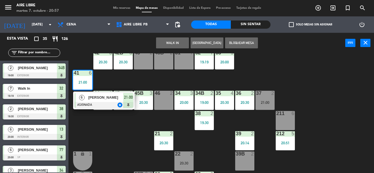
click at [104, 99] on span "[PERSON_NAME]" at bounding box center [105, 98] width 35 height 6
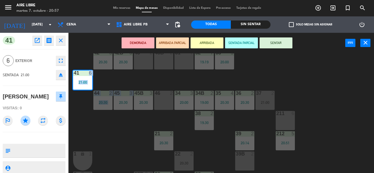
click at [279, 43] on button "SENTAR" at bounding box center [275, 42] width 33 height 11
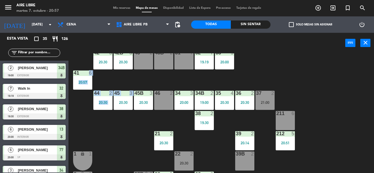
scroll to position [28, 0]
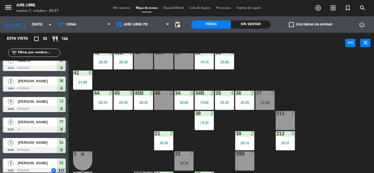
click at [295, 146] on div "212 5 20:51" at bounding box center [284, 140] width 19 height 19
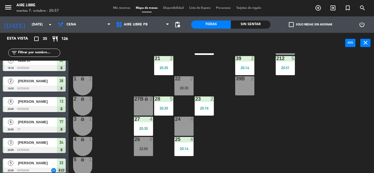
scroll to position [88, 0]
click at [183, 84] on div "22 2 20:30" at bounding box center [183, 86] width 19 height 19
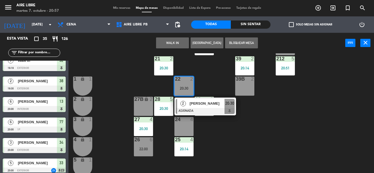
click at [196, 104] on span "[PERSON_NAME]" at bounding box center [206, 104] width 35 height 6
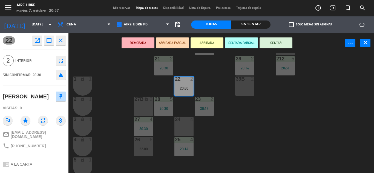
click at [59, 76] on icon "eject" at bounding box center [60, 75] width 7 height 7
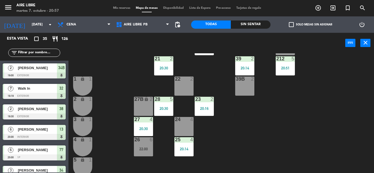
click at [292, 24] on span "check_box_outline_blank" at bounding box center [291, 24] width 5 height 5
click at [310, 25] on input "check_box_outline_blank Solo mesas sin asignar" at bounding box center [310, 25] width 0 height 0
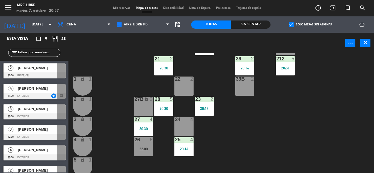
click at [37, 70] on span "[PERSON_NAME]" at bounding box center [37, 68] width 39 height 6
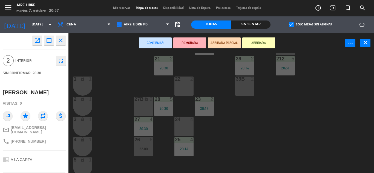
click at [38, 42] on icon "open_in_new" at bounding box center [37, 40] width 7 height 7
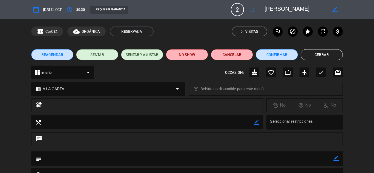
click at [277, 29] on icon "outlined_flag" at bounding box center [277, 31] width 7 height 7
click at [189, 55] on button "NO SHOW" at bounding box center [187, 54] width 42 height 11
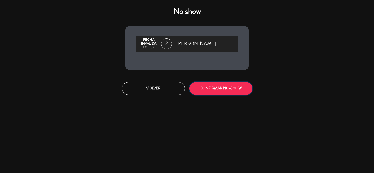
click at [223, 87] on button "CONFIRMAR NO-SHOW" at bounding box center [220, 88] width 63 height 13
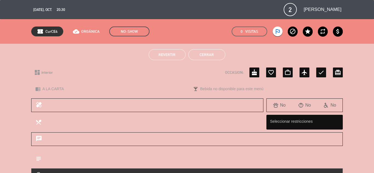
click at [202, 57] on button "Cerrar" at bounding box center [206, 54] width 37 height 11
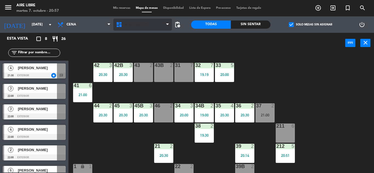
click at [133, 23] on span "Aire Libre PB" at bounding box center [136, 25] width 24 height 4
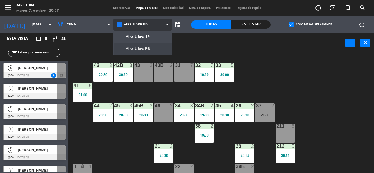
click at [142, 37] on ng-component "menu Aire Libre [DATE] 7. octubre - 20:57 Mis reservas Mapa de mesas Disponibil…" at bounding box center [187, 86] width 374 height 173
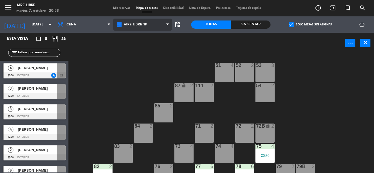
click at [140, 24] on span "Aire Libre 1P" at bounding box center [136, 25] width 24 height 4
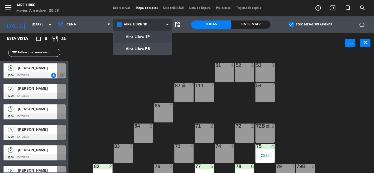
click at [142, 47] on ng-component "menu Aire Libre [DATE] 7. octubre - 20:58 Mis reservas Mapa de mesas Disponibil…" at bounding box center [187, 86] width 374 height 173
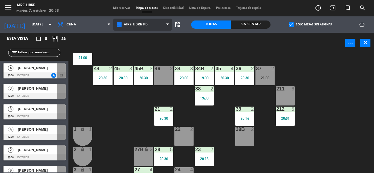
scroll to position [41, 0]
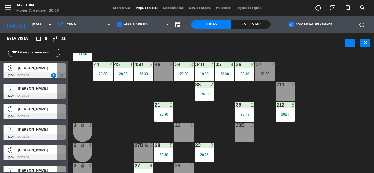
click at [240, 110] on div "39 2 20:14" at bounding box center [244, 112] width 19 height 19
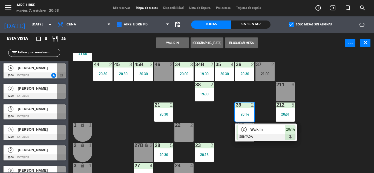
click at [264, 130] on span "Walk In" at bounding box center [267, 130] width 35 height 6
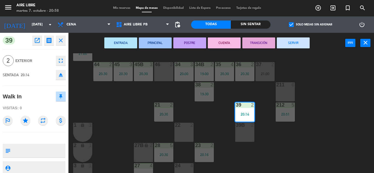
click at [295, 42] on button "SERVIR" at bounding box center [292, 42] width 33 height 11
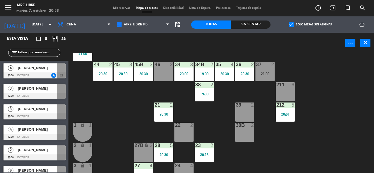
click at [117, 8] on span "Mis reservas" at bounding box center [121, 8] width 23 height 3
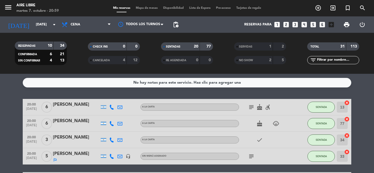
click at [322, 60] on input "text" at bounding box center [337, 60] width 42 height 6
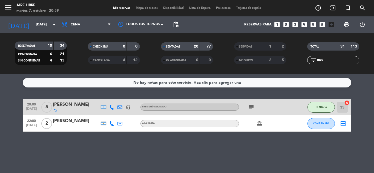
click at [249, 59] on span "NO SHOW" at bounding box center [246, 60] width 14 height 3
click at [330, 61] on input "mat" at bounding box center [337, 60] width 42 height 6
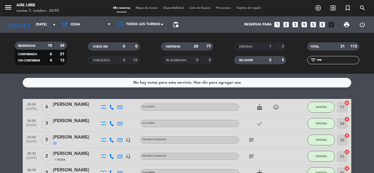
type input "m"
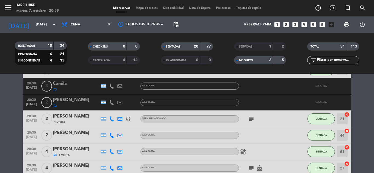
scroll to position [169, 0]
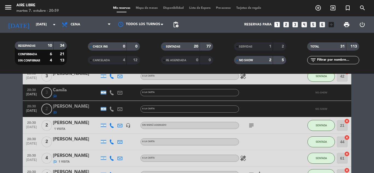
click at [74, 107] on div "[PERSON_NAME]" at bounding box center [76, 106] width 46 height 7
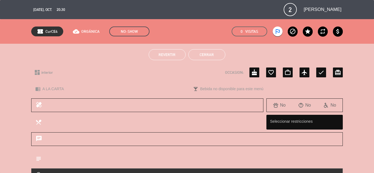
click at [166, 56] on span "Revertir" at bounding box center [166, 55] width 17 height 4
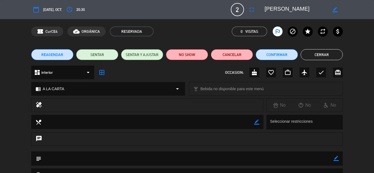
click at [95, 53] on button "SENTAR" at bounding box center [97, 54] width 42 height 11
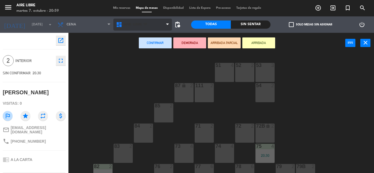
click at [131, 25] on span "Aire Libre 1P" at bounding box center [136, 25] width 24 height 4
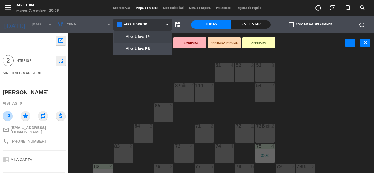
click at [129, 50] on ng-component "menu Aire Libre [DATE] 7. octubre - 20:59 Mis reservas Mapa de mesas Disponibil…" at bounding box center [187, 86] width 374 height 173
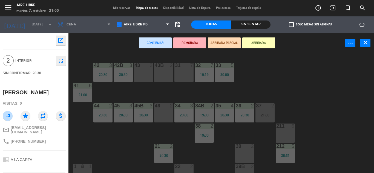
click at [161, 114] on div "46 2" at bounding box center [163, 112] width 19 height 19
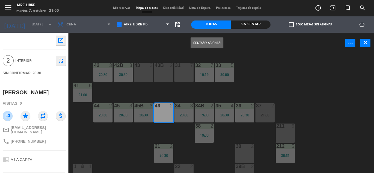
click at [213, 39] on button "Sentar y Asignar" at bounding box center [206, 42] width 33 height 11
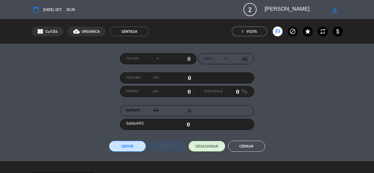
click at [255, 147] on button "Cerrar" at bounding box center [246, 146] width 37 height 11
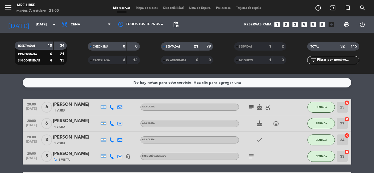
click at [144, 7] on span "Mapa de mesas" at bounding box center [146, 8] width 27 height 3
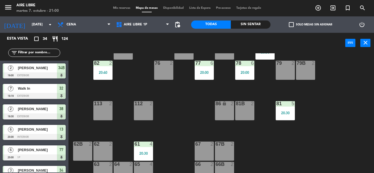
scroll to position [111, 0]
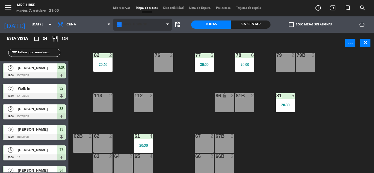
click at [132, 25] on span "Aire Libre 1P" at bounding box center [136, 25] width 24 height 4
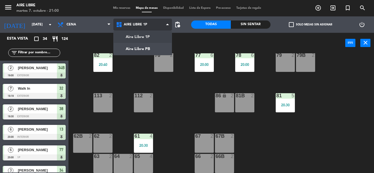
click at [140, 46] on ng-component "menu Aire Libre [DATE] 7. octubre - 21:00 Mis reservas Mapa de mesas Disponibil…" at bounding box center [187, 86] width 374 height 173
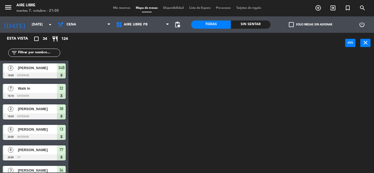
click at [334, 9] on icon "exit_to_app" at bounding box center [332, 8] width 7 height 7
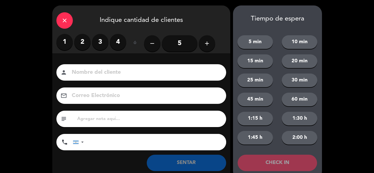
click at [82, 42] on label "2" at bounding box center [82, 42] width 16 height 16
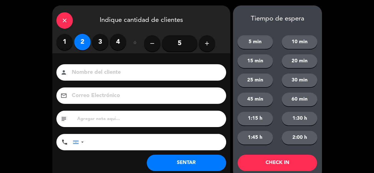
click at [191, 162] on button "SENTAR" at bounding box center [186, 163] width 79 height 16
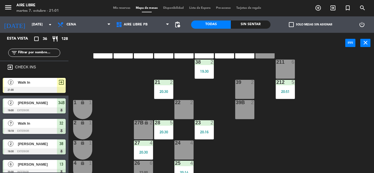
scroll to position [66, 0]
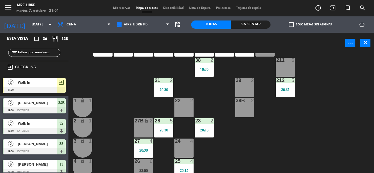
click at [48, 87] on div at bounding box center [34, 90] width 63 height 6
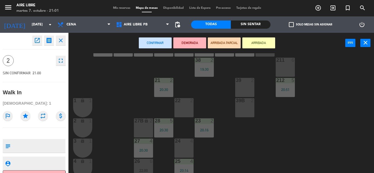
click at [248, 109] on div "39B 2" at bounding box center [244, 107] width 19 height 19
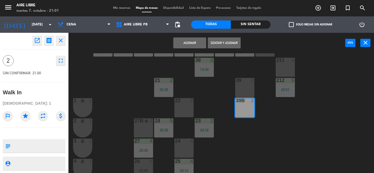
click at [226, 43] on button "Sentar y Asignar" at bounding box center [224, 42] width 33 height 11
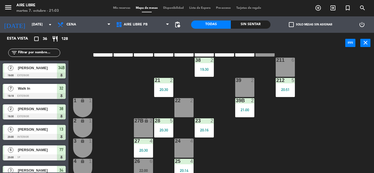
click at [244, 85] on div "39 2" at bounding box center [244, 87] width 19 height 19
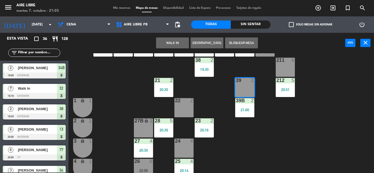
click at [171, 42] on button "WALK IN" at bounding box center [172, 42] width 33 height 11
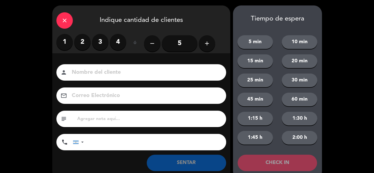
click at [78, 43] on label "2" at bounding box center [82, 42] width 16 height 16
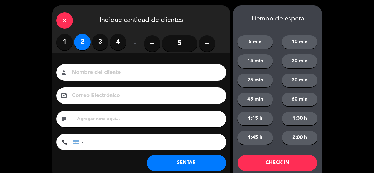
click at [192, 159] on button "SENTAR" at bounding box center [186, 163] width 79 height 16
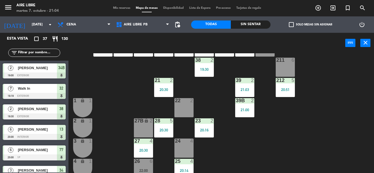
click at [334, 8] on icon "exit_to_app" at bounding box center [332, 8] width 7 height 7
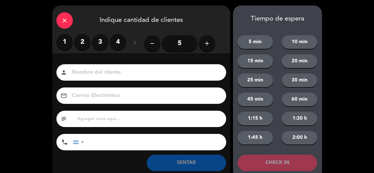
click at [82, 42] on label "2" at bounding box center [82, 42] width 16 height 16
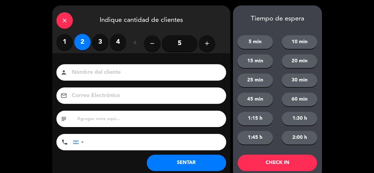
click at [191, 162] on button "SENTAR" at bounding box center [186, 163] width 79 height 16
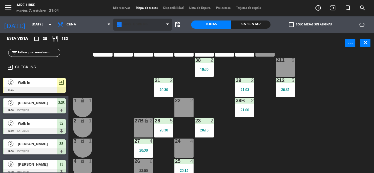
click at [137, 24] on span "Aire Libre PB" at bounding box center [136, 25] width 24 height 4
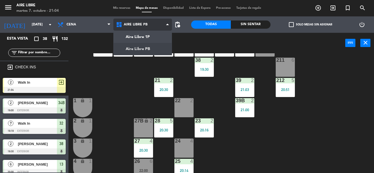
click at [142, 38] on ng-component "menu Aire Libre [DATE] 7. octubre - 21:04 Mis reservas Mapa de mesas Disponibil…" at bounding box center [187, 86] width 374 height 173
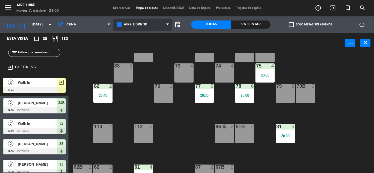
scroll to position [111, 0]
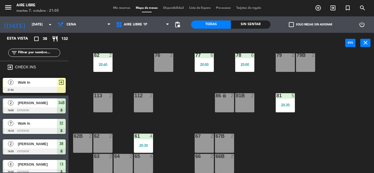
click at [48, 85] on span "Walk In" at bounding box center [37, 83] width 39 height 6
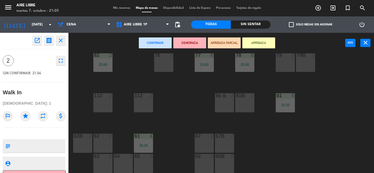
click at [105, 145] on div "62 2" at bounding box center [102, 143] width 19 height 19
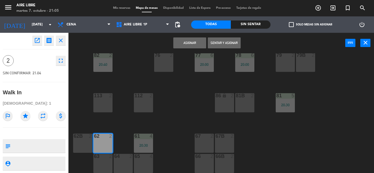
click at [228, 42] on button "Sentar y Asignar" at bounding box center [224, 42] width 33 height 11
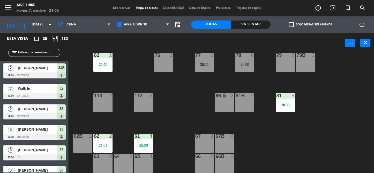
click at [291, 24] on span "check_box_outline_blank" at bounding box center [291, 24] width 5 height 5
click at [310, 25] on input "check_box_outline_blank Solo mesas sin asignar" at bounding box center [310, 25] width 0 height 0
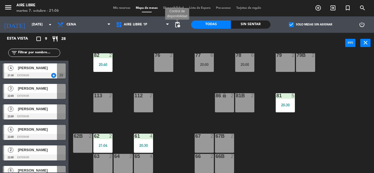
click at [177, 25] on span "pending_actions" at bounding box center [177, 24] width 7 height 7
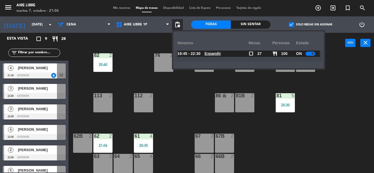
click at [216, 53] on u "Expandir" at bounding box center [212, 53] width 16 height 4
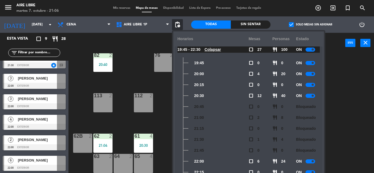
scroll to position [0, 0]
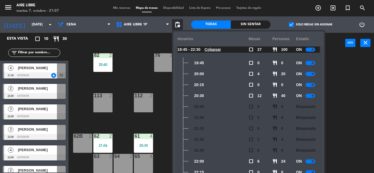
click at [89, 55] on div "82" at bounding box center [93, 55] width 9 height 5
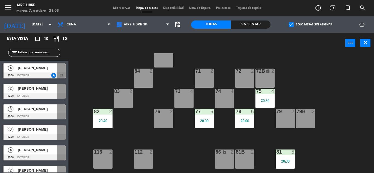
scroll to position [54, 0]
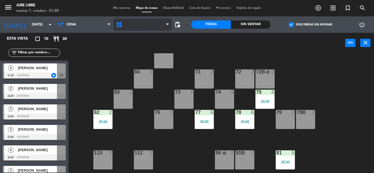
click at [133, 29] on span "Aire Libre 1P" at bounding box center [142, 25] width 59 height 12
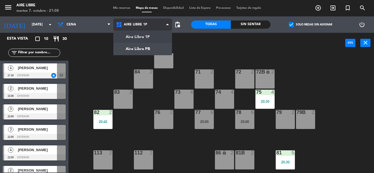
click at [134, 48] on ng-component "menu Aire Libre [DATE] 7. octubre - 21:08 Mis reservas Mapa de mesas Disponibil…" at bounding box center [187, 86] width 374 height 173
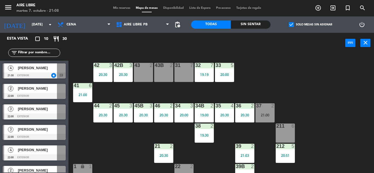
click at [267, 116] on div "21:00" at bounding box center [264, 115] width 19 height 4
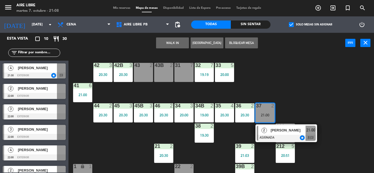
click at [287, 132] on span "[PERSON_NAME]" at bounding box center [287, 130] width 35 height 6
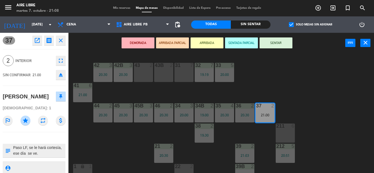
click at [281, 45] on button "SENTAR" at bounding box center [275, 42] width 33 height 11
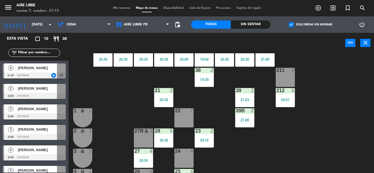
scroll to position [57, 0]
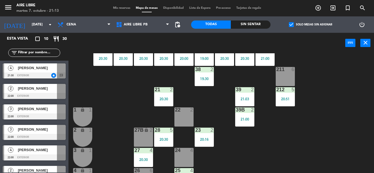
click at [185, 153] on div "24 4" at bounding box center [183, 150] width 19 height 5
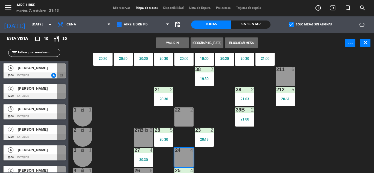
click at [173, 43] on button "WALK IN" at bounding box center [172, 42] width 33 height 11
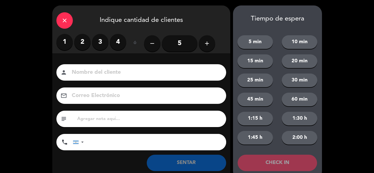
click at [98, 42] on label "3" at bounding box center [100, 42] width 16 height 16
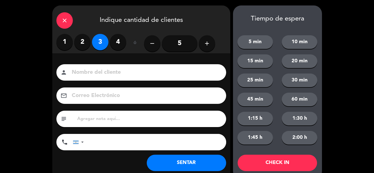
click at [173, 159] on button "SENTAR" at bounding box center [186, 163] width 79 height 16
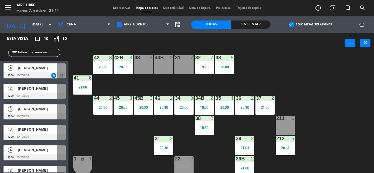
scroll to position [8, 0]
click at [143, 62] on div "43 2" at bounding box center [143, 64] width 19 height 19
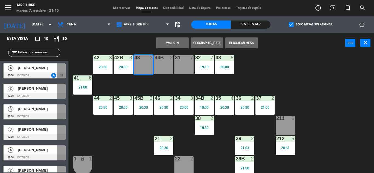
click at [170, 39] on button "WALK IN" at bounding box center [172, 42] width 33 height 11
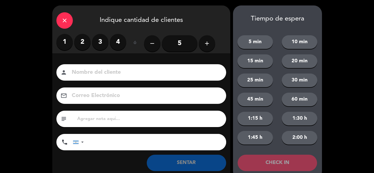
click at [99, 42] on label "3" at bounding box center [100, 42] width 16 height 16
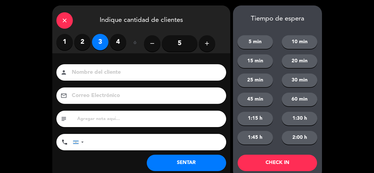
click at [179, 159] on button "SENTAR" at bounding box center [186, 163] width 79 height 16
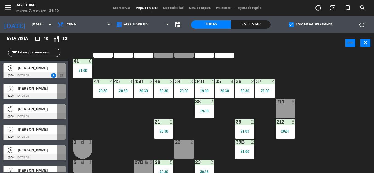
scroll to position [0, 0]
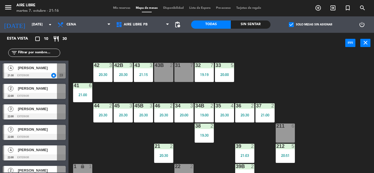
click at [334, 8] on icon "exit_to_app" at bounding box center [332, 8] width 7 height 7
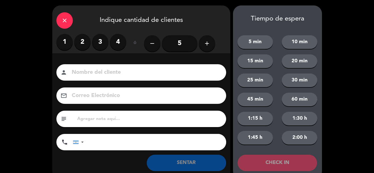
click at [81, 42] on label "2" at bounding box center [82, 42] width 16 height 16
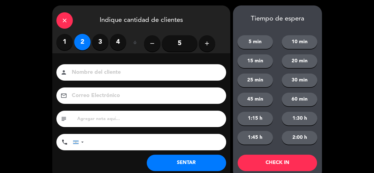
click at [183, 163] on button "SENTAR" at bounding box center [186, 163] width 79 height 16
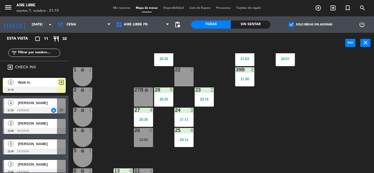
scroll to position [152, 0]
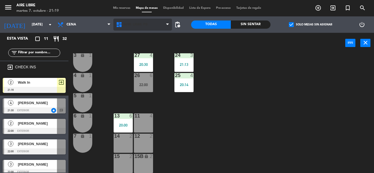
click at [132, 23] on span "Aire Libre PB" at bounding box center [136, 25] width 24 height 4
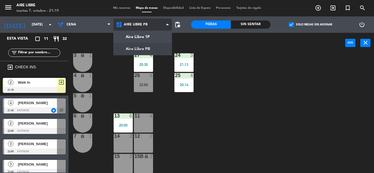
click at [138, 36] on ng-component "menu Aire Libre [DATE] 7. octubre - 21:19 Mis reservas Mapa de mesas Disponibil…" at bounding box center [187, 86] width 374 height 173
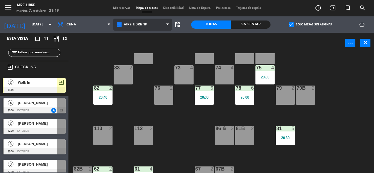
scroll to position [111, 0]
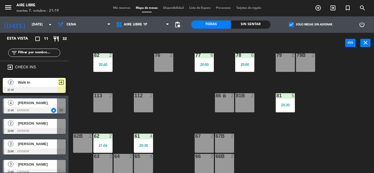
click at [51, 87] on div at bounding box center [34, 90] width 63 height 6
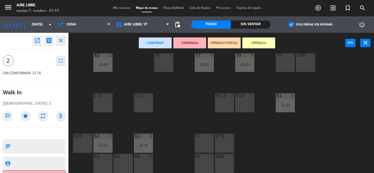
click at [127, 162] on div "64 2" at bounding box center [122, 163] width 19 height 19
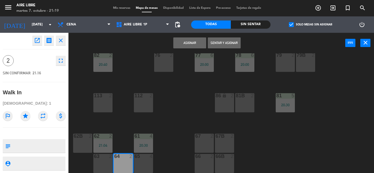
click at [232, 43] on button "Sentar y Asignar" at bounding box center [224, 42] width 33 height 11
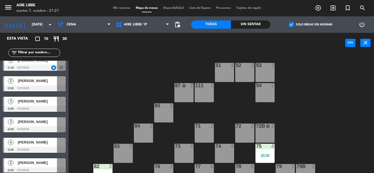
scroll to position [0, 0]
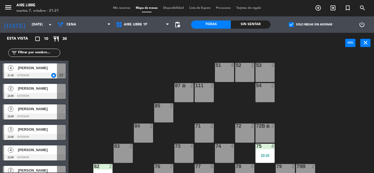
click at [36, 132] on span "[PERSON_NAME]" at bounding box center [37, 130] width 39 height 6
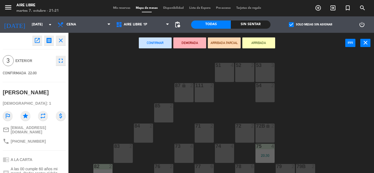
click at [263, 41] on button "ARRIBADA" at bounding box center [258, 42] width 33 height 11
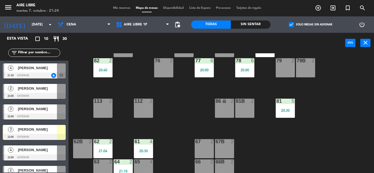
scroll to position [111, 0]
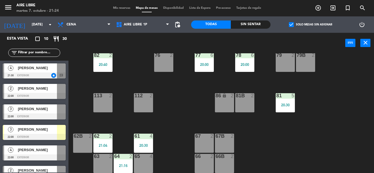
click at [44, 130] on span "[PERSON_NAME]" at bounding box center [37, 130] width 39 height 6
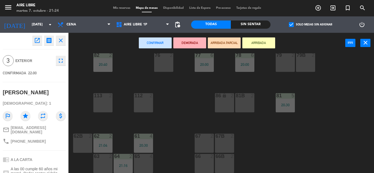
click at [229, 165] on div "66B 2" at bounding box center [224, 163] width 19 height 19
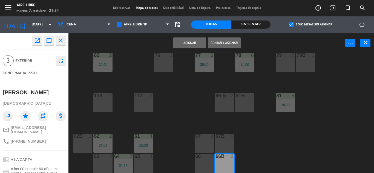
click at [196, 162] on div "66 2" at bounding box center [203, 163] width 19 height 19
click at [229, 43] on button "Sentar y Asignar" at bounding box center [224, 42] width 33 height 11
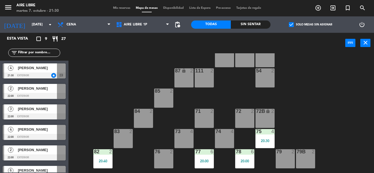
scroll to position [0, 0]
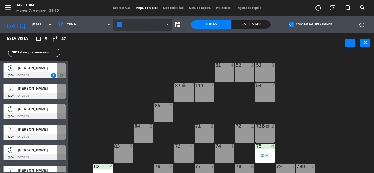
click at [136, 29] on span "Aire Libre 1P" at bounding box center [142, 25] width 59 height 12
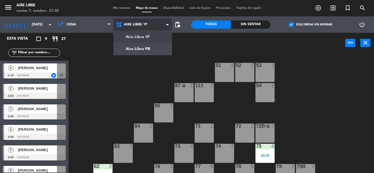
click at [143, 44] on ng-component "menu Aire Libre [DATE] 7. octubre - 21:30 Mis reservas Mapa de mesas Disponibil…" at bounding box center [187, 86] width 374 height 173
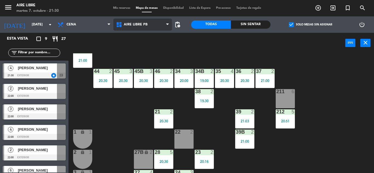
scroll to position [37, 0]
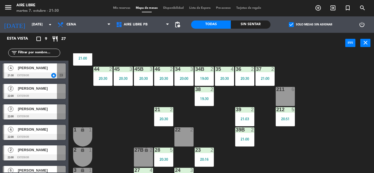
click at [286, 116] on div "212 5 20:51" at bounding box center [284, 116] width 19 height 19
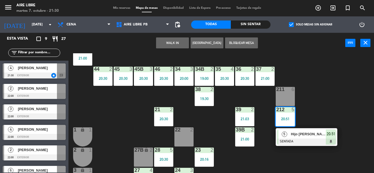
click at [299, 137] on span "Hijo [PERSON_NAME]" at bounding box center [307, 134] width 35 height 6
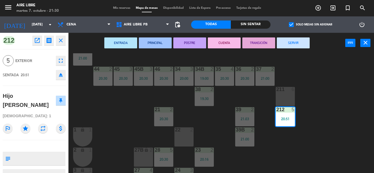
click at [36, 43] on icon "open_in_new" at bounding box center [37, 40] width 7 height 7
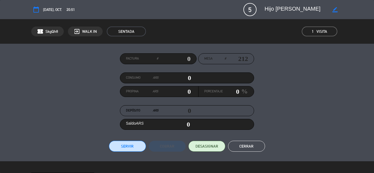
click at [336, 10] on icon "border_color" at bounding box center [334, 9] width 5 height 5
click at [288, 7] on textarea at bounding box center [295, 10] width 63 height 10
type textarea "[PERSON_NAME]"
click at [335, 11] on icon at bounding box center [334, 9] width 5 height 5
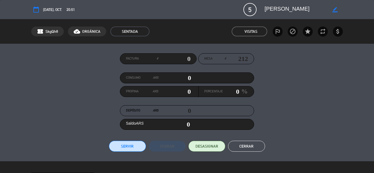
click at [244, 145] on button "Cerrar" at bounding box center [246, 146] width 37 height 11
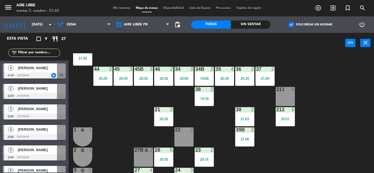
scroll to position [0, 0]
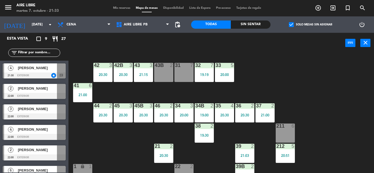
click at [50, 71] on span "[PERSON_NAME]" at bounding box center [37, 68] width 39 height 6
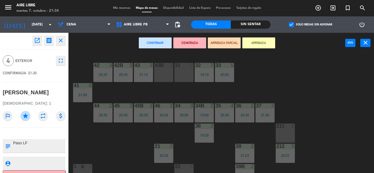
click at [175, 65] on div "31" at bounding box center [175, 65] width 0 height 5
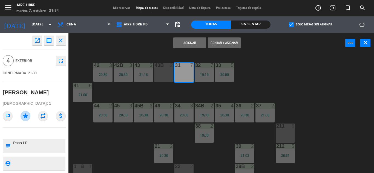
click at [230, 43] on button "Sentar y Asignar" at bounding box center [224, 42] width 33 height 11
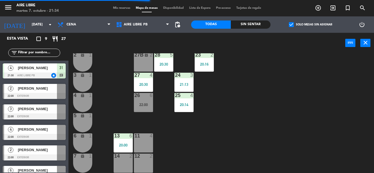
scroll to position [133, 0]
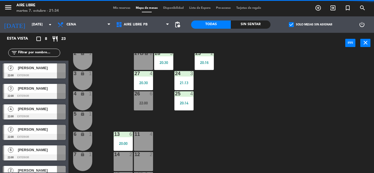
click at [144, 103] on div "22:00" at bounding box center [143, 103] width 19 height 4
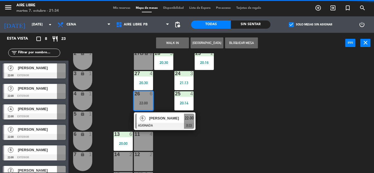
click at [158, 123] on div at bounding box center [164, 126] width 59 height 6
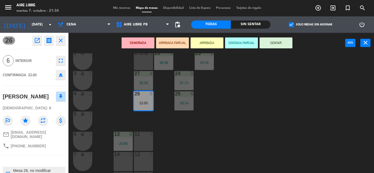
click at [280, 46] on button "SENTAR" at bounding box center [275, 42] width 33 height 11
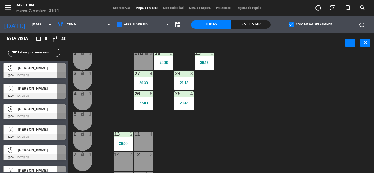
click at [297, 22] on label "check_box Solo mesas sin asignar" at bounding box center [310, 24] width 43 height 5
click at [310, 25] on input "check_box Solo mesas sin asignar" at bounding box center [310, 25] width 0 height 0
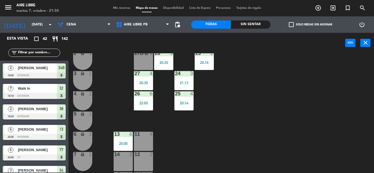
click at [27, 53] on input "text" at bounding box center [39, 53] width 42 height 6
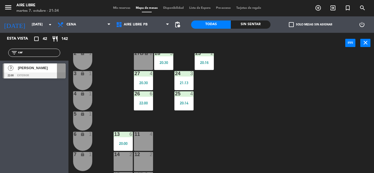
type input "car"
click at [16, 132] on div "Esta vista crop_square 42 restaurant 142 filter_list car 3 [PERSON_NAME] 22:00 …" at bounding box center [34, 103] width 68 height 140
click at [34, 70] on span "[PERSON_NAME]" at bounding box center [37, 68] width 39 height 6
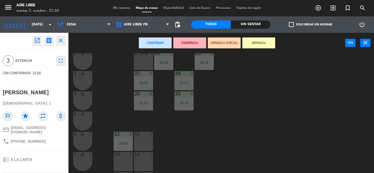
click at [263, 42] on button "ARRIBADA" at bounding box center [258, 42] width 33 height 11
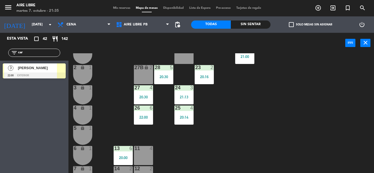
scroll to position [133, 0]
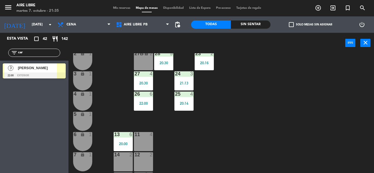
click at [53, 68] on span "[PERSON_NAME]" at bounding box center [37, 68] width 39 height 6
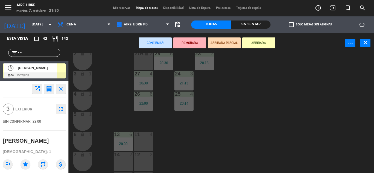
click at [147, 138] on div "11 4" at bounding box center [143, 141] width 19 height 19
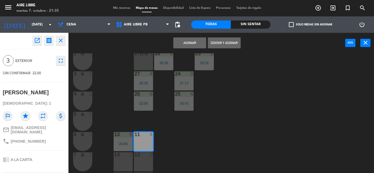
click at [225, 45] on button "Sentar y Asignar" at bounding box center [224, 42] width 33 height 11
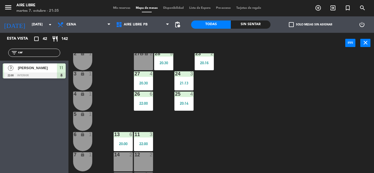
click at [35, 52] on input "car" at bounding box center [39, 53] width 42 height 6
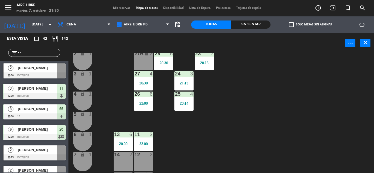
type input "c"
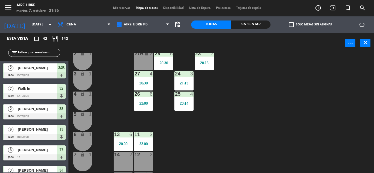
click at [293, 22] on span "check_box_outline_blank" at bounding box center [291, 24] width 5 height 5
click at [310, 25] on input "check_box_outline_blank Solo mesas sin asignar" at bounding box center [310, 25] width 0 height 0
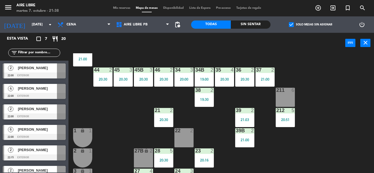
scroll to position [0, 0]
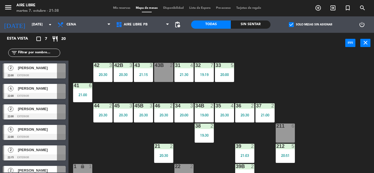
click at [333, 6] on icon "exit_to_app" at bounding box center [332, 8] width 7 height 7
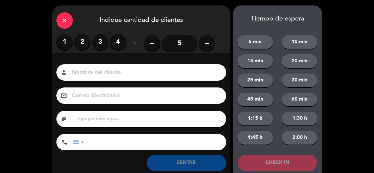
click at [102, 44] on label "3" at bounding box center [100, 42] width 16 height 16
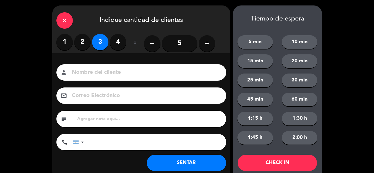
click at [185, 160] on button "SENTAR" at bounding box center [186, 163] width 79 height 16
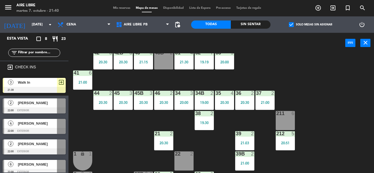
scroll to position [7, 0]
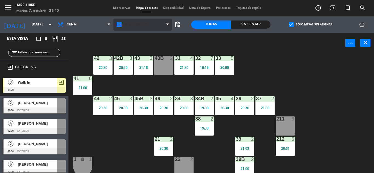
click at [137, 25] on span "Aire Libre PB" at bounding box center [136, 25] width 24 height 4
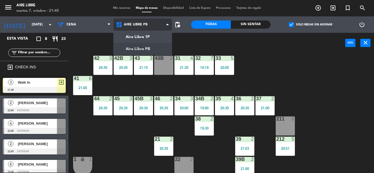
click at [140, 41] on ng-component "menu Aire Libre [DATE] 7. octubre - 21:40 Mis reservas Mapa de mesas Disponibil…" at bounding box center [187, 86] width 374 height 173
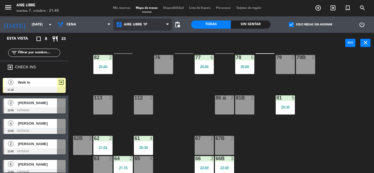
scroll to position [111, 0]
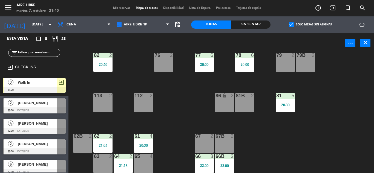
click at [51, 84] on span "Walk In" at bounding box center [37, 83] width 39 height 6
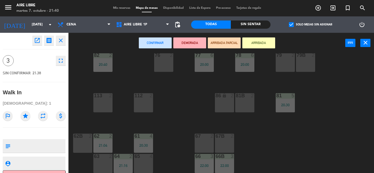
click at [206, 140] on div "67 2" at bounding box center [203, 143] width 19 height 19
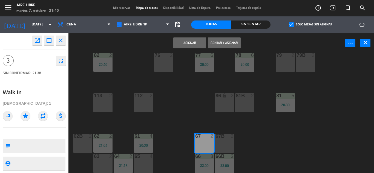
click at [228, 141] on div "67B 2" at bounding box center [224, 143] width 19 height 19
click at [223, 41] on button "Sentar y Asignar" at bounding box center [224, 42] width 33 height 11
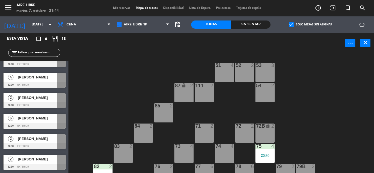
scroll to position [0, 0]
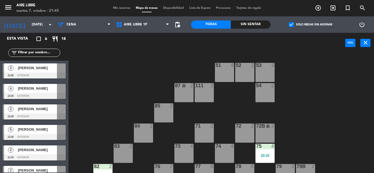
click at [138, 75] on div "51 4 52 2 53 3 111 2 54 2 87 lock 2 85 2 72 2 84 2 71 2 72B lock 2 83 2 73 4 74…" at bounding box center [222, 113] width 301 height 120
click at [296, 24] on label "check_box Solo mesas sin asignar" at bounding box center [310, 24] width 43 height 5
click at [310, 25] on input "check_box Solo mesas sin asignar" at bounding box center [310, 25] width 0 height 0
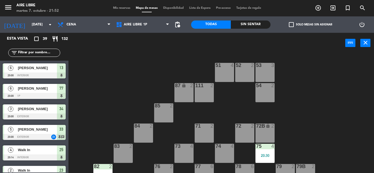
click at [42, 52] on input "text" at bounding box center [39, 53] width 42 height 6
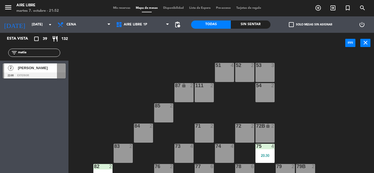
type input "matia"
click at [46, 69] on span "[PERSON_NAME]" at bounding box center [37, 68] width 39 height 6
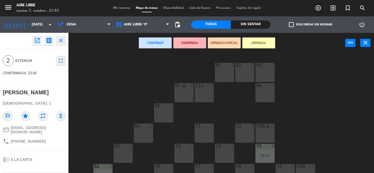
click at [260, 43] on button "ARRIBADA" at bounding box center [258, 42] width 33 height 11
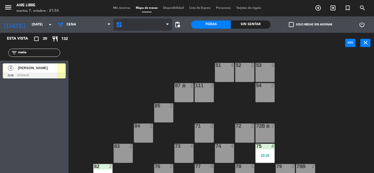
click at [131, 26] on span "Aire Libre 1P" at bounding box center [136, 25] width 24 height 4
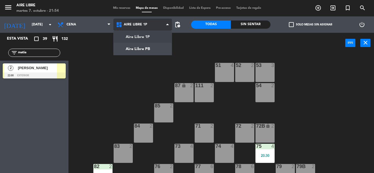
click at [137, 47] on ng-component "menu Aire Libre [DATE] 7. octubre - 21:54 Mis reservas Mapa de mesas Disponibil…" at bounding box center [187, 86] width 374 height 173
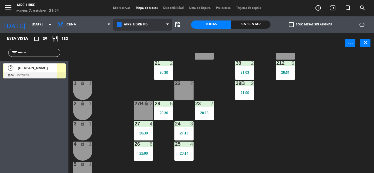
scroll to position [83, 0]
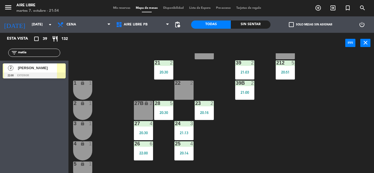
click at [180, 88] on div "22 2" at bounding box center [183, 90] width 19 height 19
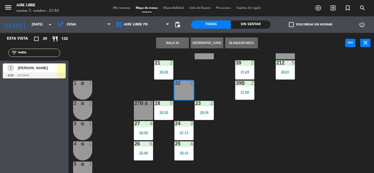
click at [51, 72] on div at bounding box center [34, 75] width 63 height 6
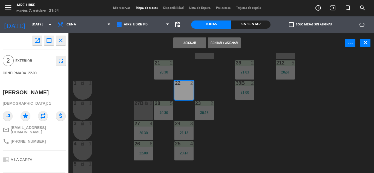
click at [220, 43] on button "Sentar y Asignar" at bounding box center [224, 42] width 33 height 11
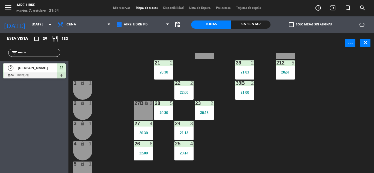
click at [36, 50] on input "matia" at bounding box center [39, 53] width 42 height 6
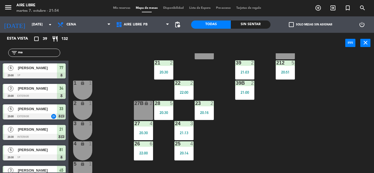
type input "m"
click at [291, 24] on span "check_box_outline_blank" at bounding box center [291, 24] width 5 height 5
click at [310, 25] on input "check_box_outline_blank Solo mesas sin asignar" at bounding box center [310, 25] width 0 height 0
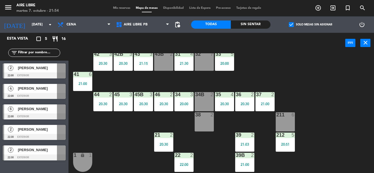
scroll to position [10, 0]
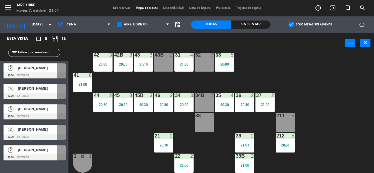
click at [34, 110] on span "[PERSON_NAME]" at bounding box center [37, 109] width 39 height 6
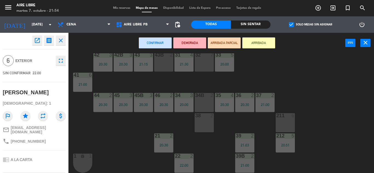
click at [38, 144] on span "[PHONE_NUMBER]" at bounding box center [28, 141] width 35 height 4
copy div "phone"
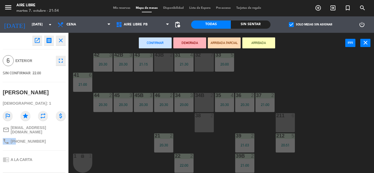
click at [61, 39] on icon "close" at bounding box center [60, 40] width 7 height 7
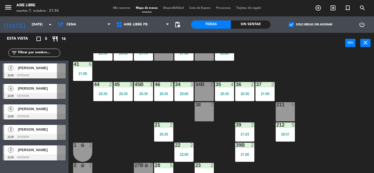
scroll to position [12, 0]
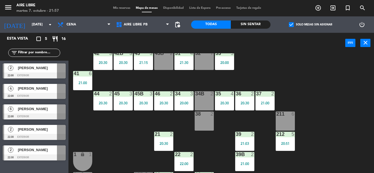
click at [333, 7] on icon "exit_to_app" at bounding box center [332, 8] width 7 height 7
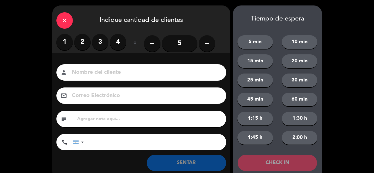
click at [80, 42] on label "2" at bounding box center [82, 42] width 16 height 16
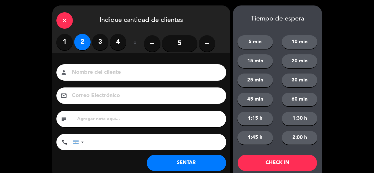
click at [173, 159] on button "SENTAR" at bounding box center [186, 163] width 79 height 16
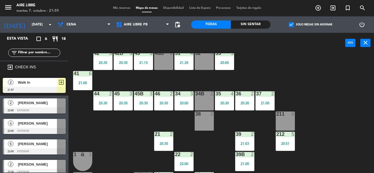
click at [320, 95] on div "42 3 20:30 43 3 21:15 31 4 21:30 32 7 33 5 20:00 42B 3 20:30 43B 2 41 6 21:00 4…" at bounding box center [222, 113] width 301 height 120
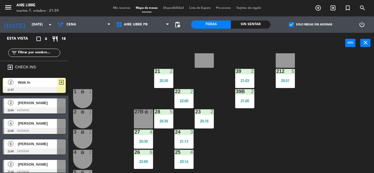
scroll to position [78, 0]
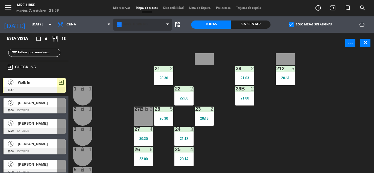
click at [141, 23] on span "Aire Libre PB" at bounding box center [136, 25] width 24 height 4
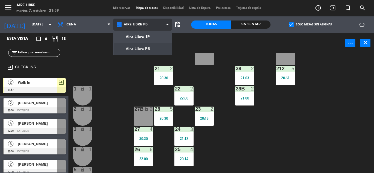
click at [149, 32] on div "Aire Libre 1P Aire Libre PB Aire Libre PB Aire Libre 1P Aire Libre PB" at bounding box center [142, 24] width 59 height 16
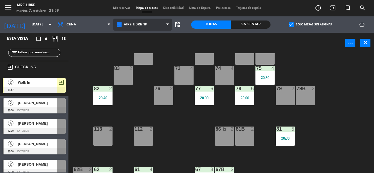
scroll to position [111, 0]
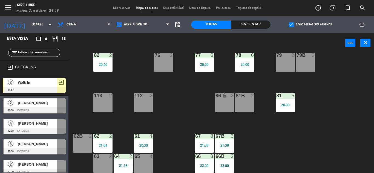
click at [58, 84] on span "exit_to_app" at bounding box center [61, 82] width 7 height 7
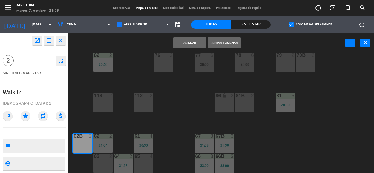
click at [225, 42] on button "Sentar y Asignar" at bounding box center [224, 42] width 33 height 11
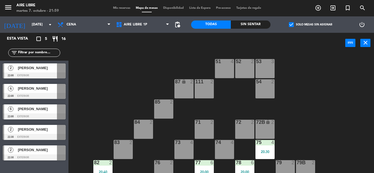
scroll to position [1, 0]
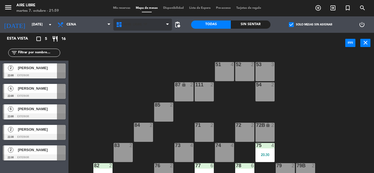
click at [142, 25] on span "Aire Libre 1P" at bounding box center [136, 25] width 24 height 4
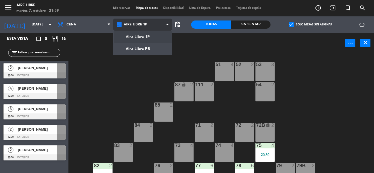
click at [148, 46] on ng-component "menu Aire Libre [DATE] 7. octubre - 21:59 Mis reservas Mapa de mesas Disponibil…" at bounding box center [187, 86] width 374 height 173
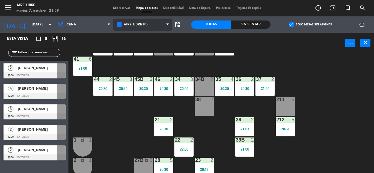
scroll to position [30, 0]
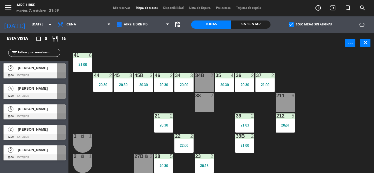
click at [103, 82] on div "44 2 20:30" at bounding box center [102, 82] width 19 height 19
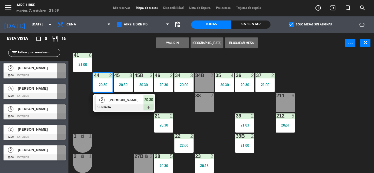
click at [120, 107] on div at bounding box center [124, 107] width 59 height 6
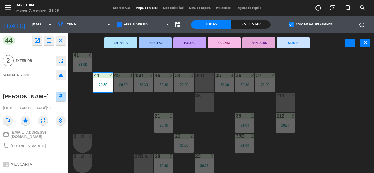
click at [290, 41] on button "SERVIR" at bounding box center [292, 42] width 33 height 11
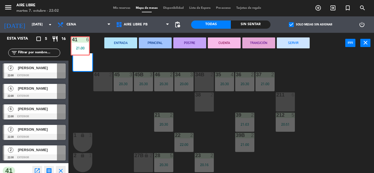
drag, startPoint x: 290, startPoint y: 41, endPoint x: 97, endPoint y: 44, distance: 192.3
click at [97, 44] on div "ENTRADA PRINCIPAL POSTRE CUENTA TRANSICIÓN SERVIR power_input close 42 3 20:30 …" at bounding box center [187, 103] width 374 height 140
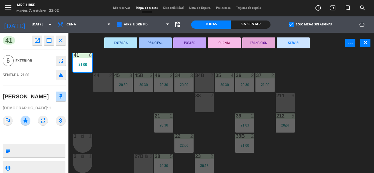
click at [124, 133] on div "42 3 20:30 43 3 21:15 31 4 21:30 32 7 33 5 20:00 42B 3 20:30 43B 2 41 6 21:00 4…" at bounding box center [222, 113] width 301 height 120
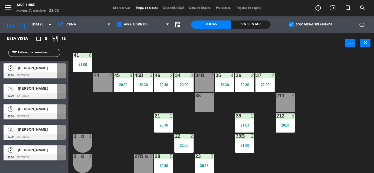
click at [333, 8] on icon "exit_to_app" at bounding box center [332, 8] width 7 height 7
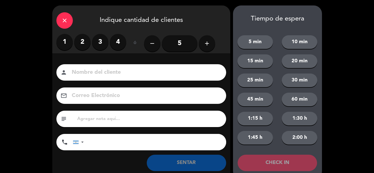
click at [82, 43] on label "2" at bounding box center [82, 42] width 16 height 16
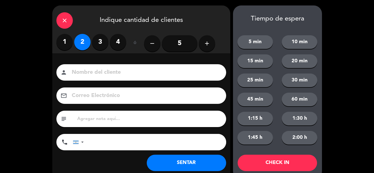
click at [178, 161] on button "SENTAR" at bounding box center [186, 163] width 79 height 16
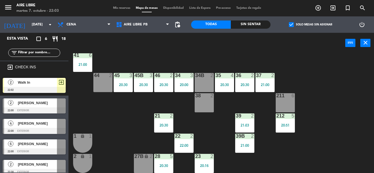
click at [37, 85] on span "Walk In" at bounding box center [37, 83] width 39 height 6
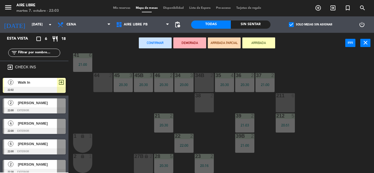
click at [103, 81] on div "44 2" at bounding box center [102, 82] width 19 height 19
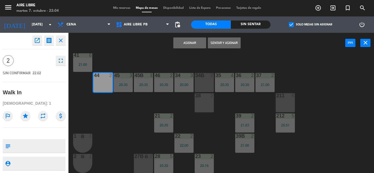
click at [188, 43] on button "Asignar" at bounding box center [189, 42] width 33 height 11
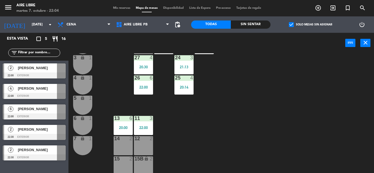
scroll to position [152, 0]
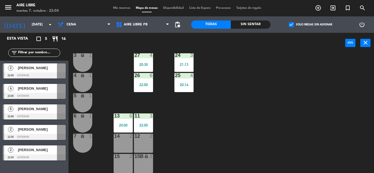
click at [124, 124] on div "20:00" at bounding box center [122, 125] width 19 height 4
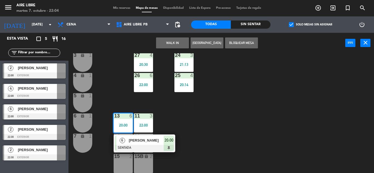
click at [148, 142] on span "[PERSON_NAME]" at bounding box center [146, 141] width 35 height 6
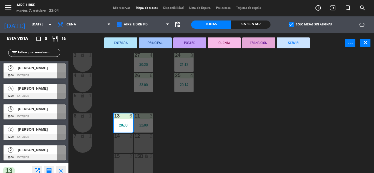
click at [290, 43] on button "SERVIR" at bounding box center [292, 42] width 33 height 11
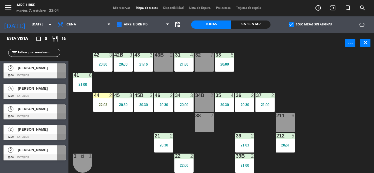
scroll to position [9, 0]
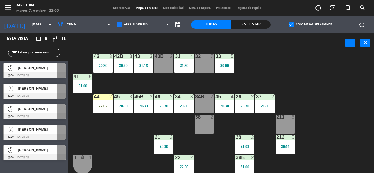
click at [101, 109] on div "44 2 22:02" at bounding box center [102, 103] width 19 height 19
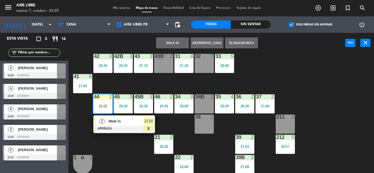
click at [119, 127] on div at bounding box center [124, 129] width 59 height 6
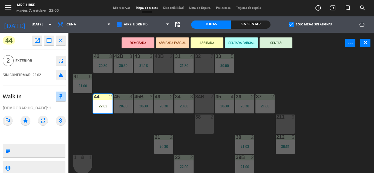
click at [283, 41] on button "SENTAR" at bounding box center [275, 42] width 33 height 11
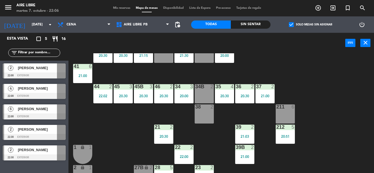
scroll to position [18, 0]
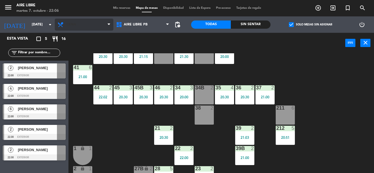
click at [75, 25] on span "Cena" at bounding box center [71, 25] width 10 height 4
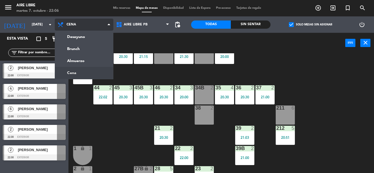
click at [80, 45] on ng-component "menu Aire Libre [DATE] 7. octubre - 22:06 Mis reservas Mapa de mesas Disponibil…" at bounding box center [187, 86] width 374 height 173
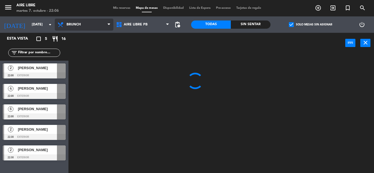
scroll to position [0, 0]
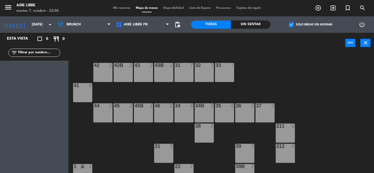
click at [120, 8] on span "Mis reservas" at bounding box center [121, 8] width 23 height 3
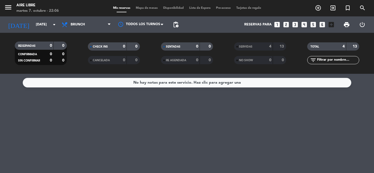
click at [247, 45] on span "SERVIDAS" at bounding box center [245, 46] width 13 height 3
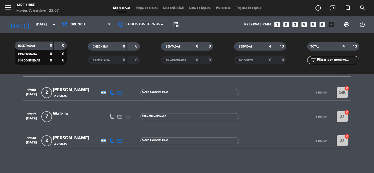
scroll to position [42, 0]
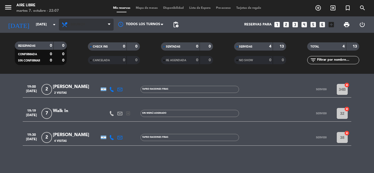
click at [81, 23] on span "Brunch" at bounding box center [78, 25] width 14 height 4
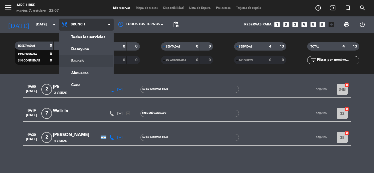
click at [78, 86] on ng-component "menu Aire Libre [DATE] 7. octubre - 22:07 Mis reservas Mapa de mesas Disponibil…" at bounding box center [187, 86] width 374 height 173
